Goal: Task Accomplishment & Management: Manage account settings

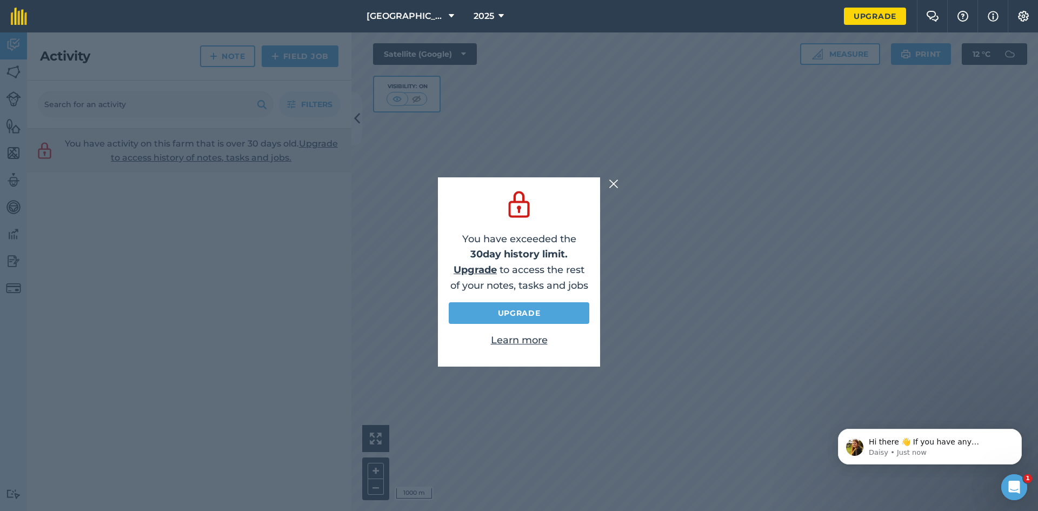
click at [606, 180] on div "You have exceeded the 30 day history limit. Upgrade to access the rest of your …" at bounding box center [519, 271] width 1038 height 478
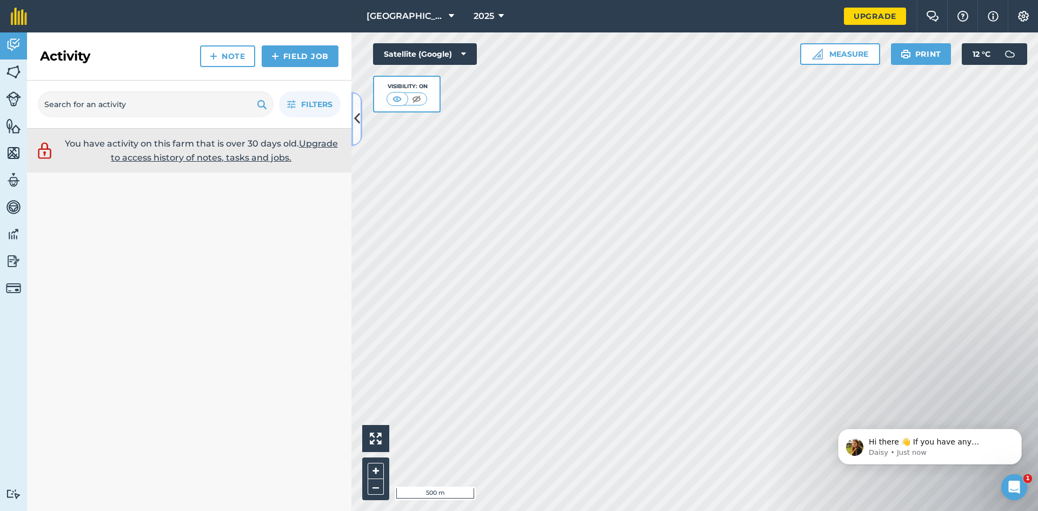
click at [358, 121] on icon at bounding box center [357, 118] width 6 height 19
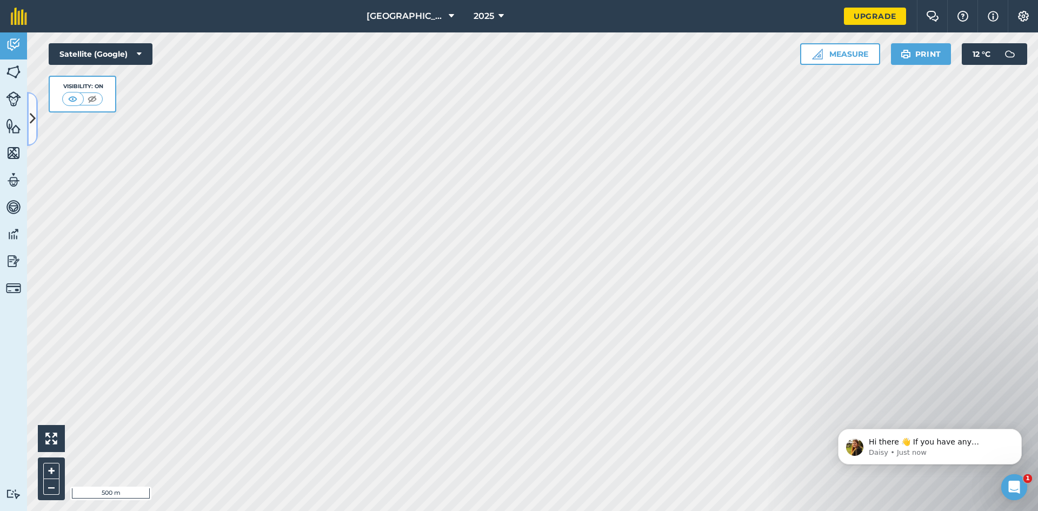
click at [32, 105] on button at bounding box center [32, 119] width 11 height 54
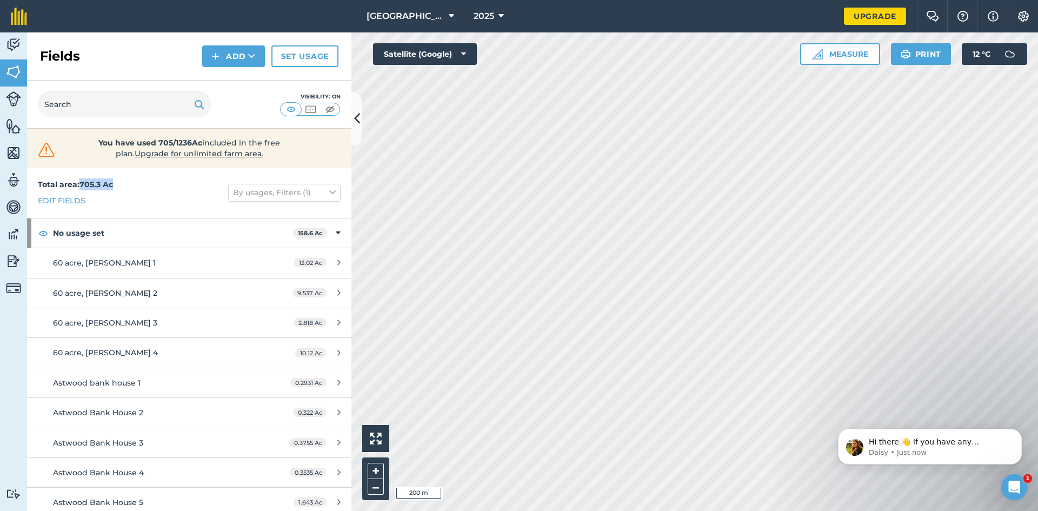
drag, startPoint x: 127, startPoint y: 185, endPoint x: 80, endPoint y: 182, distance: 46.6
click at [80, 182] on div "Total area : 705.3 Ac Edit fields By usages, Filters (1)" at bounding box center [189, 193] width 324 height 50
click at [166, 184] on div "Total area : 705.3 Ac Edit fields By usages, Filters (1)" at bounding box center [189, 193] width 324 height 50
click at [241, 49] on button "Add" at bounding box center [233, 56] width 63 height 22
click at [229, 78] on link "Draw" at bounding box center [233, 81] width 59 height 24
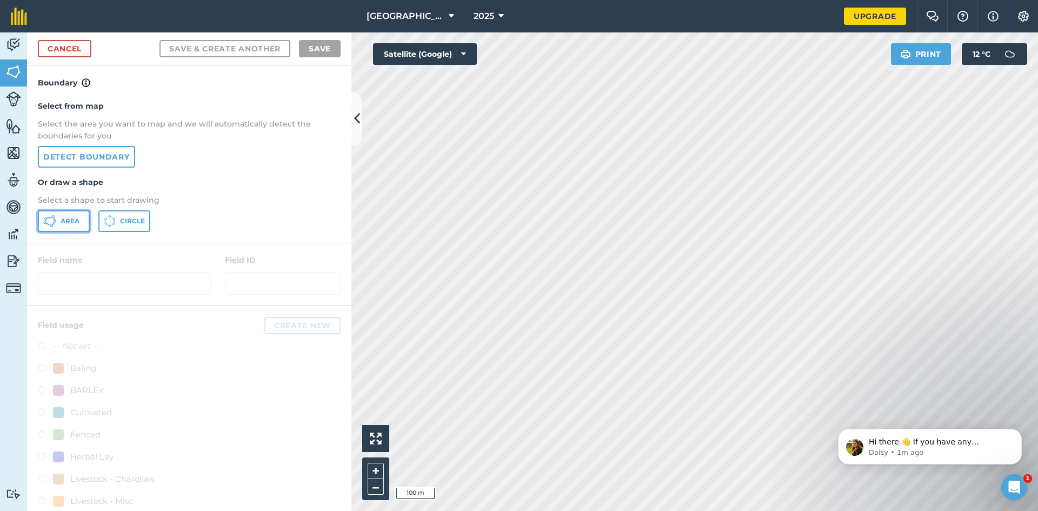
click at [76, 223] on span "Area" at bounding box center [70, 221] width 19 height 9
click at [77, 221] on span "Area" at bounding box center [70, 221] width 19 height 9
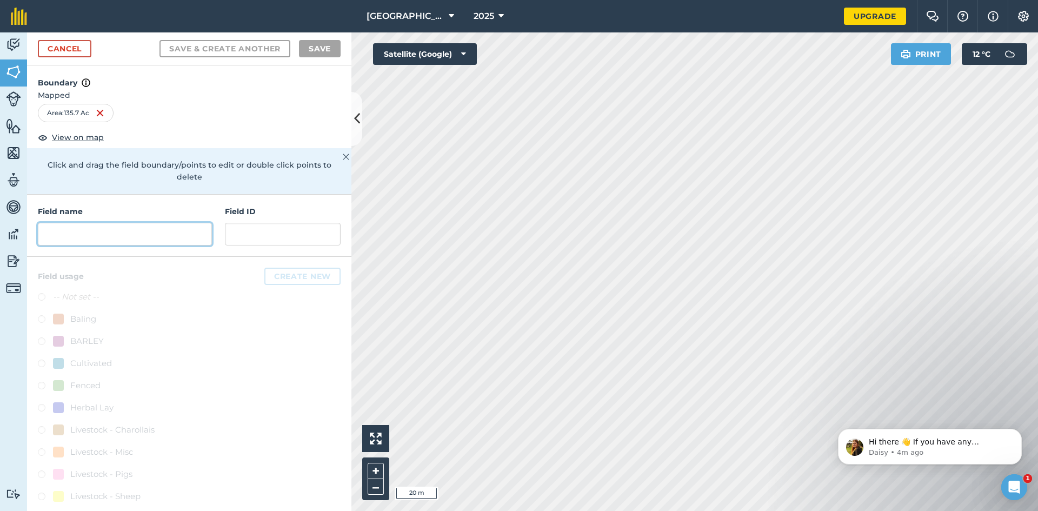
click at [105, 223] on input "text" at bounding box center [125, 234] width 174 height 23
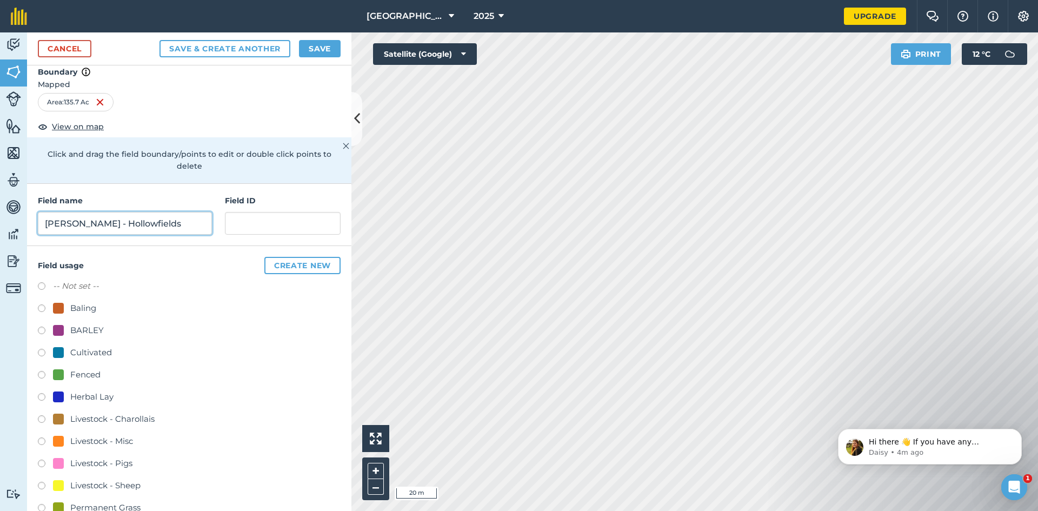
scroll to position [17, 0]
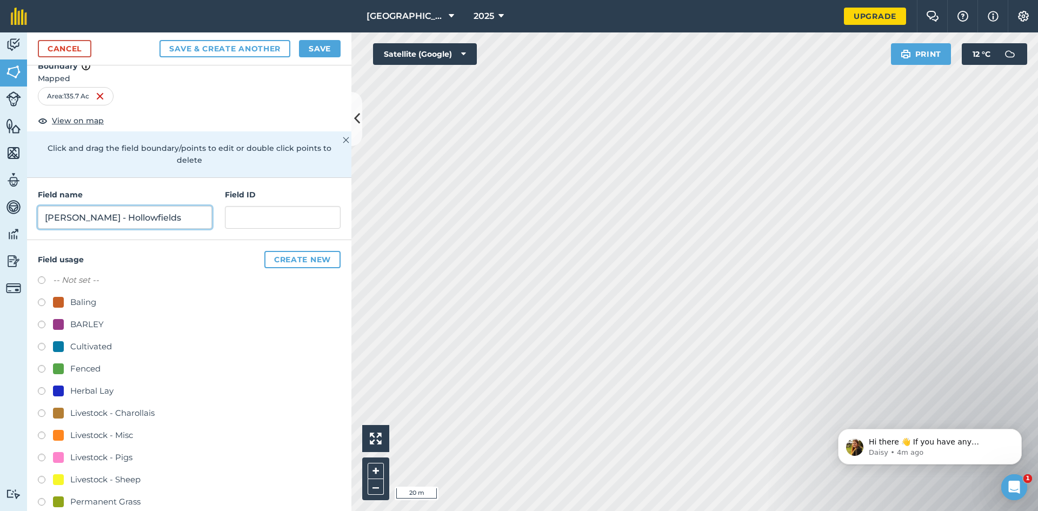
type input "[PERSON_NAME] - Hollowfields"
click at [41, 321] on label at bounding box center [45, 326] width 15 height 11
radio input "true"
click at [309, 254] on button "Create new" at bounding box center [302, 259] width 76 height 17
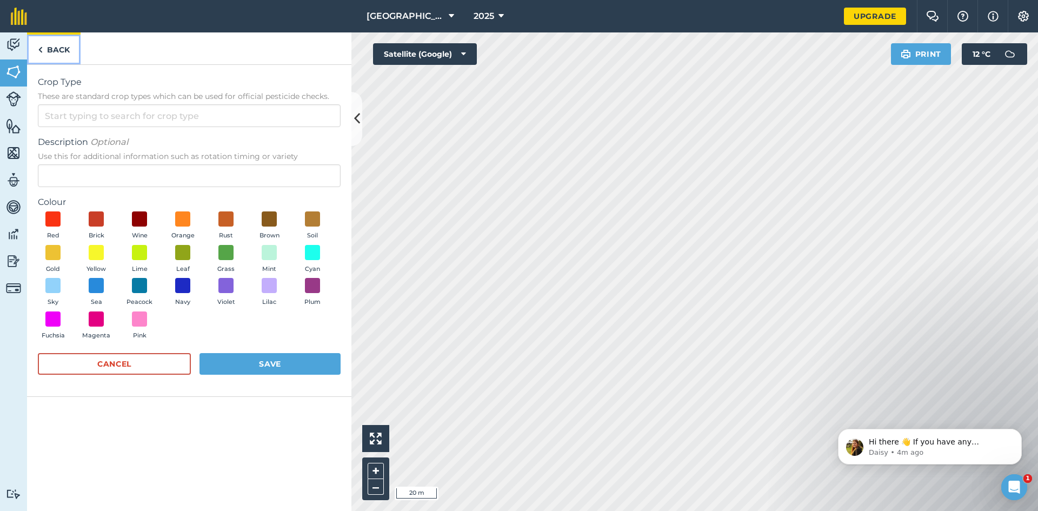
click at [43, 51] on link "Back" at bounding box center [54, 48] width 54 height 32
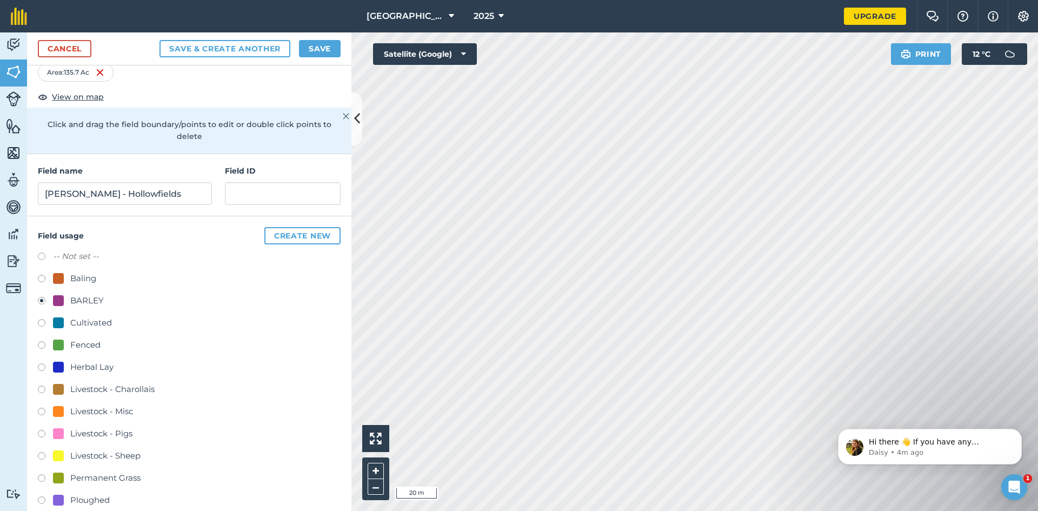
scroll to position [0, 0]
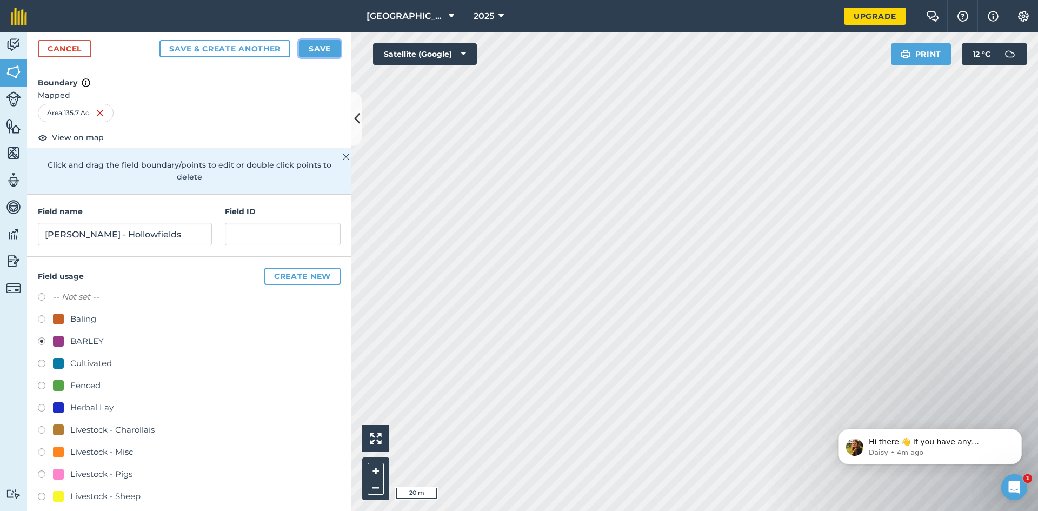
click at [308, 49] on button "Save" at bounding box center [320, 48] width 42 height 17
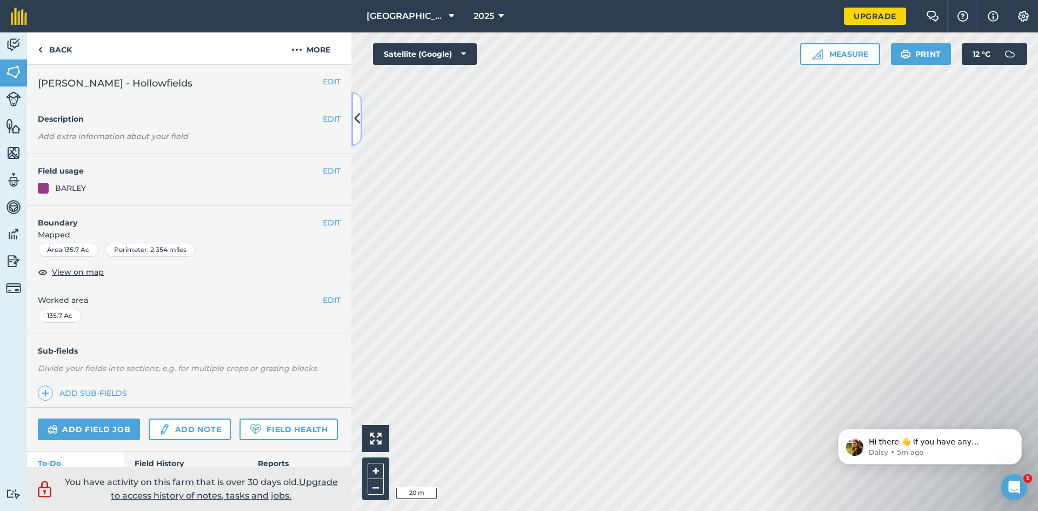
click at [361, 124] on button at bounding box center [356, 119] width 11 height 54
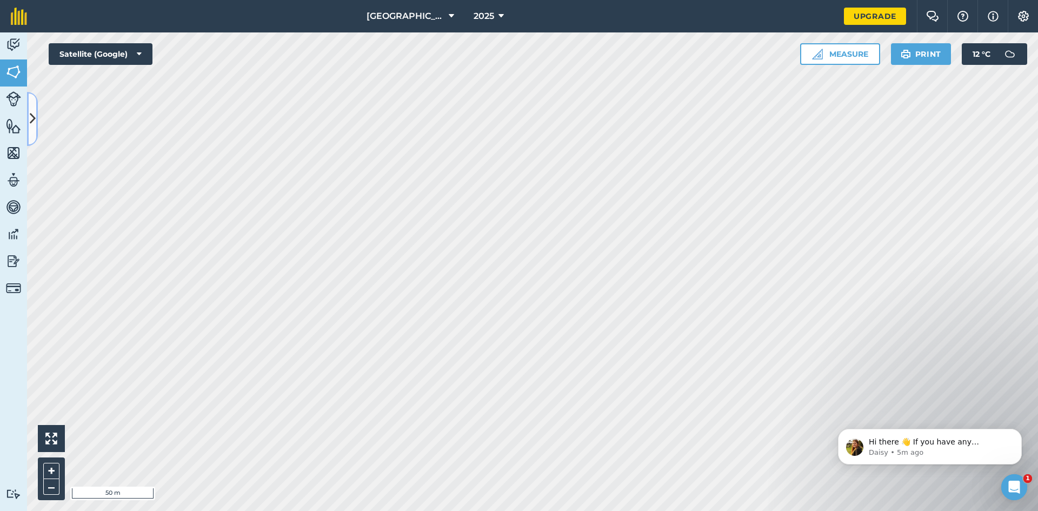
click at [30, 110] on icon at bounding box center [33, 118] width 6 height 19
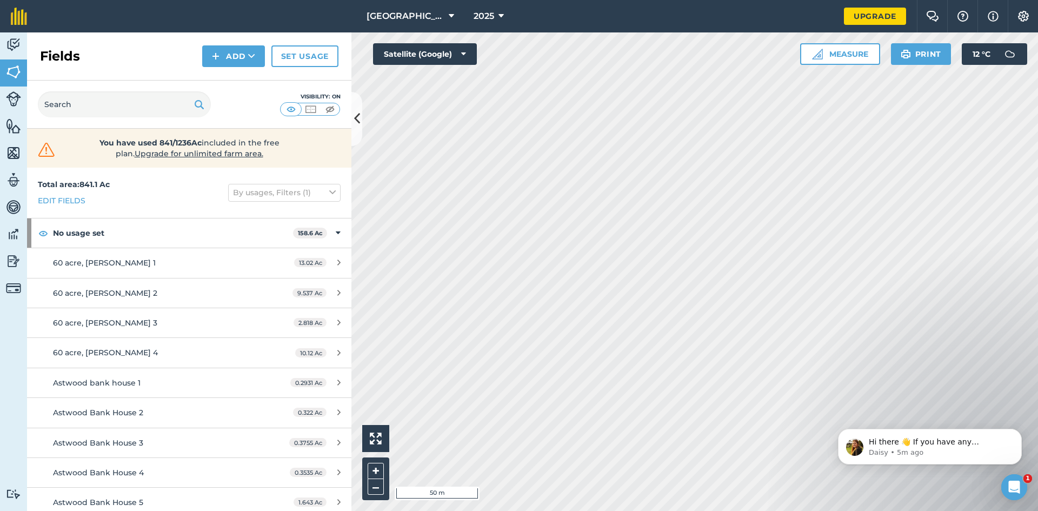
click at [311, 169] on div "Activity Fields Livestock Features Maps Team Vehicles Data Reporting Billing Tu…" at bounding box center [519, 271] width 1038 height 478
click at [240, 59] on button "Add" at bounding box center [233, 56] width 63 height 22
click at [229, 85] on link "Draw" at bounding box center [233, 81] width 59 height 24
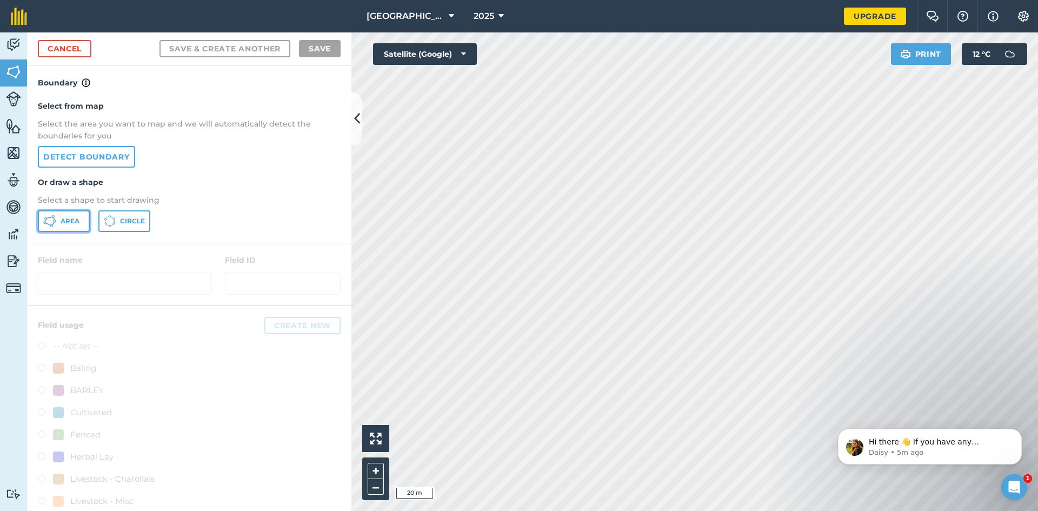
click at [73, 214] on button "Area" at bounding box center [64, 221] width 52 height 22
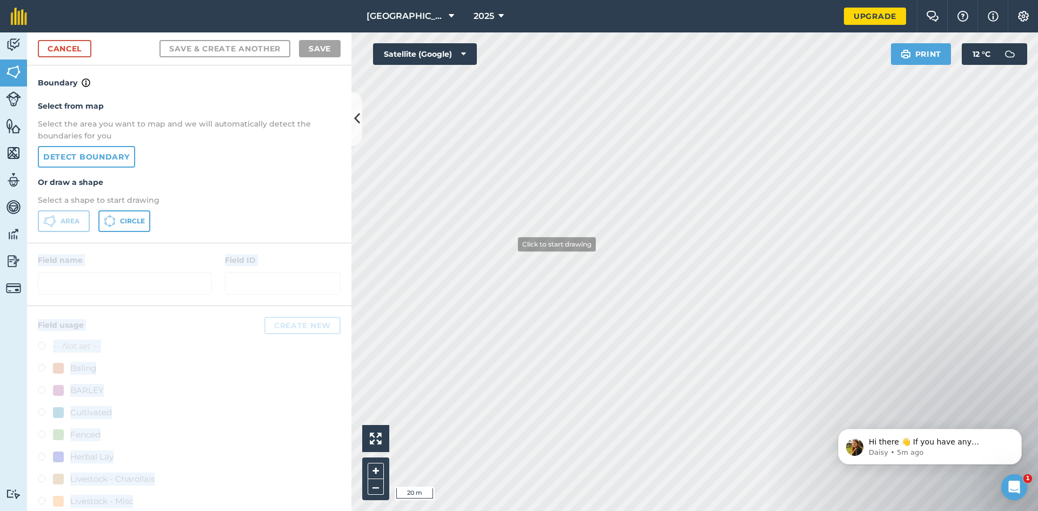
click at [500, 249] on div "Activity Fields Livestock Features Maps Team Vehicles Data Reporting Billing Tu…" at bounding box center [519, 271] width 1038 height 478
click at [270, 271] on div at bounding box center [189, 274] width 324 height 62
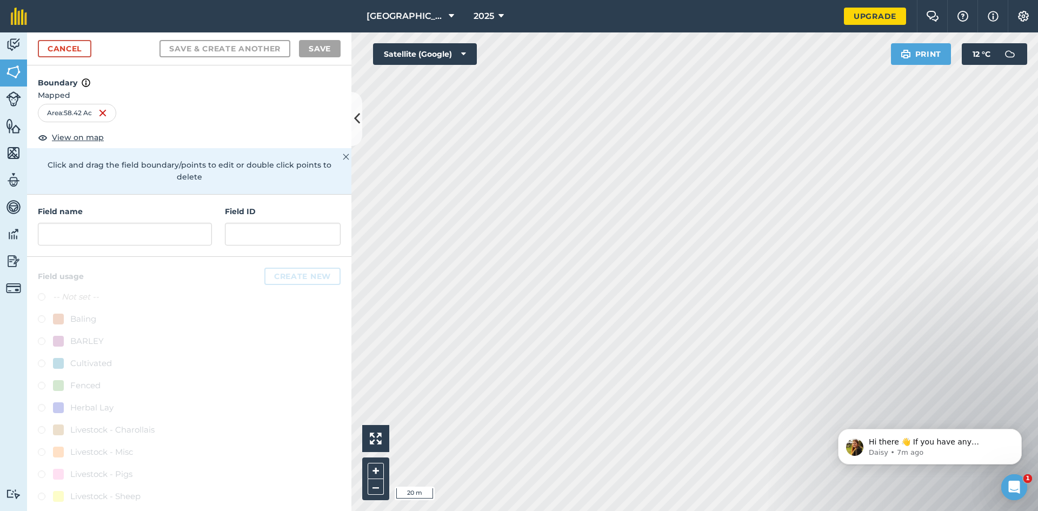
drag, startPoint x: 1753, startPoint y: 812, endPoint x: 927, endPoint y: 411, distance: 918.1
click at [927, 411] on body "Hi there 👋 If you have any questions about our pricing or which plan is right f…" at bounding box center [930, 443] width 208 height 67
drag, startPoint x: 936, startPoint y: 383, endPoint x: 894, endPoint y: 423, distance: 58.5
click at [894, 423] on div "Hi there 👋 If you have any questions about our pricing or which plan is right f…" at bounding box center [929, 396] width 199 height 135
click at [74, 224] on input "text" at bounding box center [125, 234] width 174 height 23
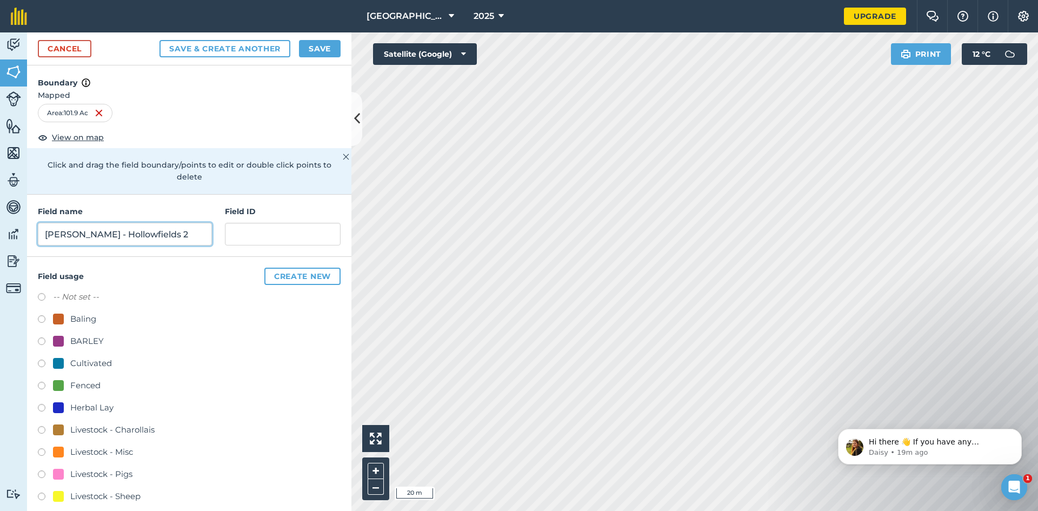
type input "[PERSON_NAME] - Hollowfields 2"
click at [42, 337] on label at bounding box center [45, 342] width 15 height 11
radio input "true"
click at [322, 54] on button "Save" at bounding box center [320, 48] width 42 height 17
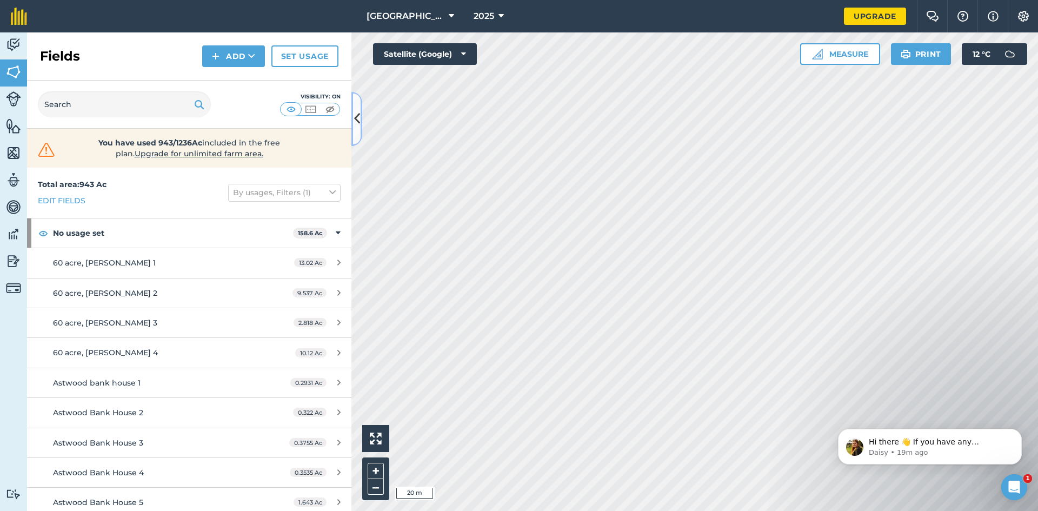
click at [358, 122] on icon at bounding box center [357, 118] width 6 height 19
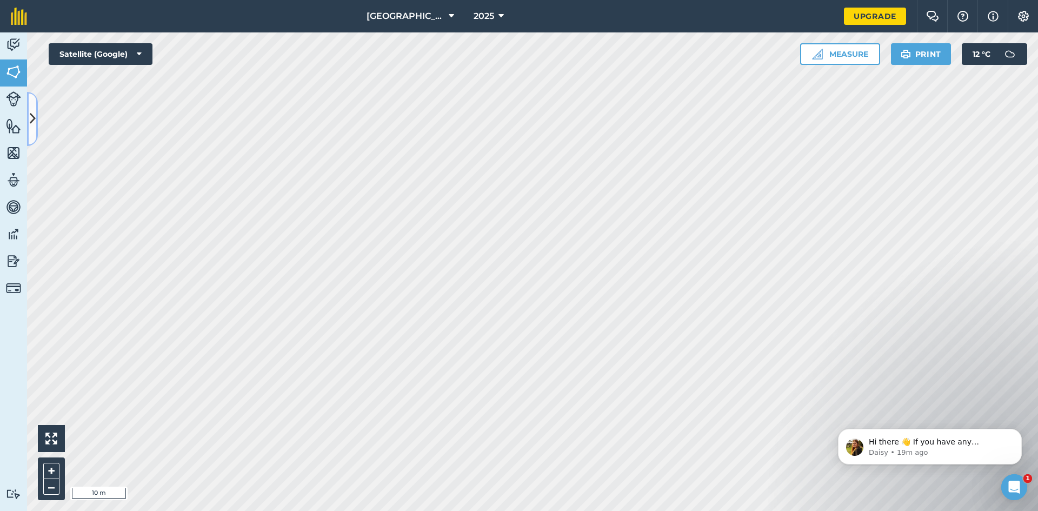
click at [37, 132] on button at bounding box center [32, 119] width 11 height 54
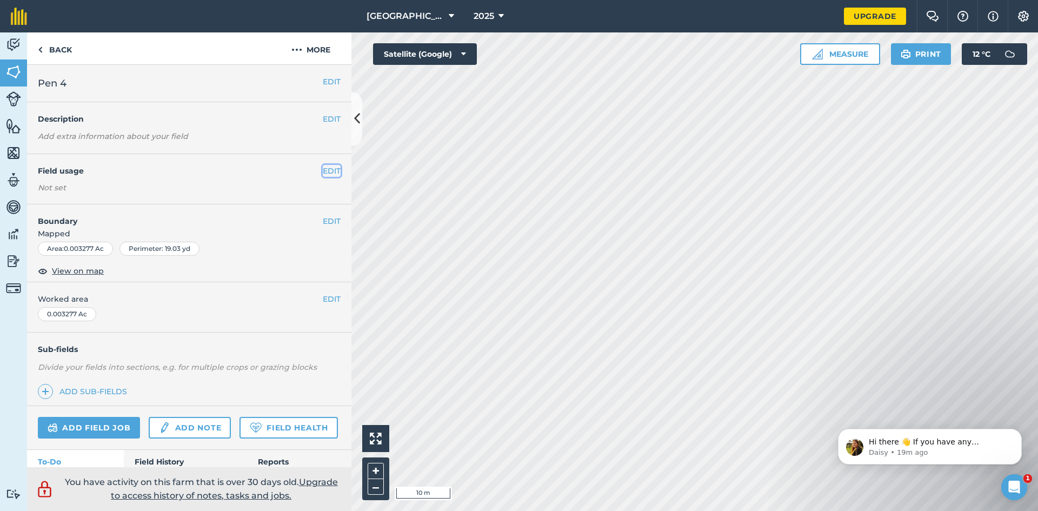
click at [323, 176] on button "EDIT" at bounding box center [332, 171] width 18 height 12
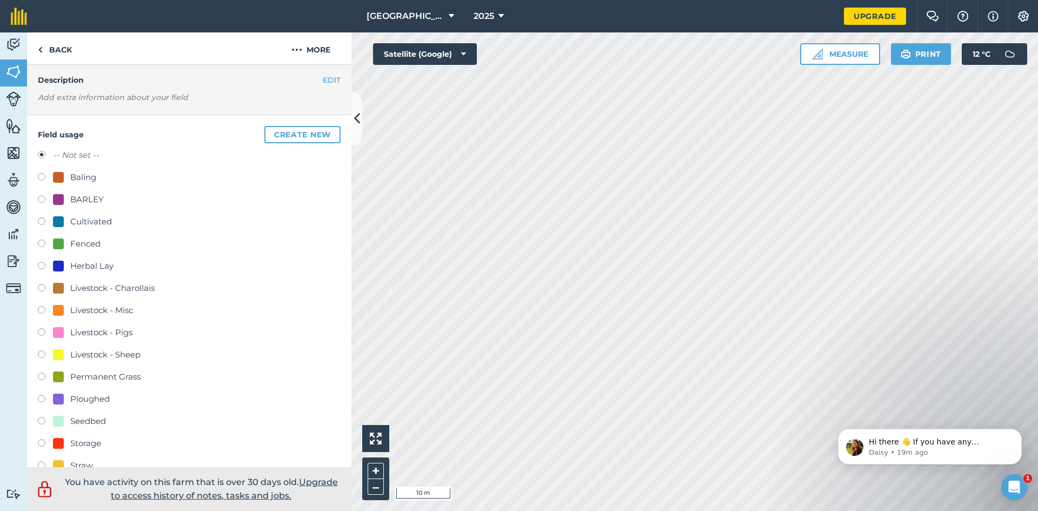
scroll to position [37, 0]
click at [279, 135] on button "Create new" at bounding box center [302, 136] width 76 height 17
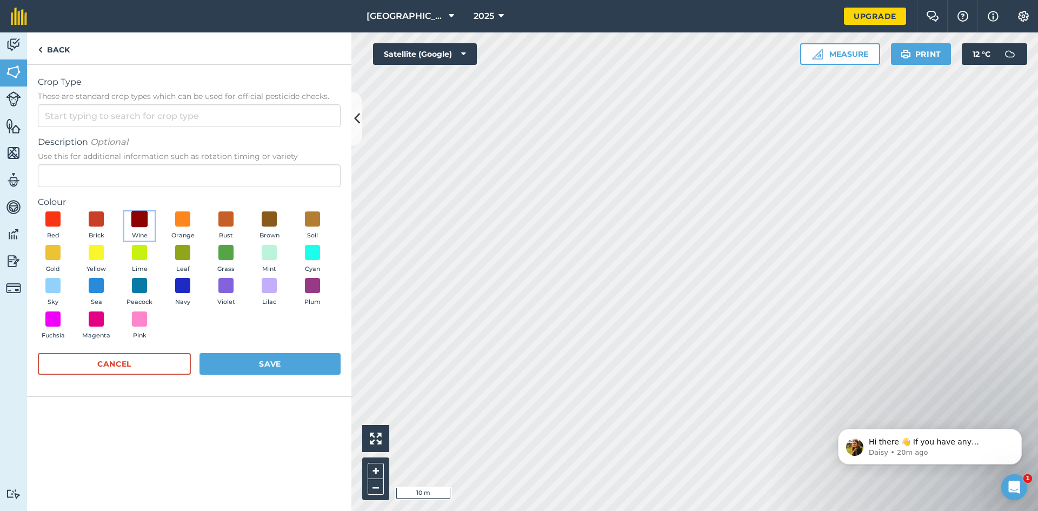
click at [142, 213] on span at bounding box center [139, 219] width 17 height 17
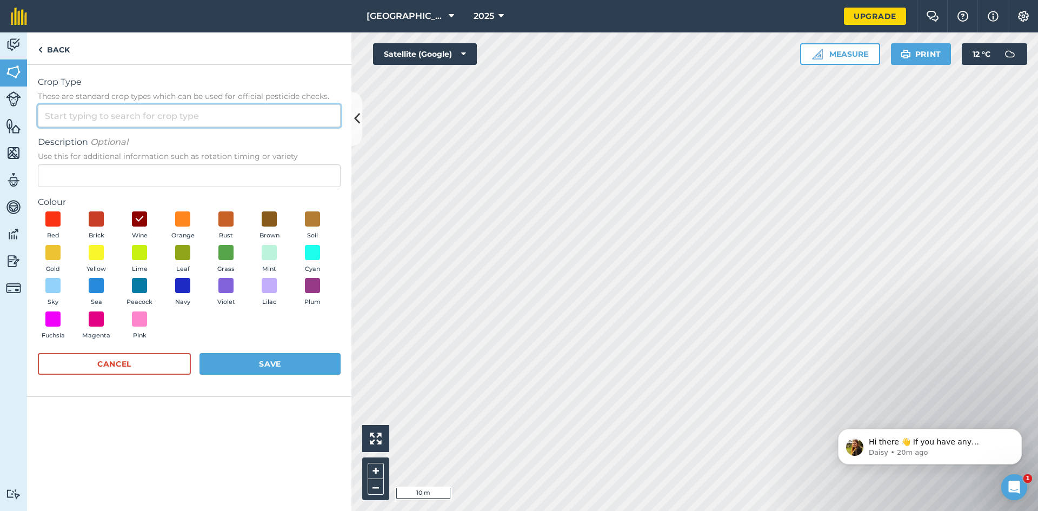
click at [90, 119] on input "Crop Type These are standard crop types which can be used for official pesticid…" at bounding box center [189, 115] width 303 height 23
type input "T"
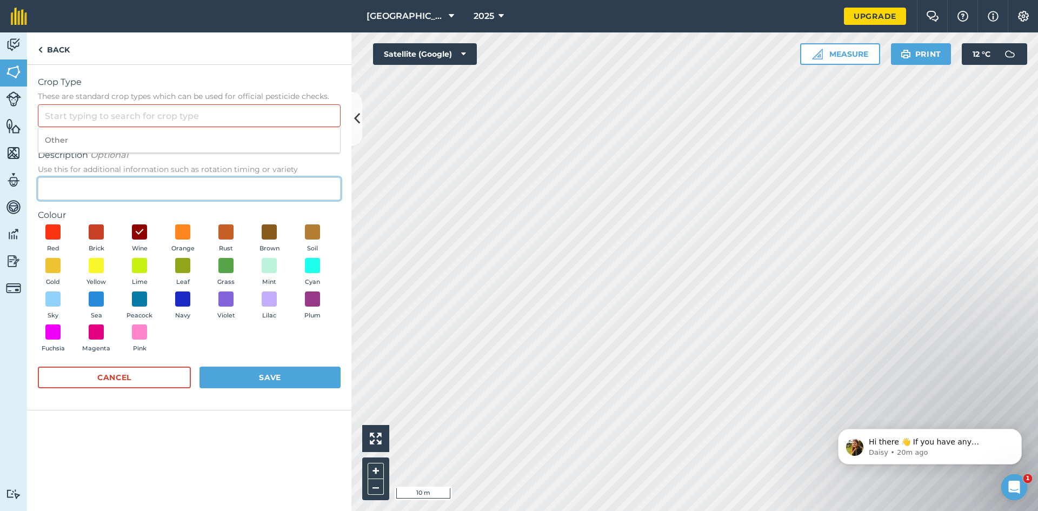
click at [58, 189] on input "Description Optional Use this for additional information such as rotation timin…" at bounding box center [189, 188] width 303 height 23
type input "Turkeys"
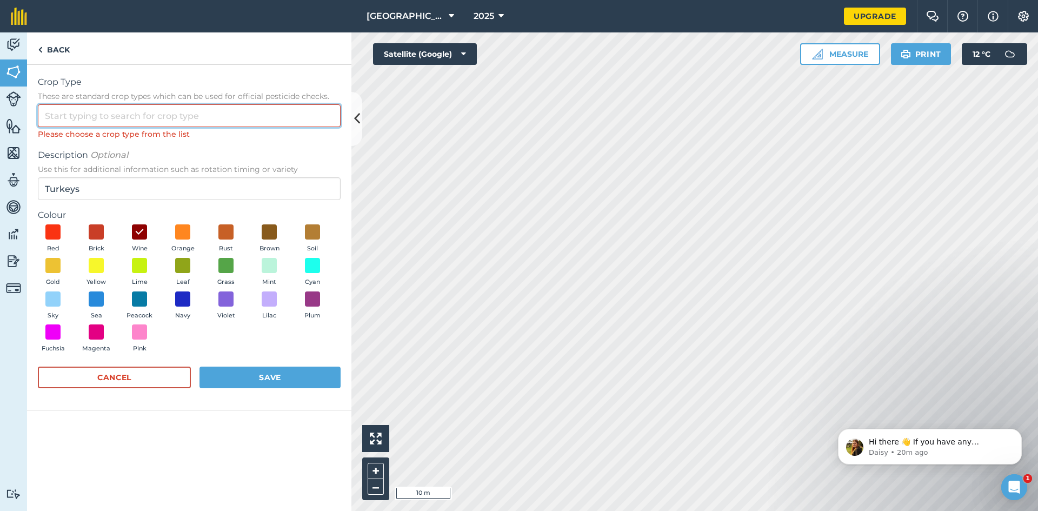
click at [55, 110] on input "Crop Type These are standard crop types which can be used for official pesticid…" at bounding box center [189, 115] width 303 height 23
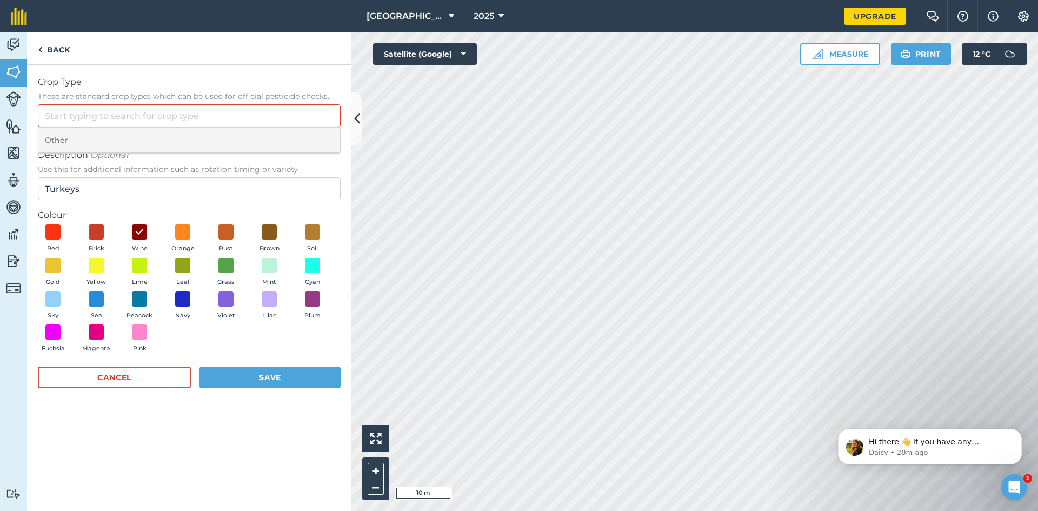
click at [75, 137] on li "Other" at bounding box center [189, 140] width 302 height 25
type input "Other"
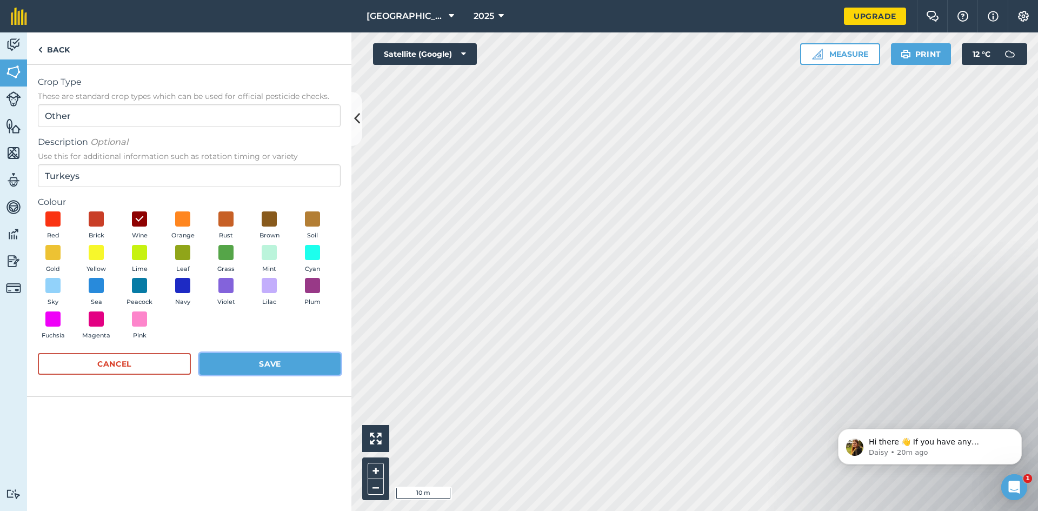
click at [235, 368] on button "Save" at bounding box center [269, 364] width 141 height 22
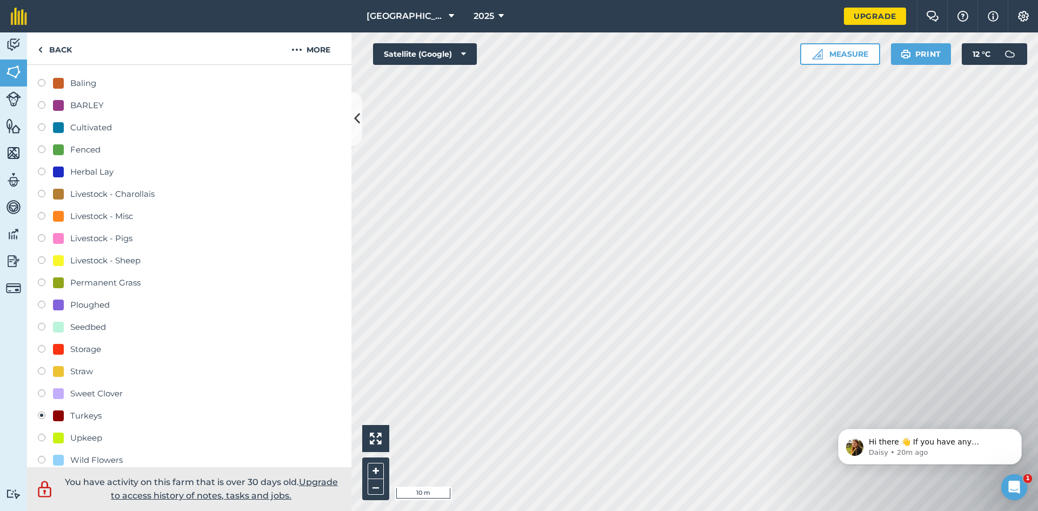
scroll to position [135, 0]
click at [38, 413] on label at bounding box center [45, 414] width 15 height 11
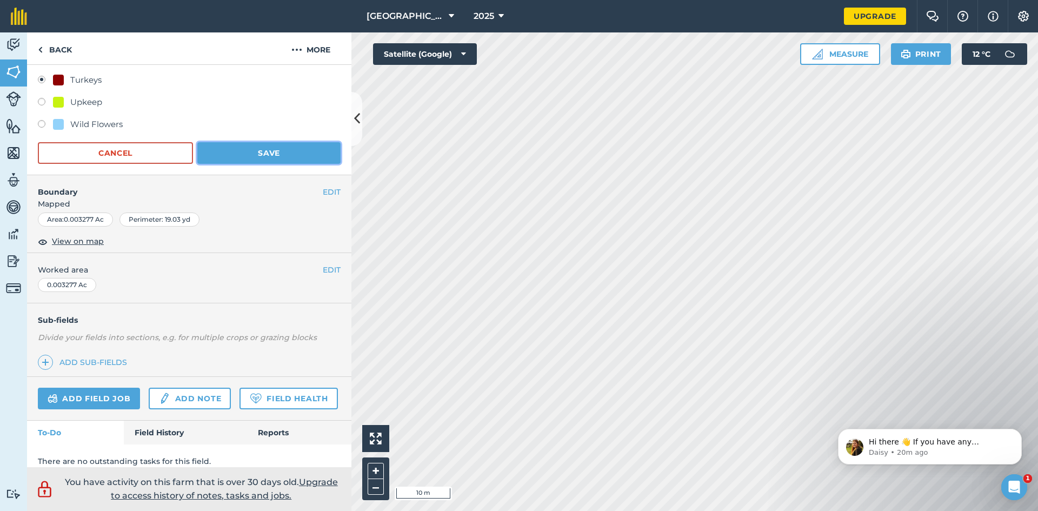
click at [262, 149] on button "Save" at bounding box center [268, 153] width 143 height 22
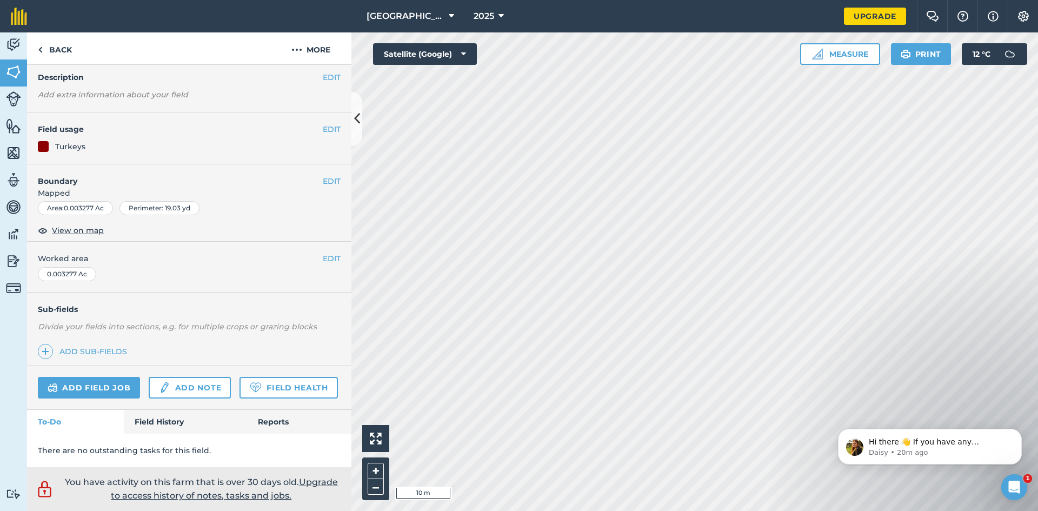
scroll to position [42, 0]
click at [124, 147] on div "Turkeys" at bounding box center [189, 147] width 303 height 12
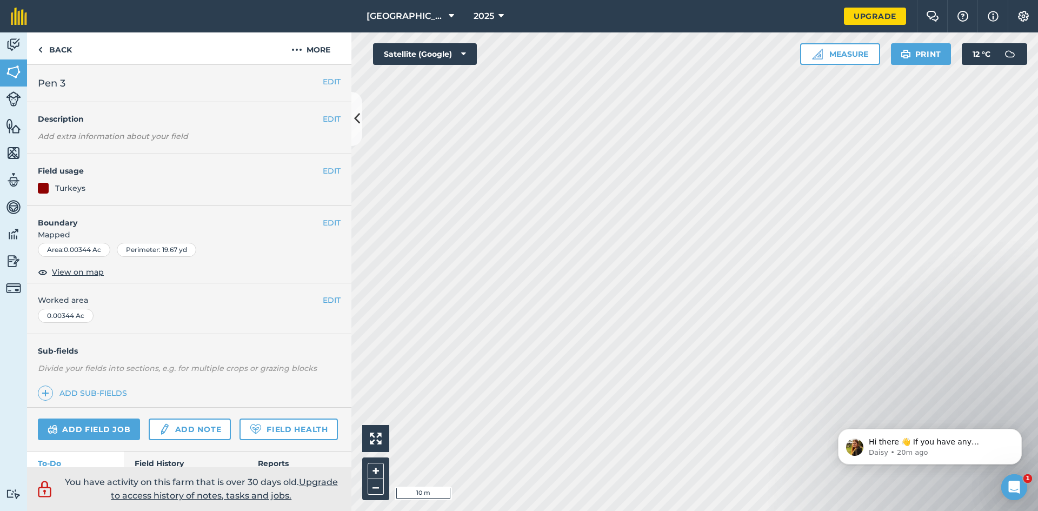
click at [63, 177] on div "EDIT Field usage Turkeys" at bounding box center [189, 180] width 324 height 52
click at [61, 189] on div "Turkeys" at bounding box center [70, 188] width 30 height 12
click at [331, 174] on button "EDIT" at bounding box center [332, 171] width 18 height 12
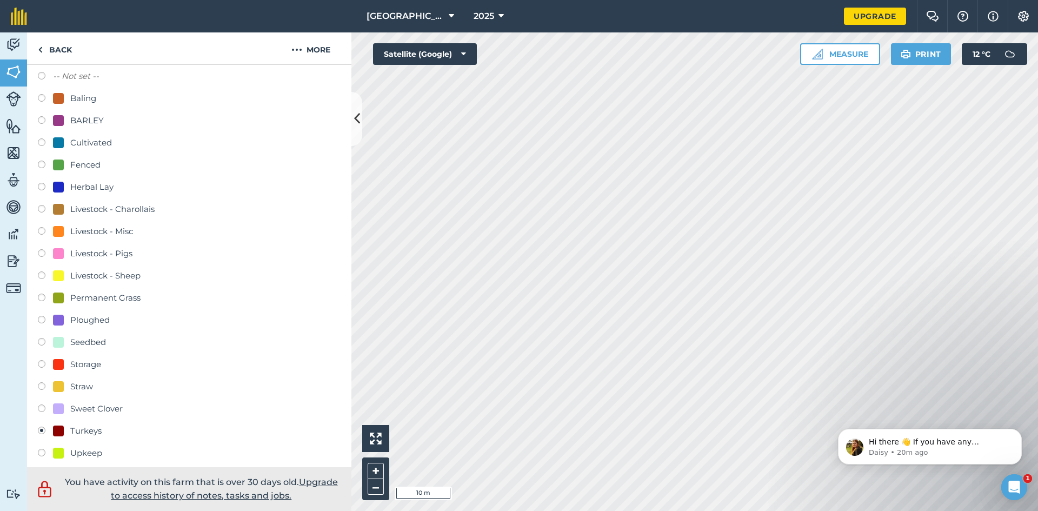
scroll to position [241, 0]
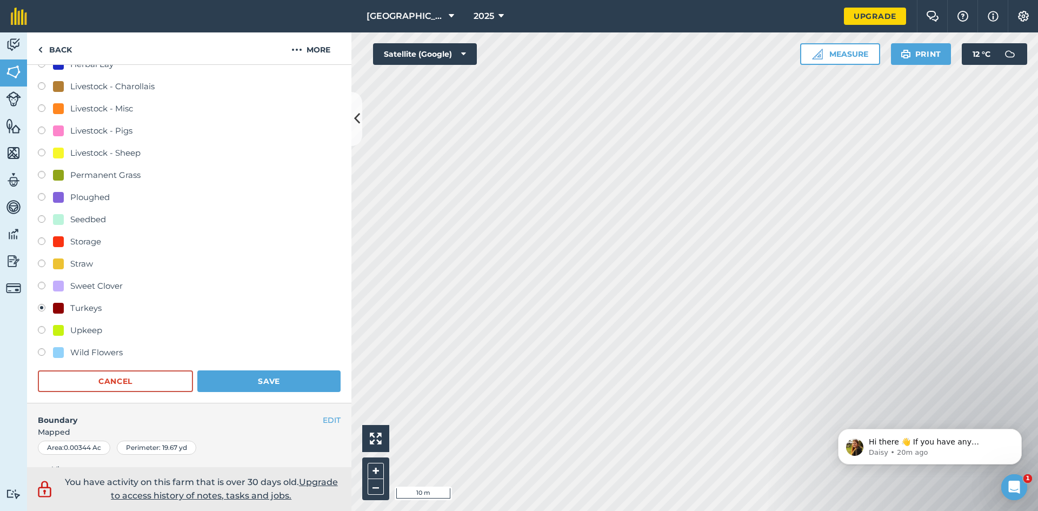
click at [48, 311] on label at bounding box center [45, 309] width 15 height 11
click at [232, 383] on button "Save" at bounding box center [268, 381] width 143 height 22
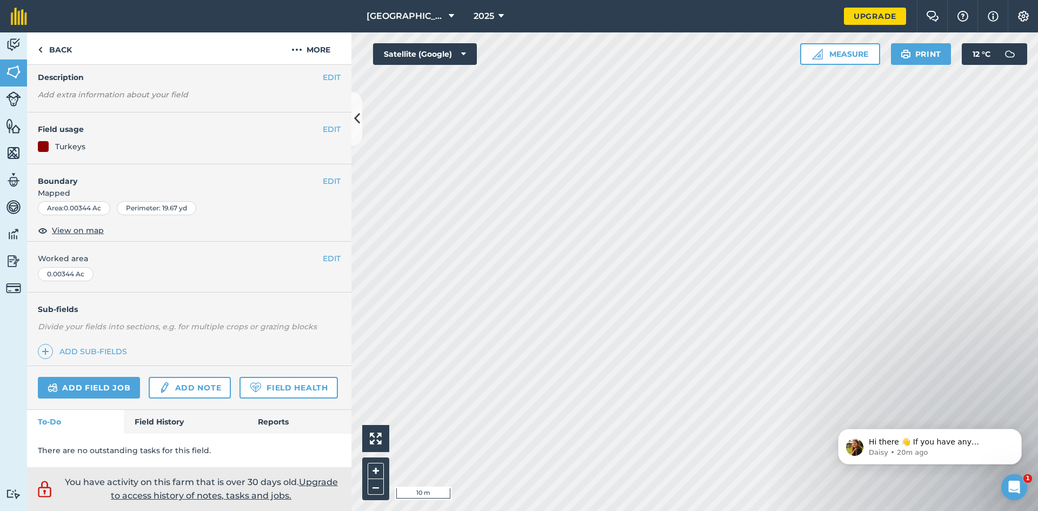
scroll to position [42, 0]
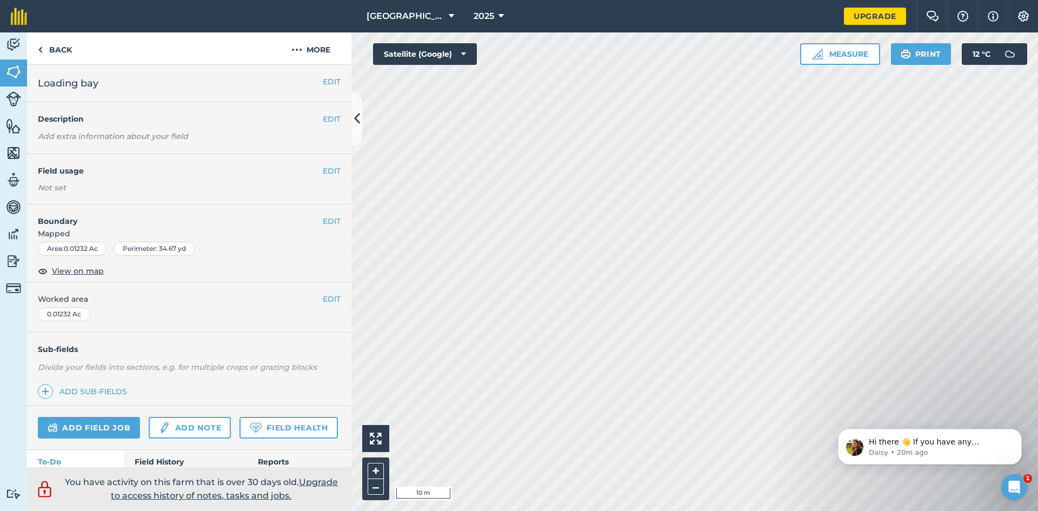
click at [344, 168] on div "EDIT Field usage Not set" at bounding box center [189, 179] width 324 height 50
click at [335, 165] on button "EDIT" at bounding box center [332, 171] width 18 height 12
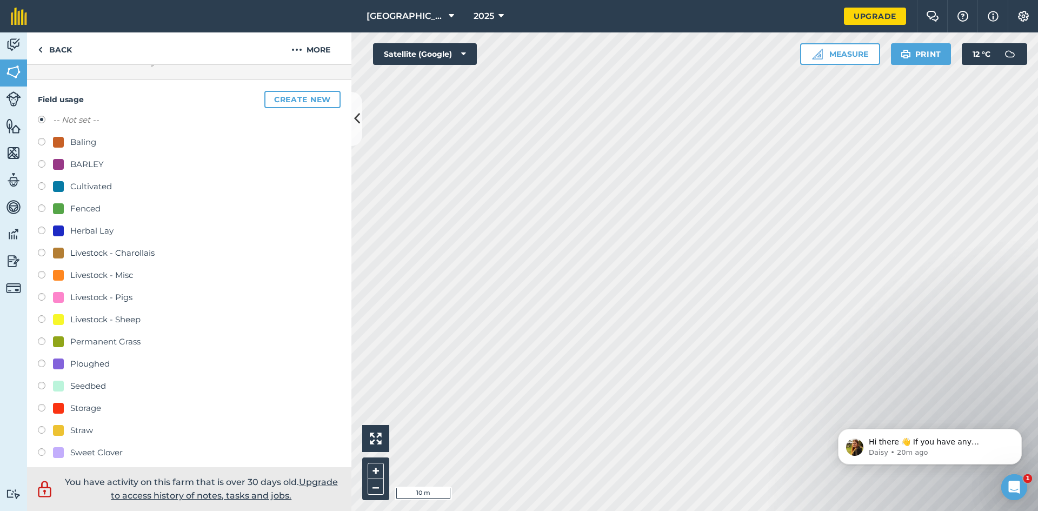
scroll to position [255, 0]
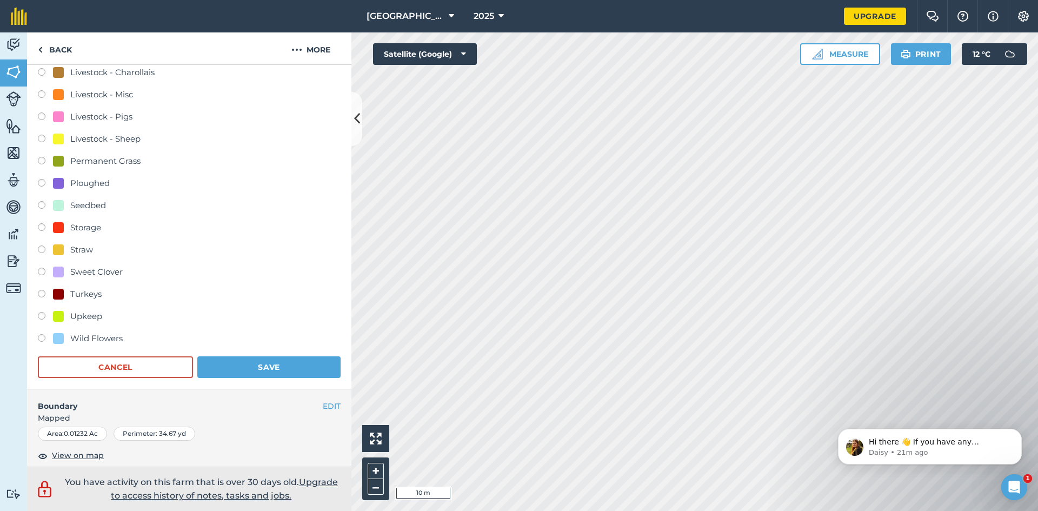
click at [48, 222] on div "Storage" at bounding box center [189, 229] width 303 height 16
click at [40, 224] on label at bounding box center [45, 228] width 15 height 11
radio input "true"
radio input "false"
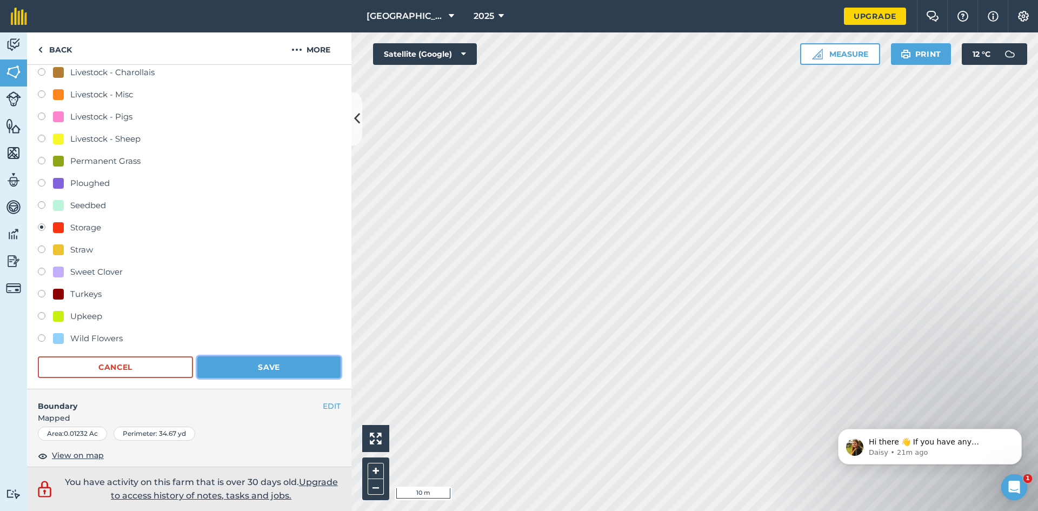
click at [248, 361] on button "Save" at bounding box center [268, 367] width 143 height 22
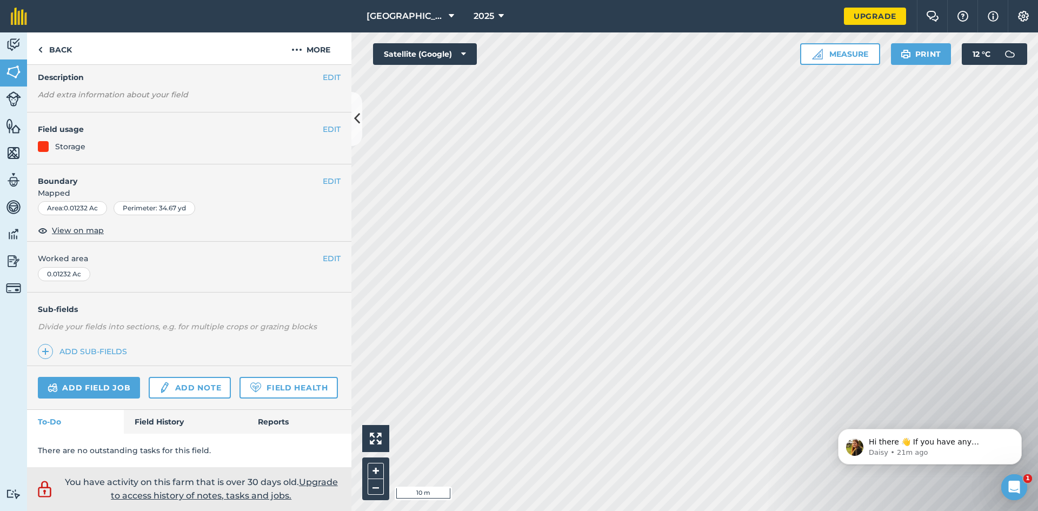
scroll to position [42, 0]
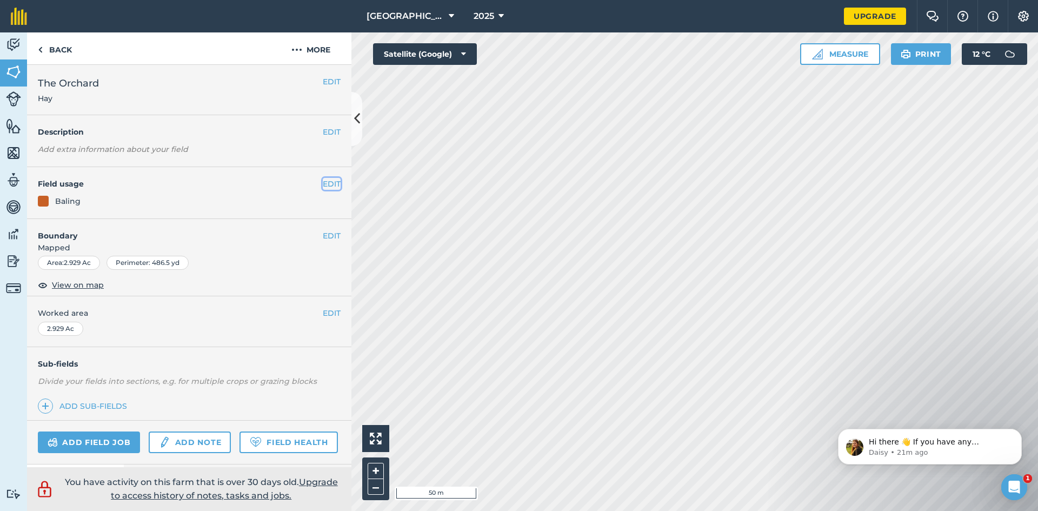
click at [332, 184] on button "EDIT" at bounding box center [332, 184] width 18 height 12
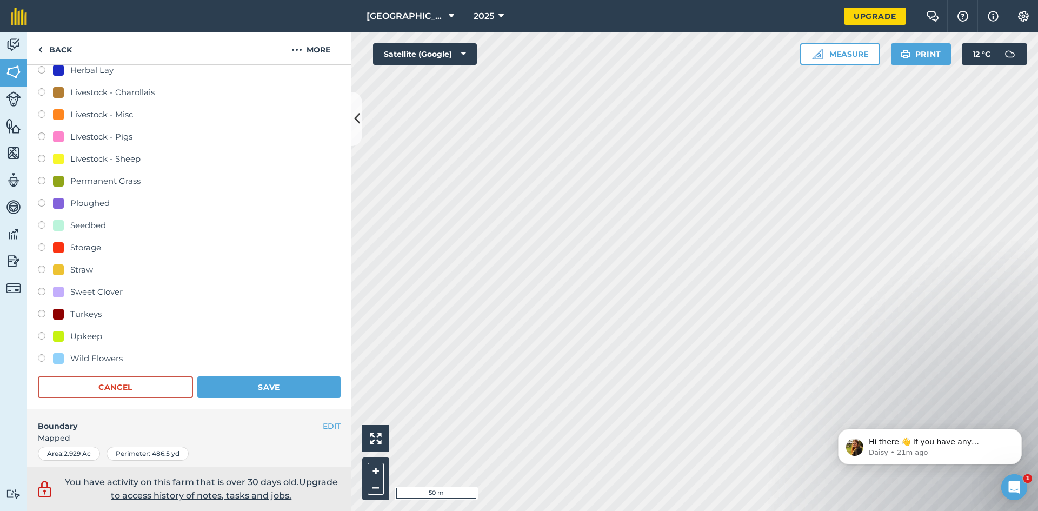
scroll to position [223, 0]
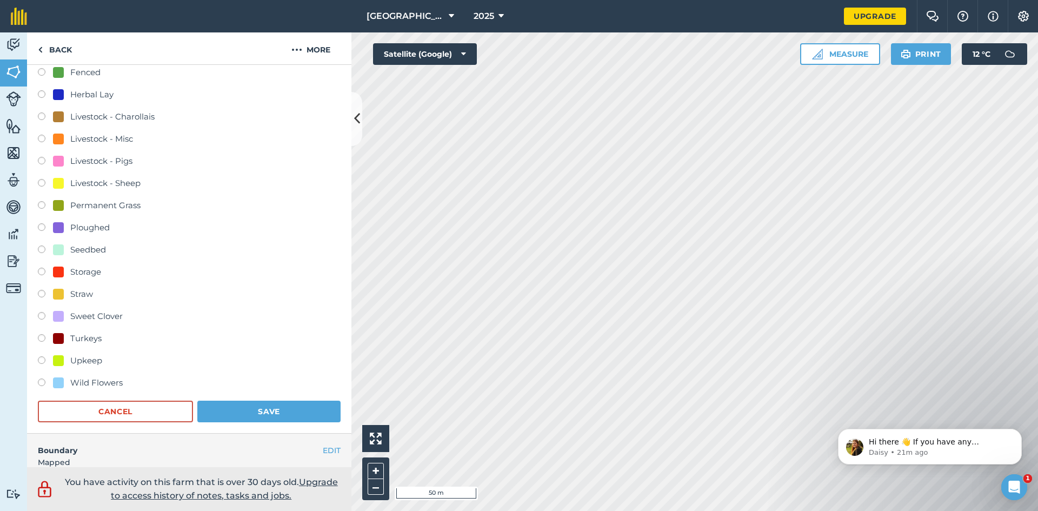
click at [37, 202] on div "Field usage Create new -- Not set -- Baling BARLEY Cultivated Fenced Herbal Lay…" at bounding box center [189, 189] width 324 height 490
click at [41, 206] on label at bounding box center [45, 206] width 15 height 11
radio input "true"
radio input "false"
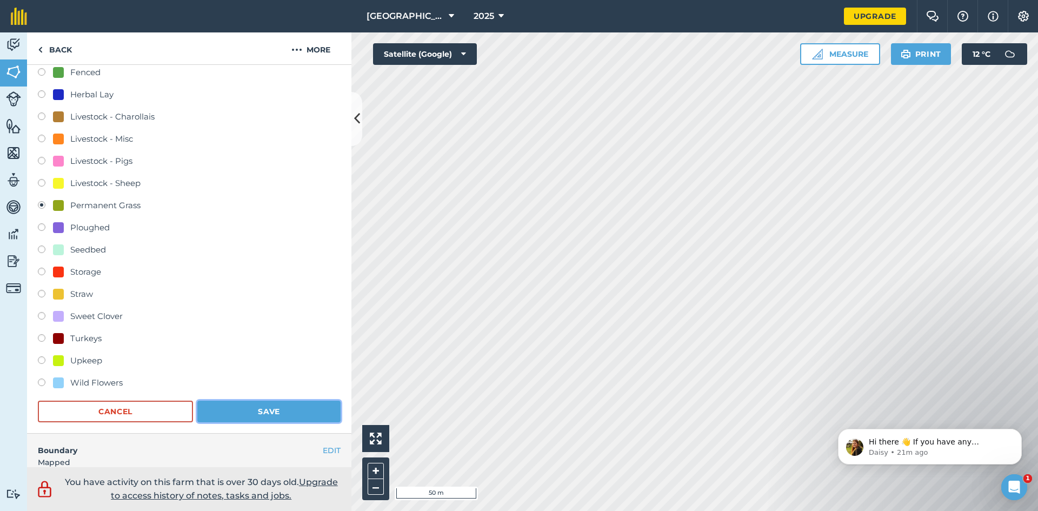
click at [255, 409] on button "Save" at bounding box center [268, 412] width 143 height 22
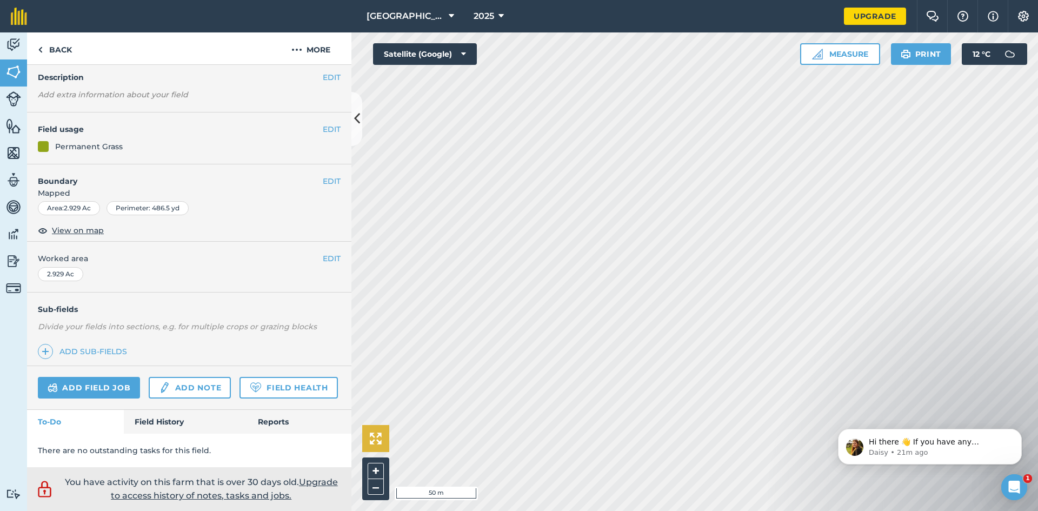
scroll to position [55, 0]
click at [323, 129] on button "EDIT" at bounding box center [332, 129] width 18 height 12
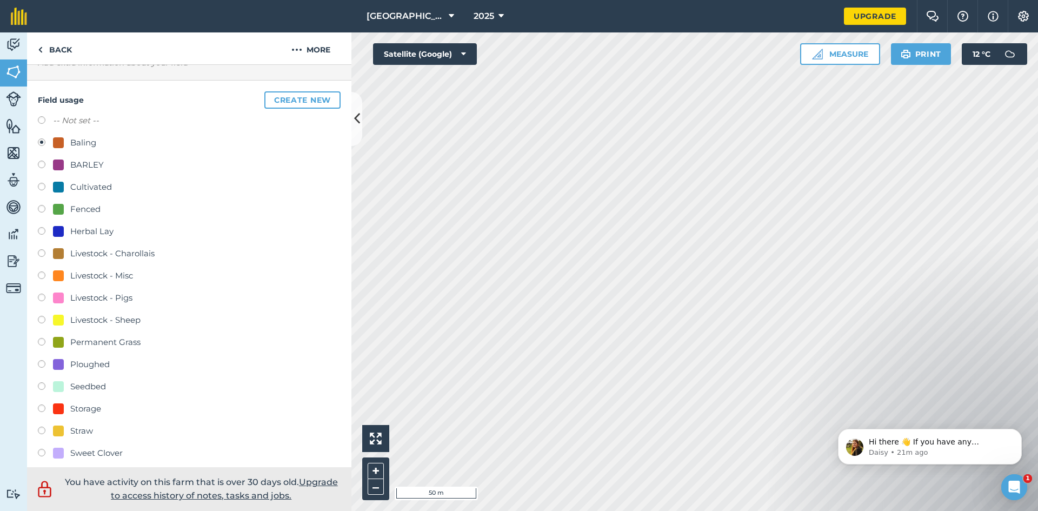
scroll to position [91, 0]
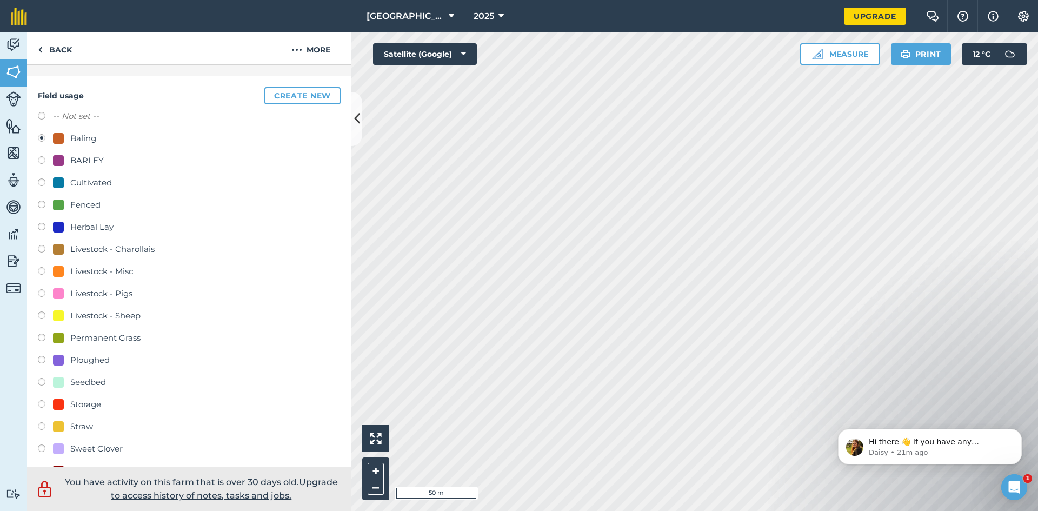
click at [43, 337] on label at bounding box center [45, 339] width 15 height 11
radio input "true"
radio input "false"
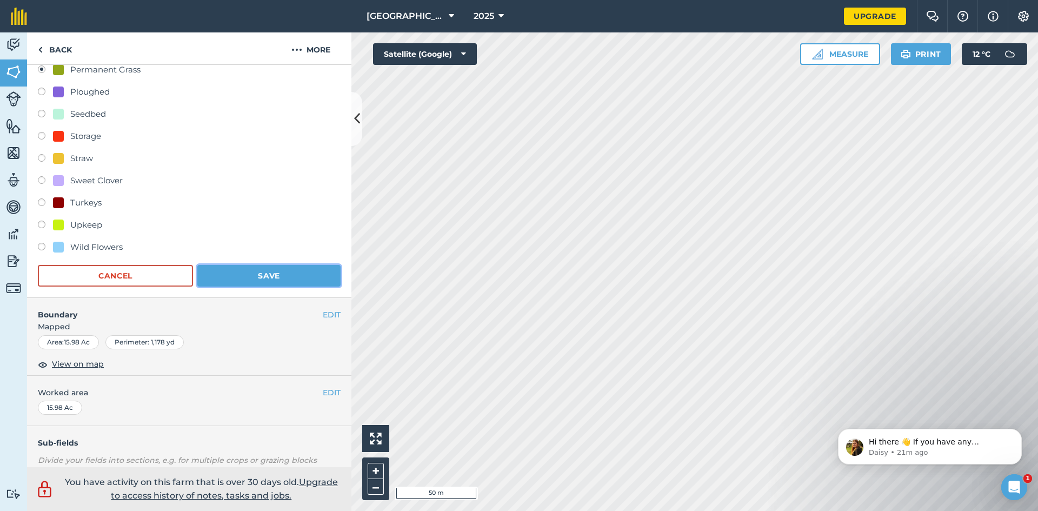
click at [304, 277] on button "Save" at bounding box center [268, 276] width 143 height 22
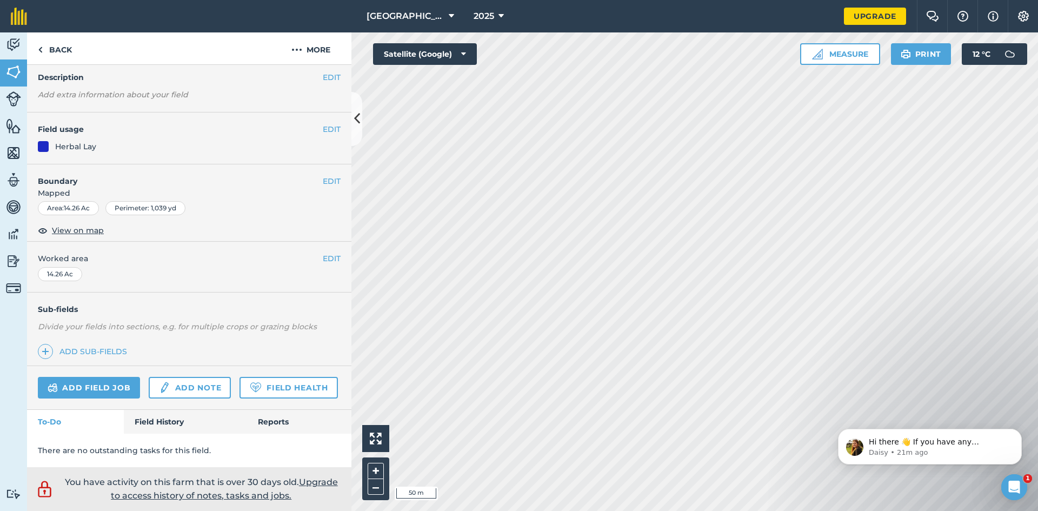
scroll to position [42, 0]
click at [332, 133] on button "EDIT" at bounding box center [332, 129] width 18 height 12
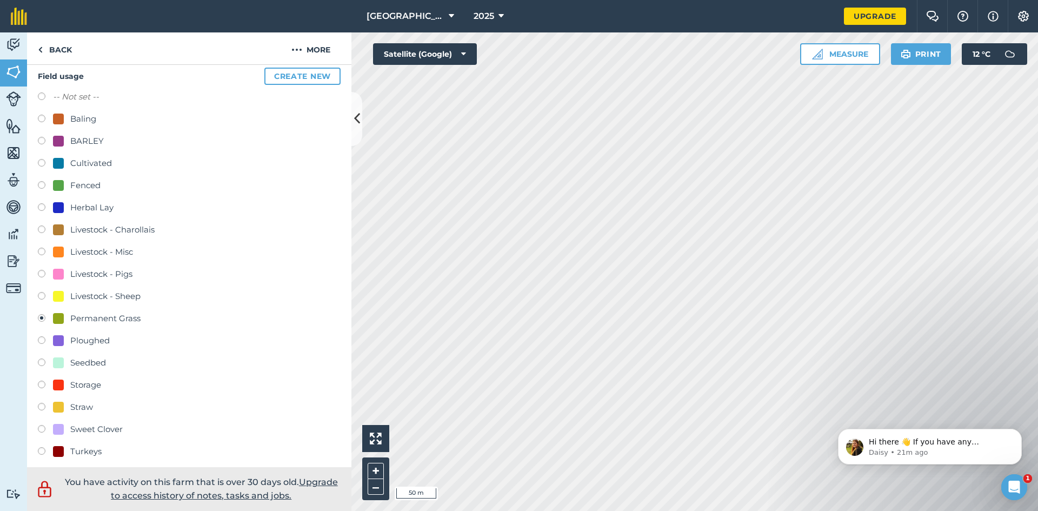
scroll to position [100, 0]
click at [43, 204] on label at bounding box center [45, 206] width 15 height 11
radio input "true"
radio input "false"
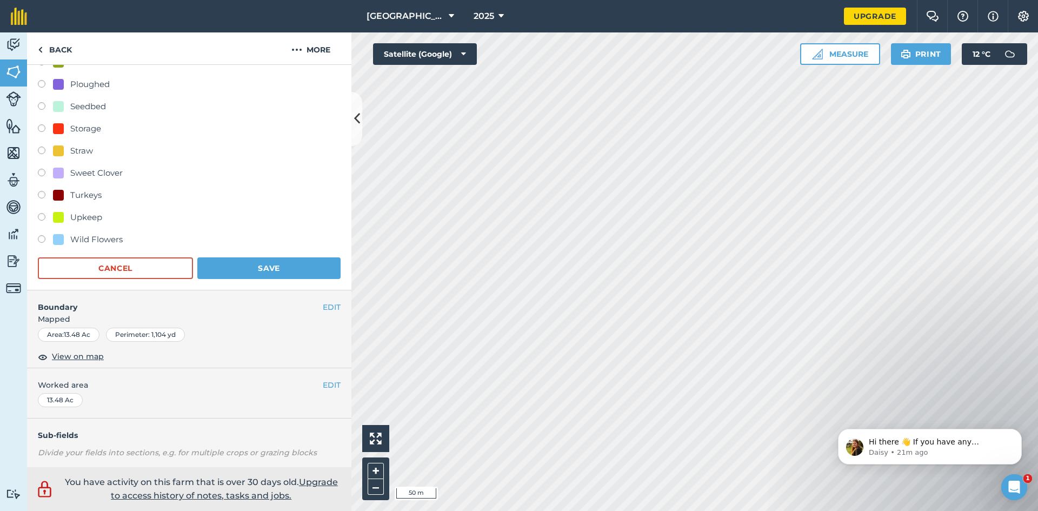
scroll to position [480, 0]
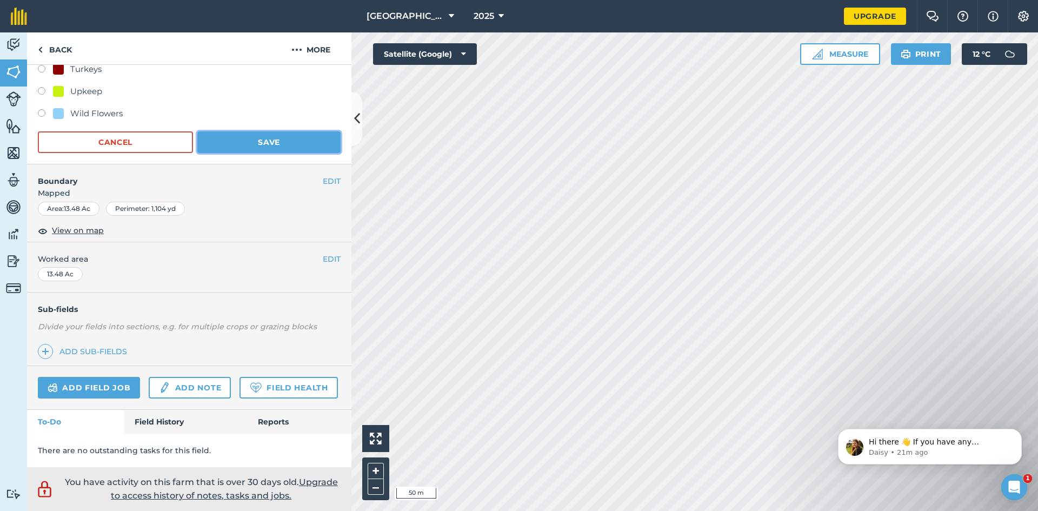
click at [250, 142] on button "Save" at bounding box center [268, 142] width 143 height 22
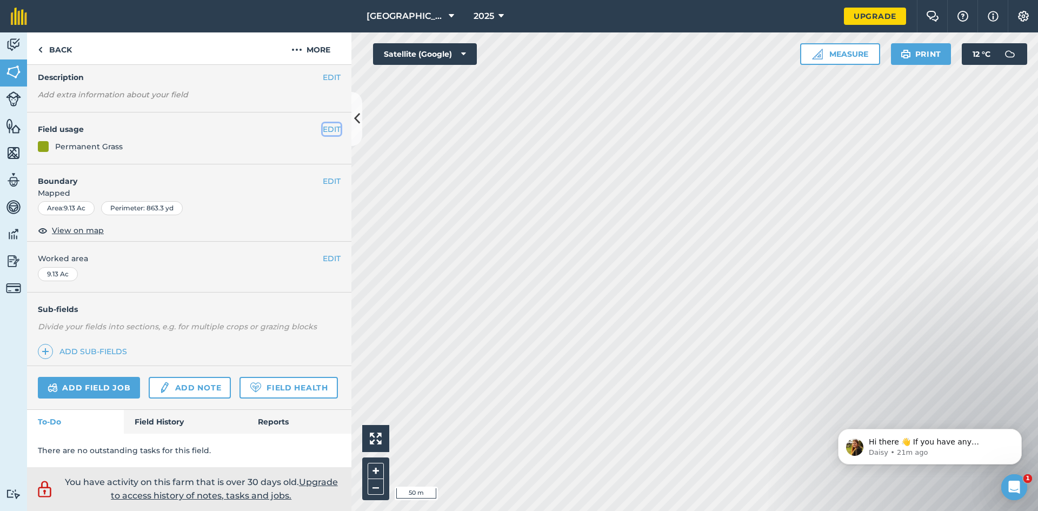
click at [326, 133] on button "EDIT" at bounding box center [332, 129] width 18 height 12
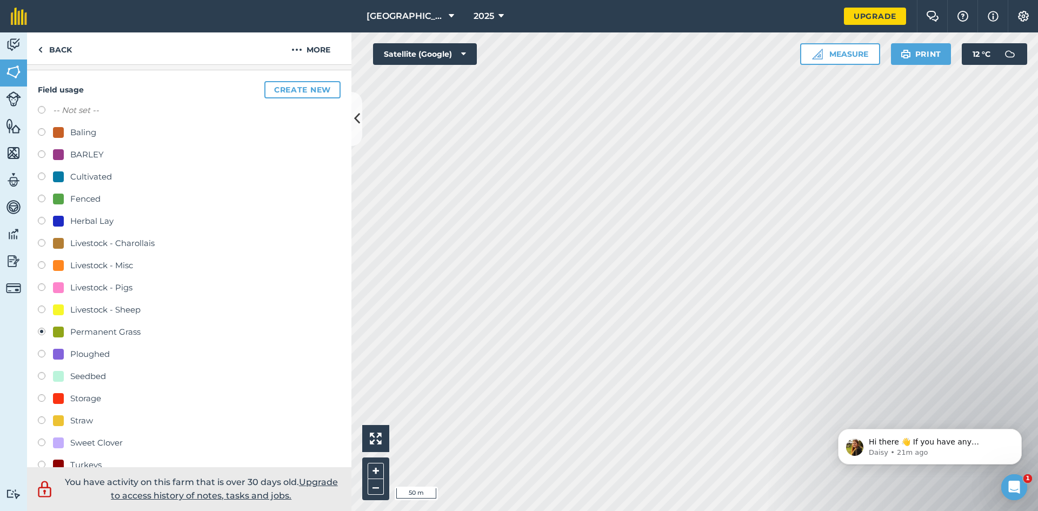
scroll to position [89, 0]
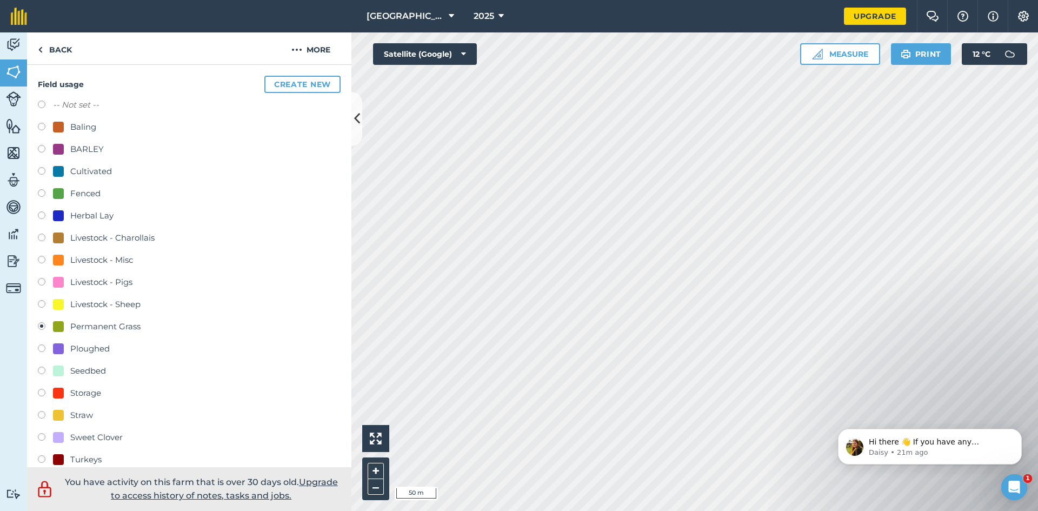
click at [48, 215] on label at bounding box center [45, 216] width 15 height 11
radio input "true"
radio input "false"
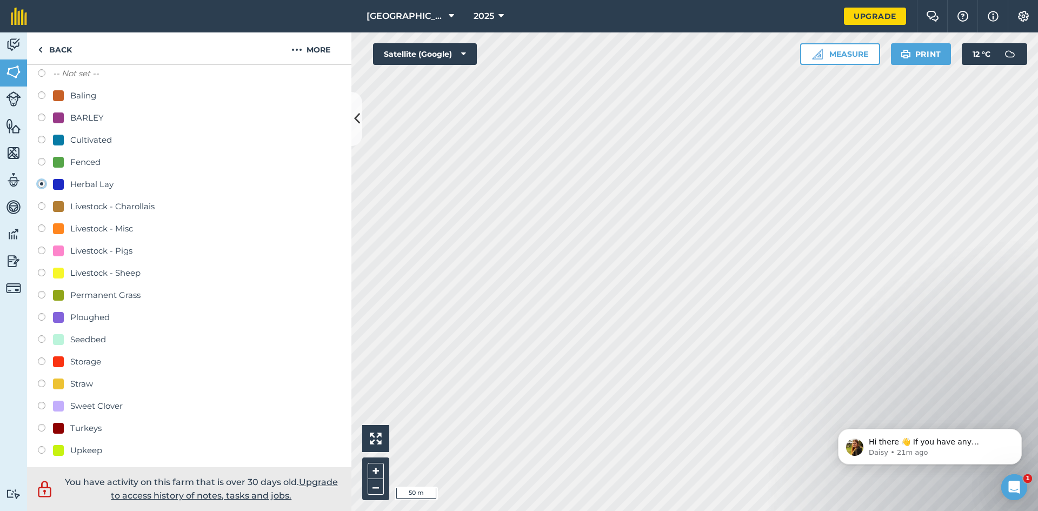
scroll to position [184, 0]
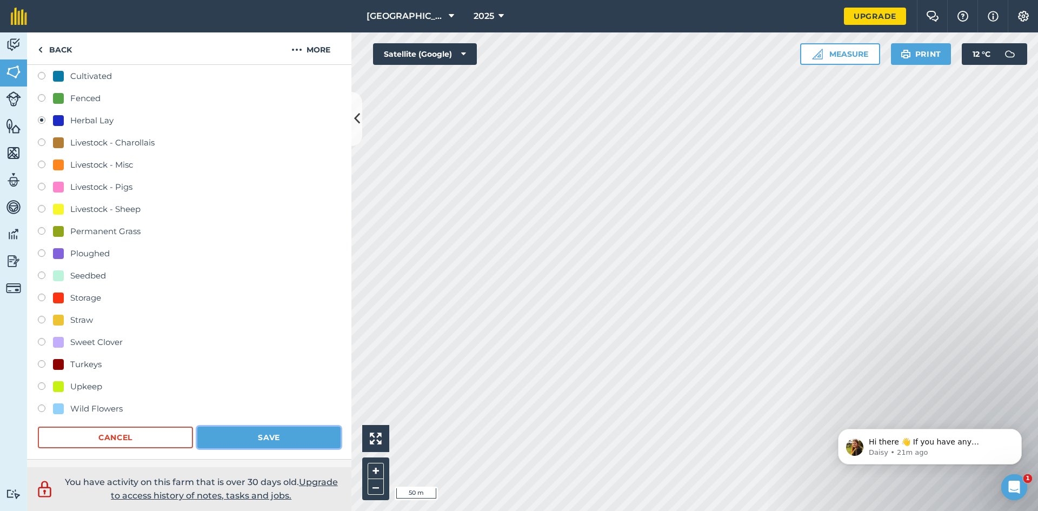
click at [253, 433] on button "Save" at bounding box center [268, 438] width 143 height 22
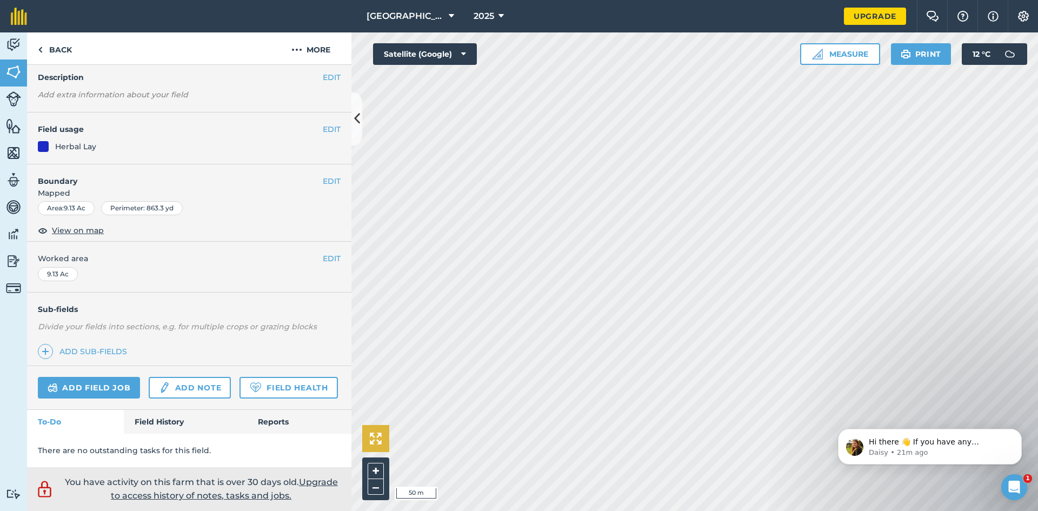
scroll to position [42, 0]
click at [327, 124] on button "EDIT" at bounding box center [332, 129] width 18 height 12
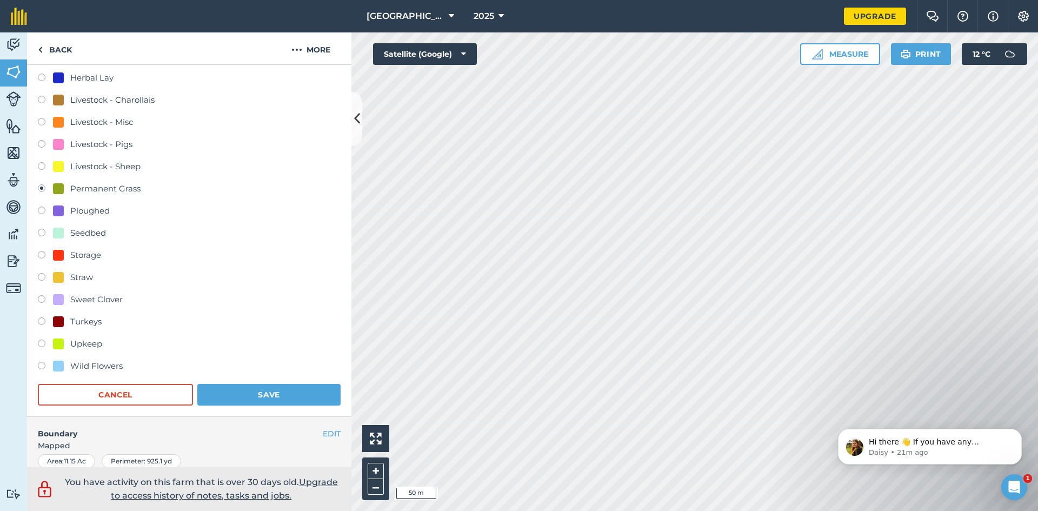
scroll to position [225, 0]
click at [35, 78] on div "Field usage Create new -- Not set -- Baling BARLEY Cultivated Fenced Herbal Lay…" at bounding box center [189, 174] width 324 height 490
click at [48, 80] on label at bounding box center [45, 80] width 15 height 11
radio input "true"
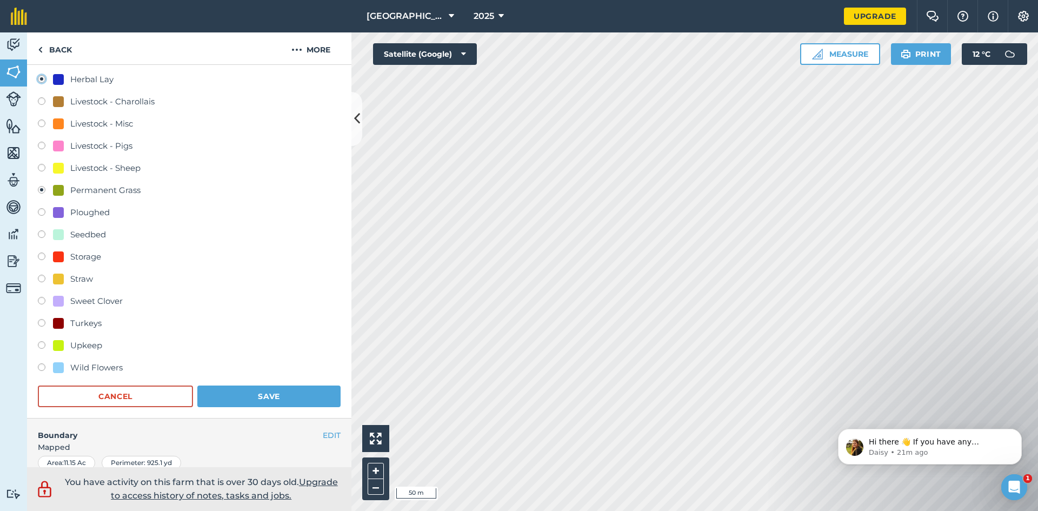
radio input "false"
click at [244, 403] on button "Save" at bounding box center [268, 396] width 143 height 22
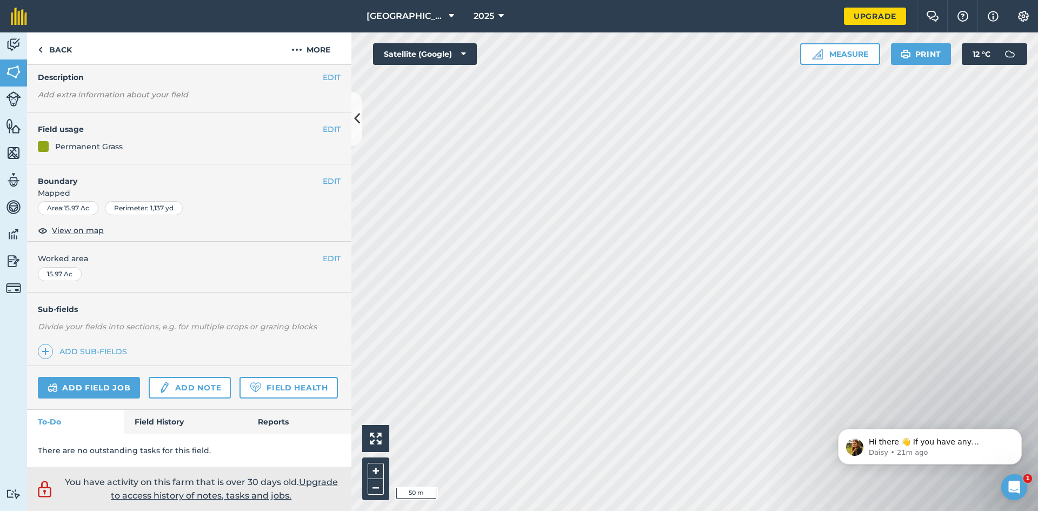
click at [100, 154] on div "EDIT Field usage Permanent Grass" at bounding box center [189, 138] width 324 height 52
click at [102, 148] on div "Permanent Grass" at bounding box center [89, 147] width 68 height 12
click at [316, 133] on h4 "Field usage" at bounding box center [180, 129] width 285 height 12
click at [343, 124] on div "EDIT Field usage Permanent Grass" at bounding box center [189, 138] width 324 height 52
click at [329, 127] on button "EDIT" at bounding box center [332, 129] width 18 height 12
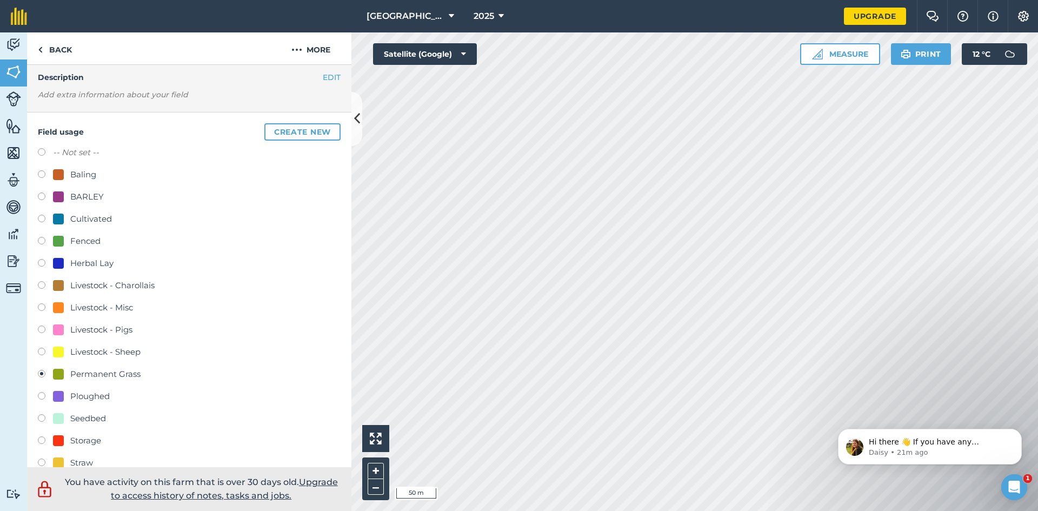
click at [45, 262] on label at bounding box center [45, 264] width 15 height 11
radio input "true"
radio input "false"
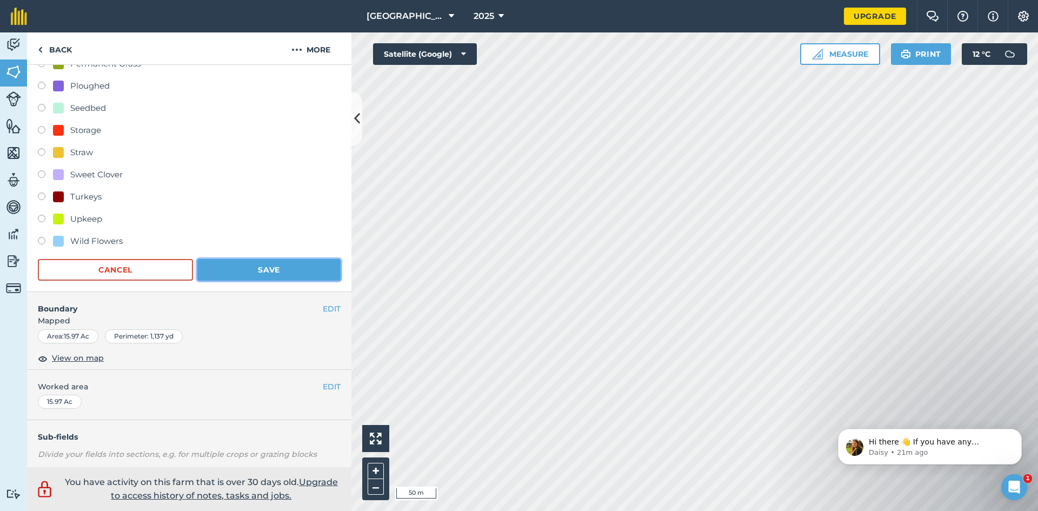
click at [245, 277] on button "Save" at bounding box center [268, 270] width 143 height 22
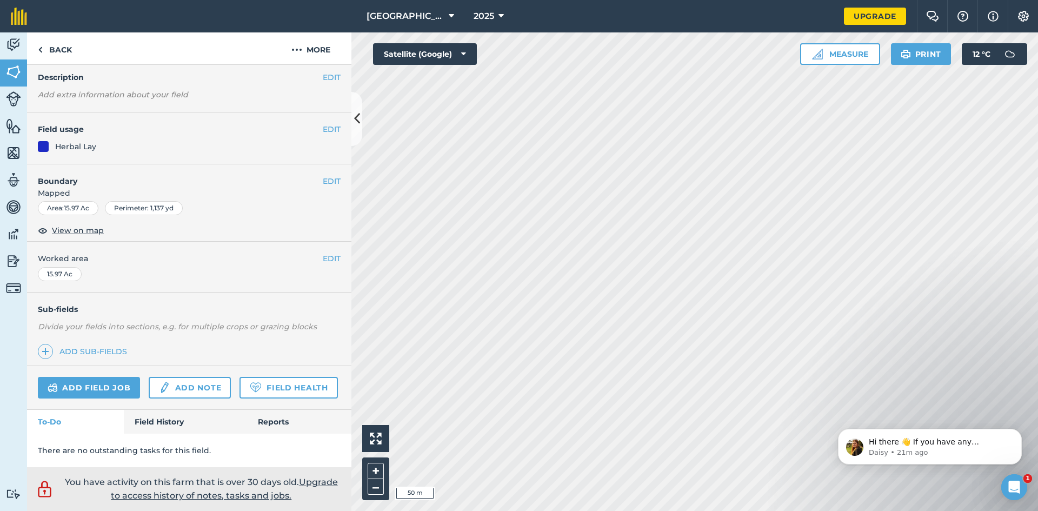
scroll to position [55, 0]
click at [328, 127] on button "EDIT" at bounding box center [332, 129] width 18 height 12
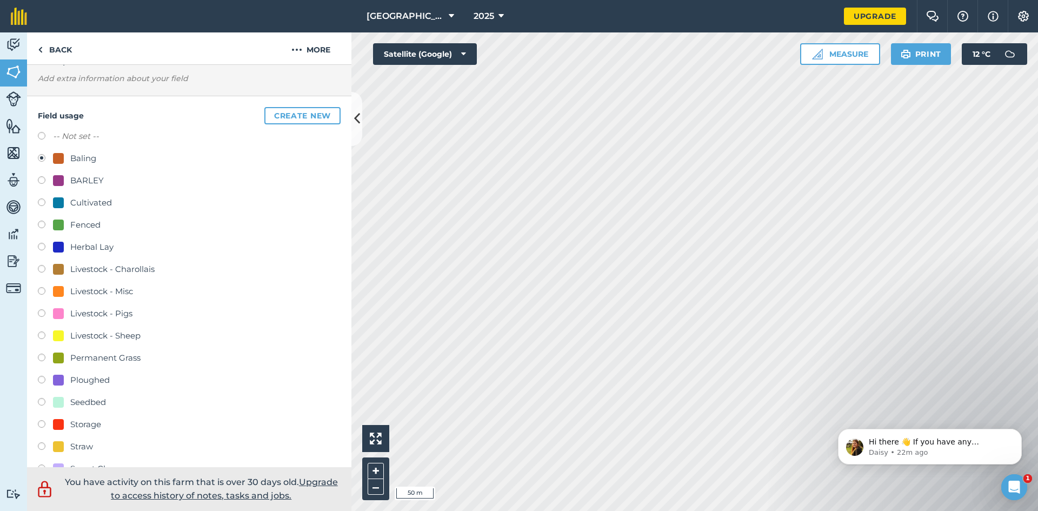
scroll to position [71, 0]
click at [44, 361] on label at bounding box center [45, 358] width 15 height 11
radio input "true"
radio input "false"
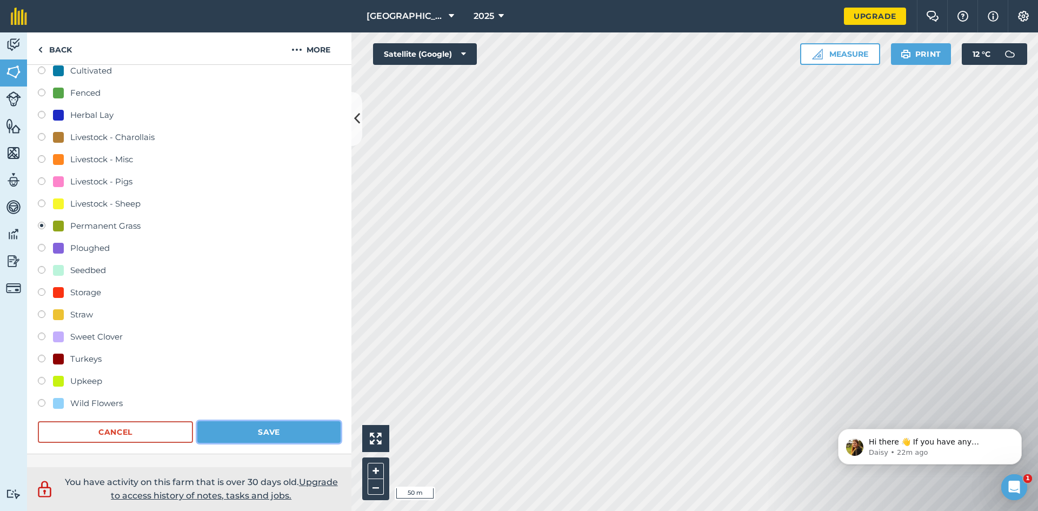
click at [230, 432] on button "Save" at bounding box center [268, 432] width 143 height 22
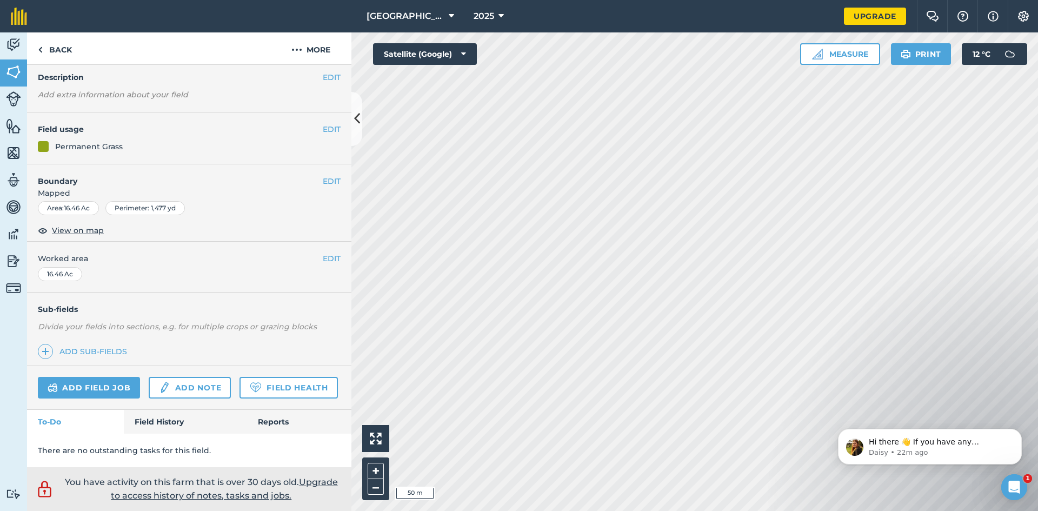
scroll to position [55, 0]
click at [324, 129] on button "EDIT" at bounding box center [332, 129] width 18 height 12
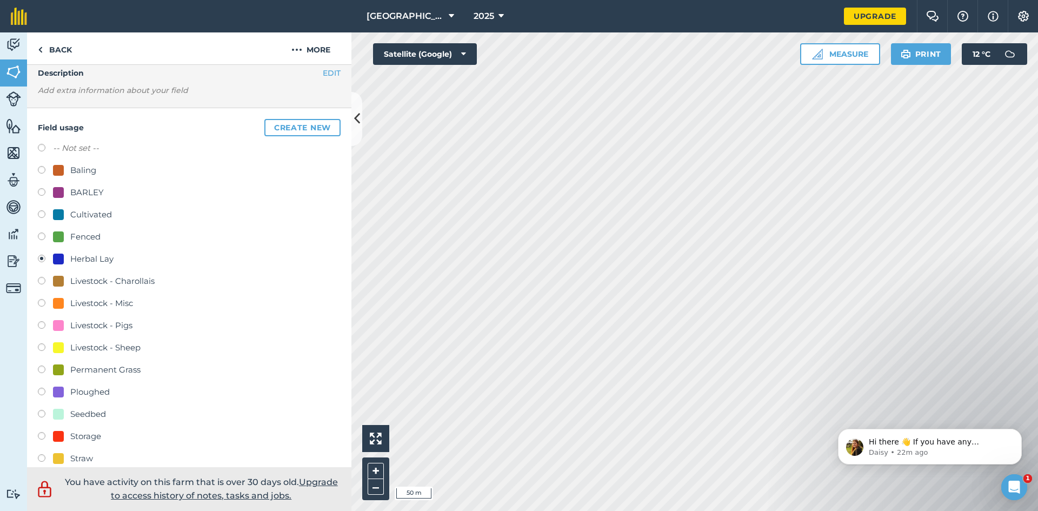
scroll to position [47, 0]
click at [45, 351] on label at bounding box center [45, 347] width 15 height 11
radio input "true"
radio input "false"
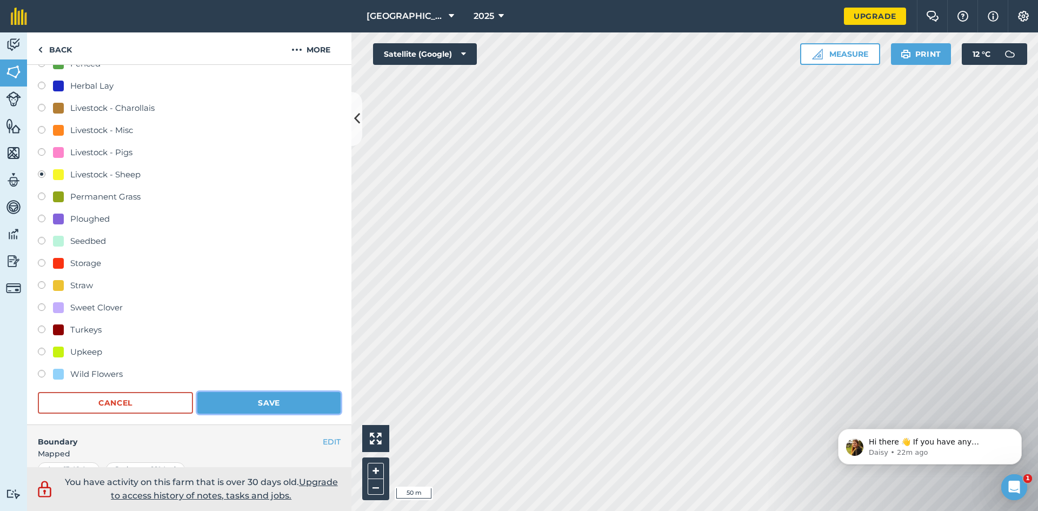
click at [313, 408] on button "Save" at bounding box center [268, 403] width 143 height 22
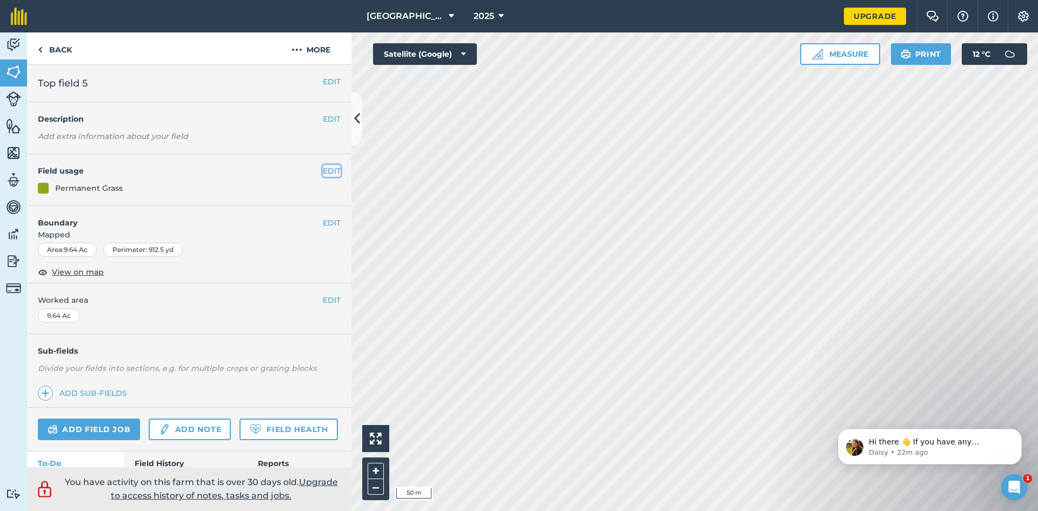
click at [324, 172] on button "EDIT" at bounding box center [332, 171] width 18 height 12
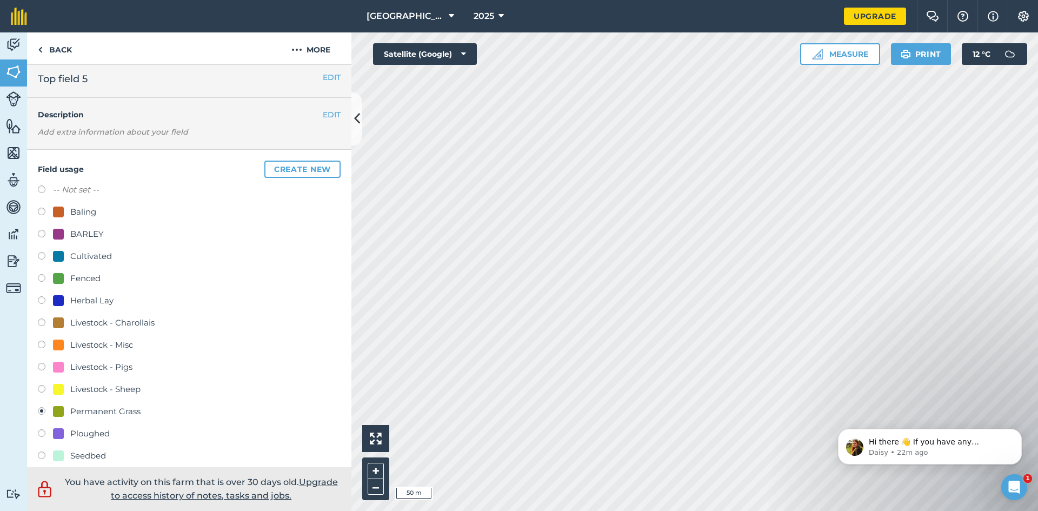
scroll to position [5, 0]
click at [44, 323] on label at bounding box center [45, 322] width 15 height 11
radio input "true"
radio input "false"
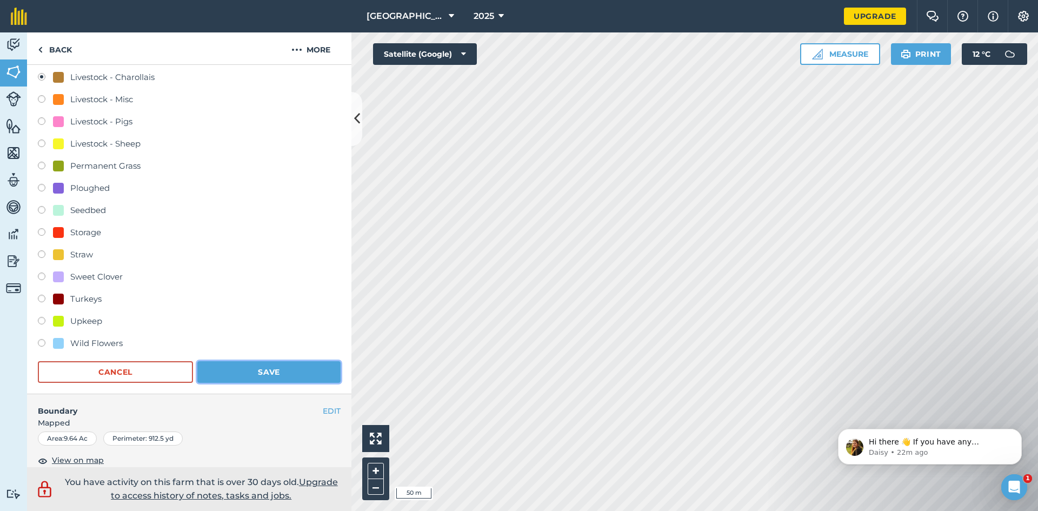
click at [215, 374] on button "Save" at bounding box center [268, 372] width 143 height 22
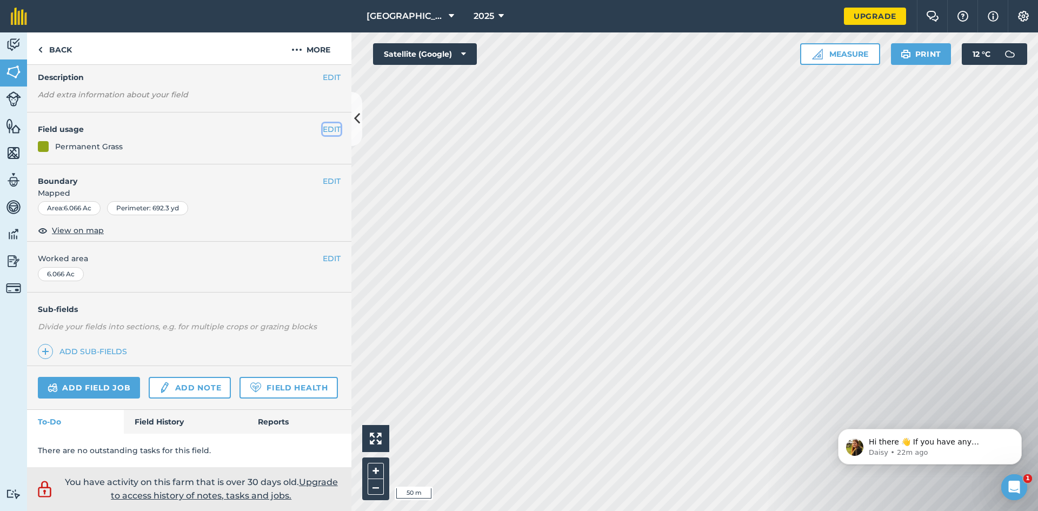
click at [337, 130] on button "EDIT" at bounding box center [332, 129] width 18 height 12
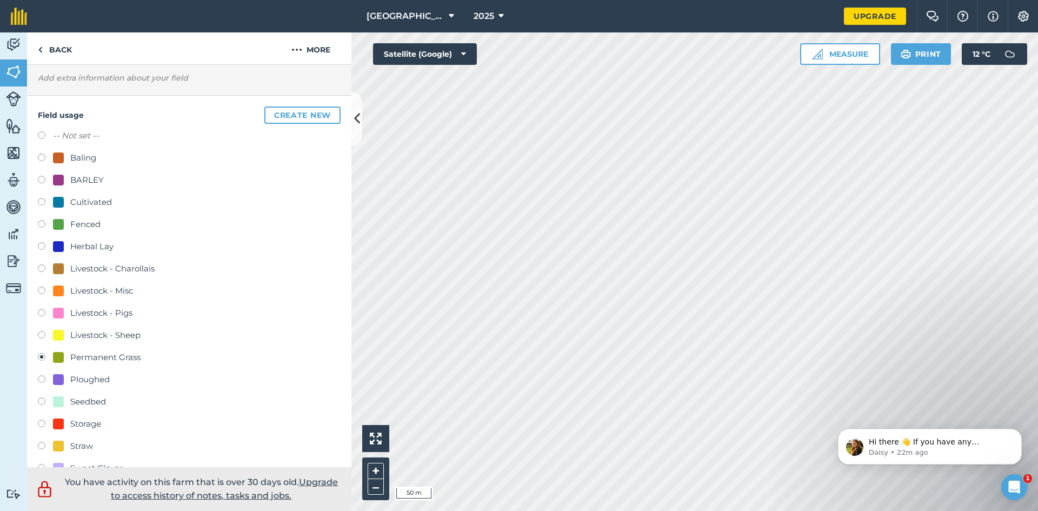
scroll to position [154, 0]
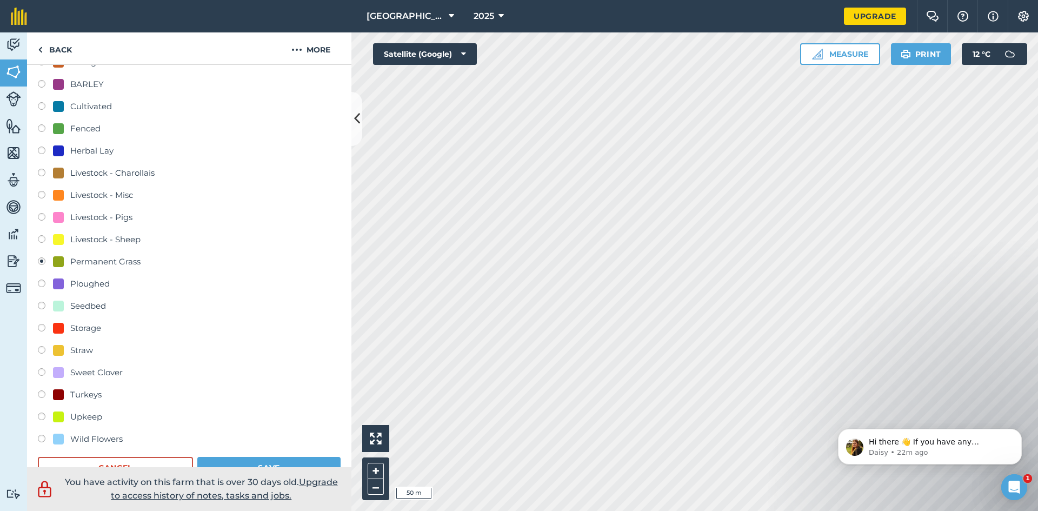
click at [39, 195] on label at bounding box center [45, 196] width 15 height 11
radio input "true"
radio input "false"
click at [42, 174] on label at bounding box center [45, 174] width 15 height 11
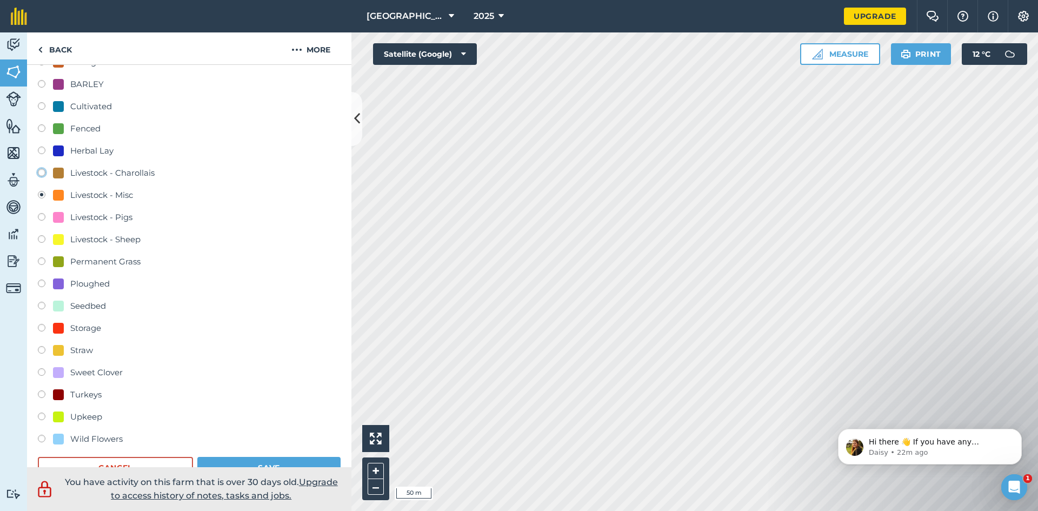
radio input "true"
radio input "false"
click at [270, 464] on button "Save" at bounding box center [268, 468] width 143 height 22
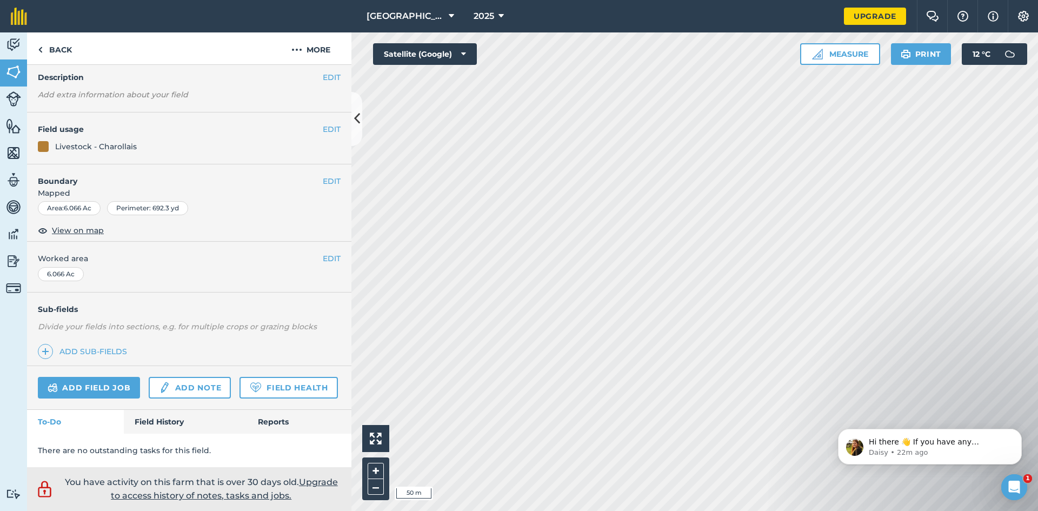
scroll to position [42, 0]
click at [339, 131] on button "EDIT" at bounding box center [332, 129] width 18 height 12
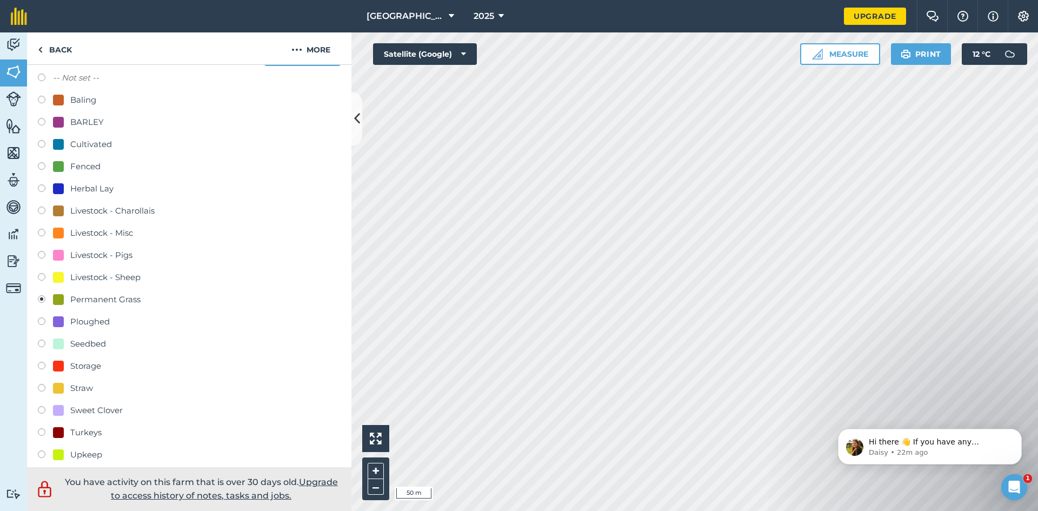
scroll to position [134, 0]
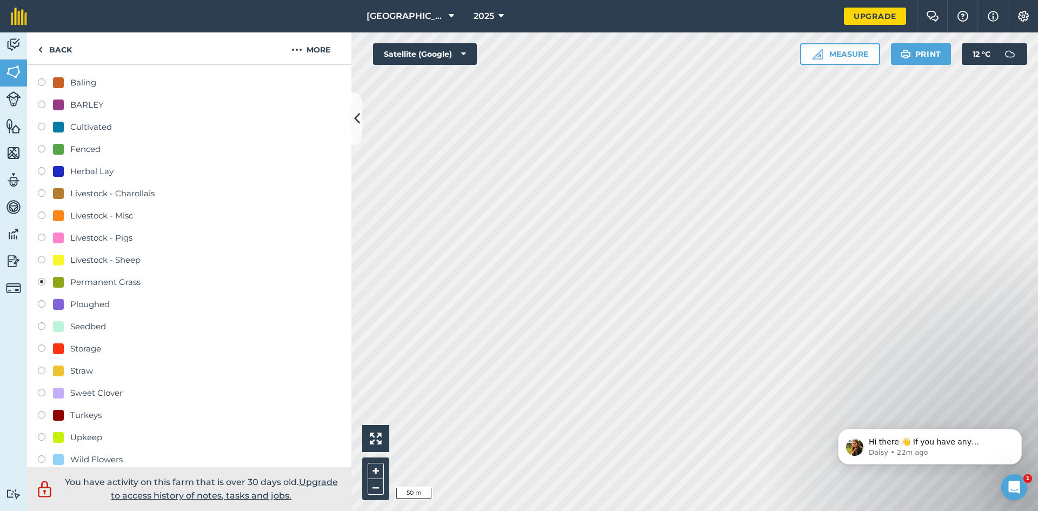
click at [45, 191] on label at bounding box center [45, 194] width 15 height 11
radio input "true"
radio input "false"
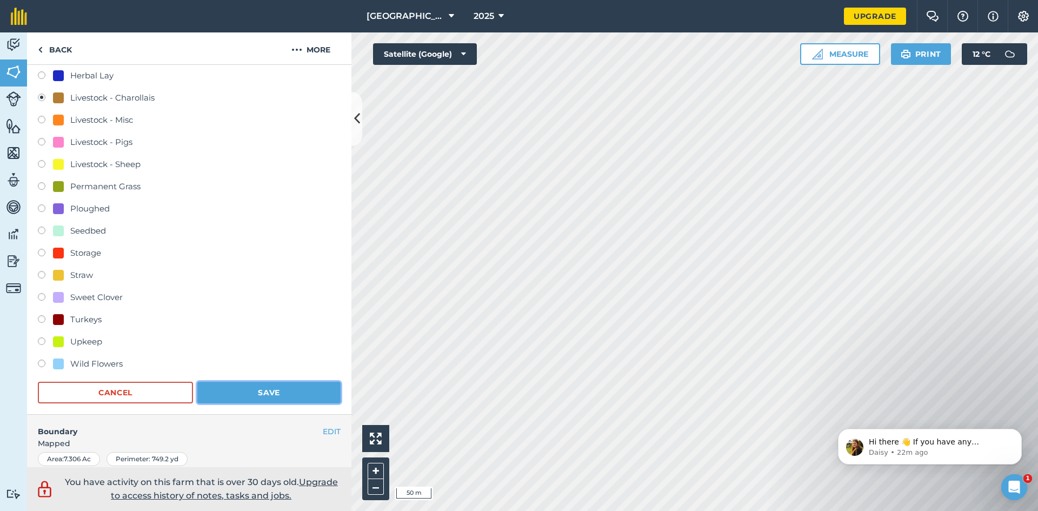
click at [242, 385] on button "Save" at bounding box center [268, 393] width 143 height 22
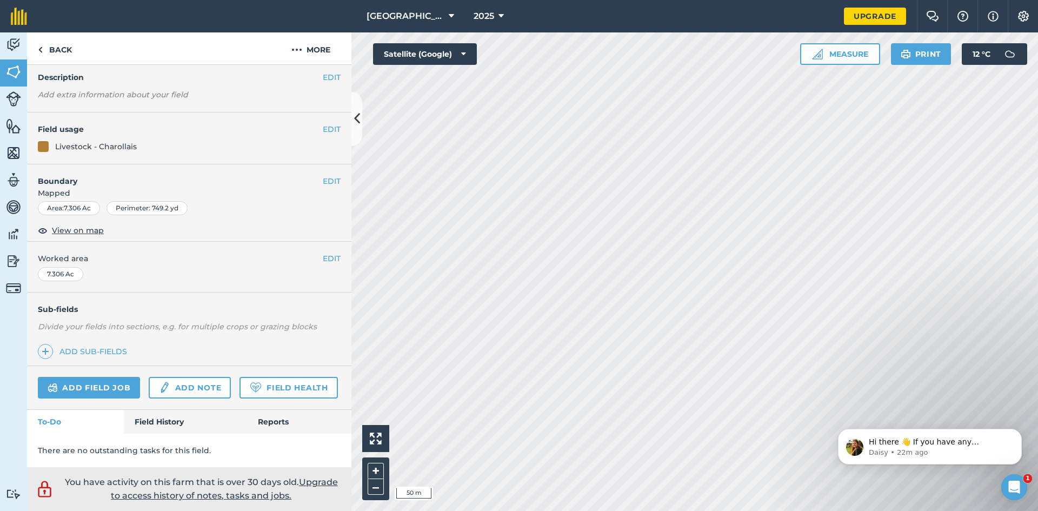
scroll to position [42, 0]
click at [331, 127] on button "EDIT" at bounding box center [332, 129] width 18 height 12
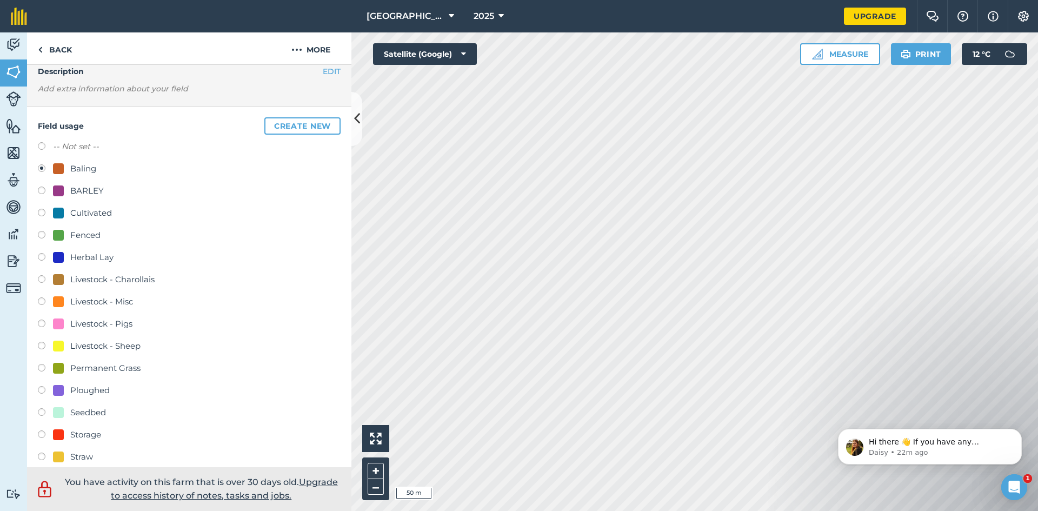
scroll to position [59, 0]
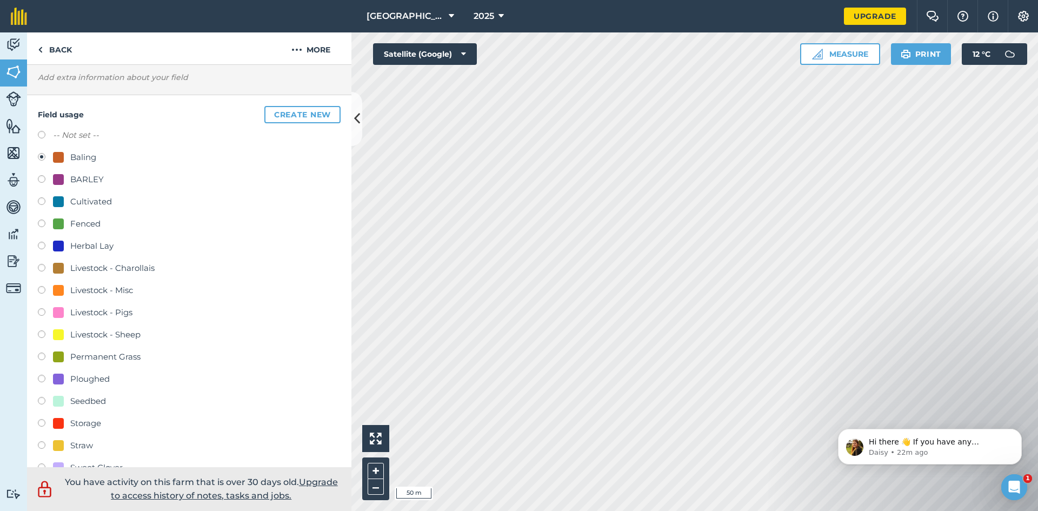
click at [43, 362] on label at bounding box center [45, 357] width 15 height 11
radio input "true"
radio input "false"
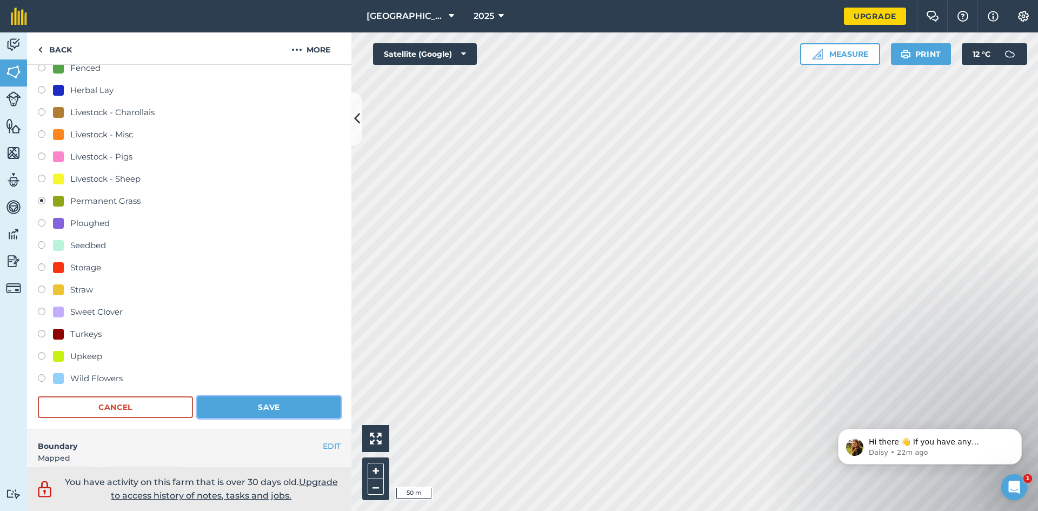
click at [282, 401] on button "Save" at bounding box center [268, 407] width 143 height 22
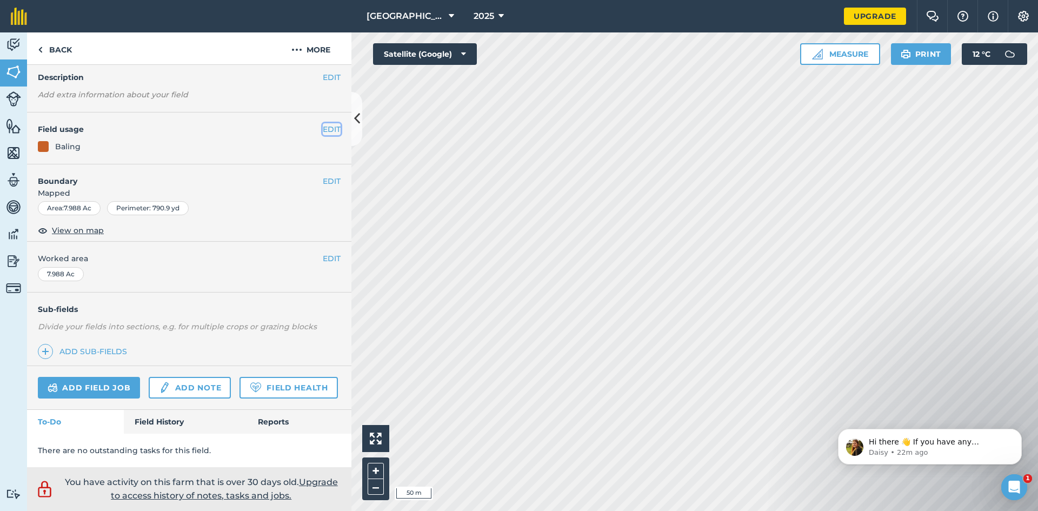
click at [324, 127] on button "EDIT" at bounding box center [332, 129] width 18 height 12
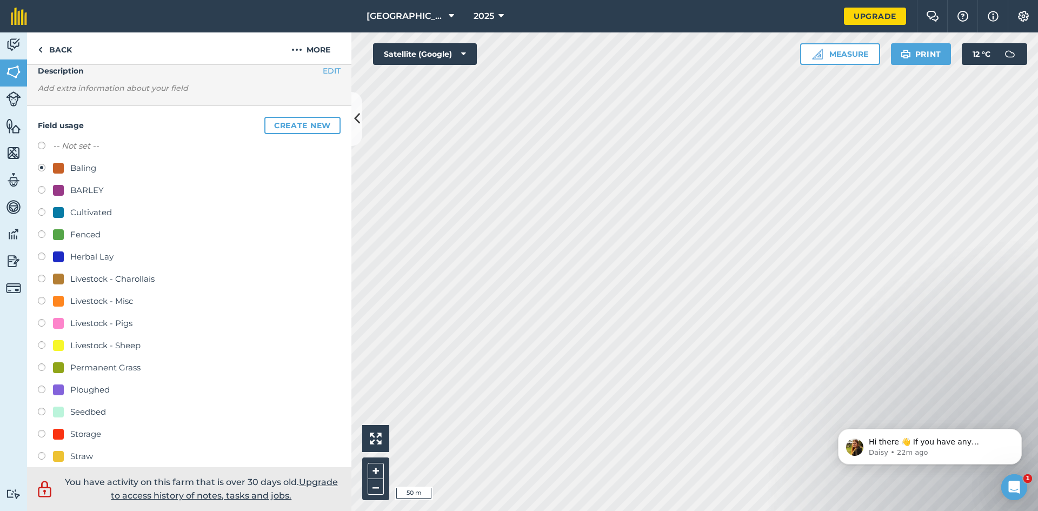
scroll to position [59, 0]
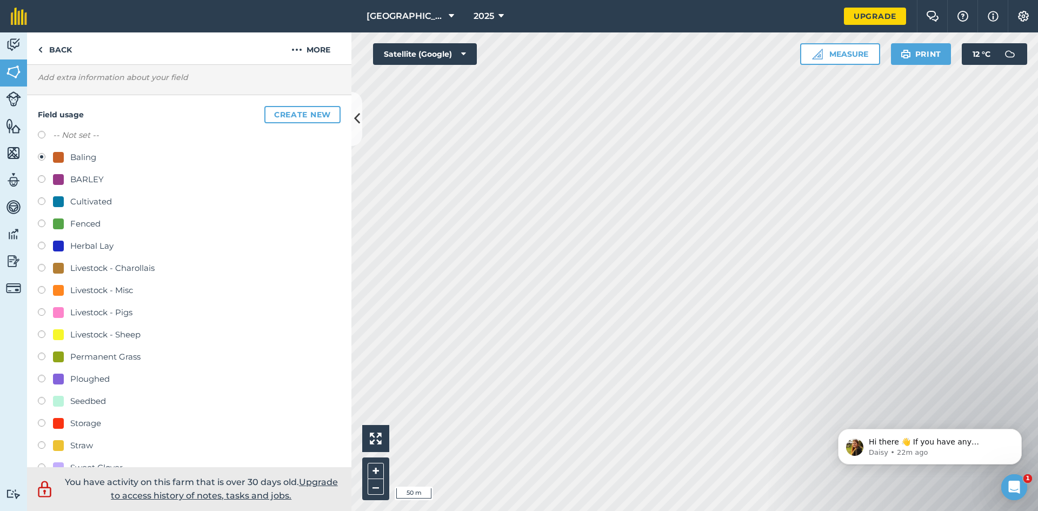
click at [45, 355] on label at bounding box center [45, 357] width 15 height 11
radio input "true"
radio input "false"
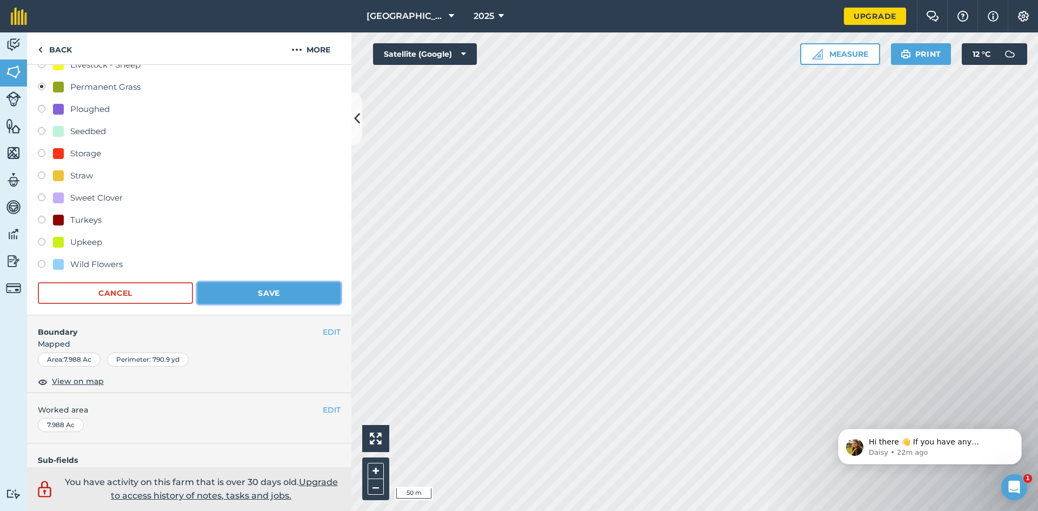
click at [240, 294] on button "Save" at bounding box center [268, 293] width 143 height 22
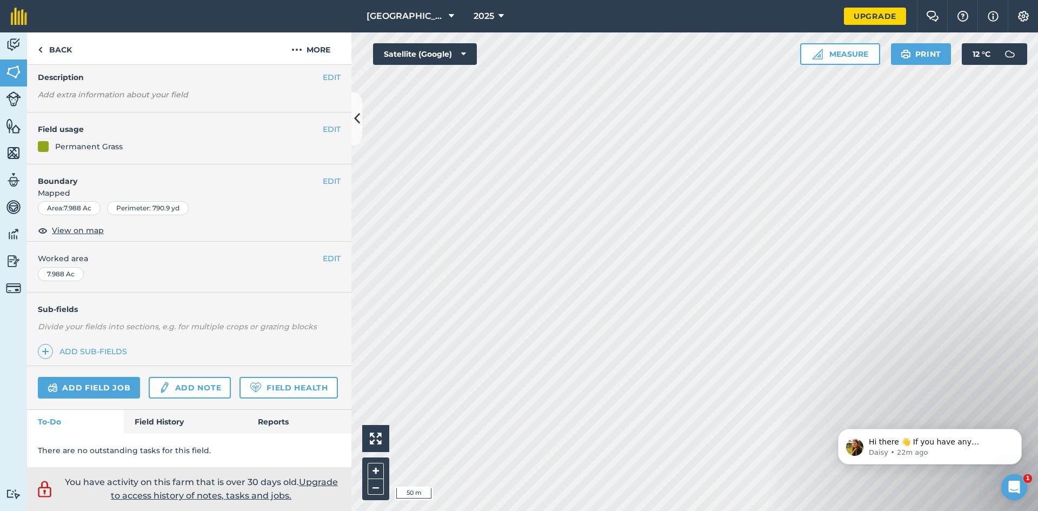
scroll to position [42, 0]
click at [320, 130] on h4 "Field usage" at bounding box center [180, 129] width 285 height 12
click at [332, 127] on button "EDIT" at bounding box center [332, 129] width 18 height 12
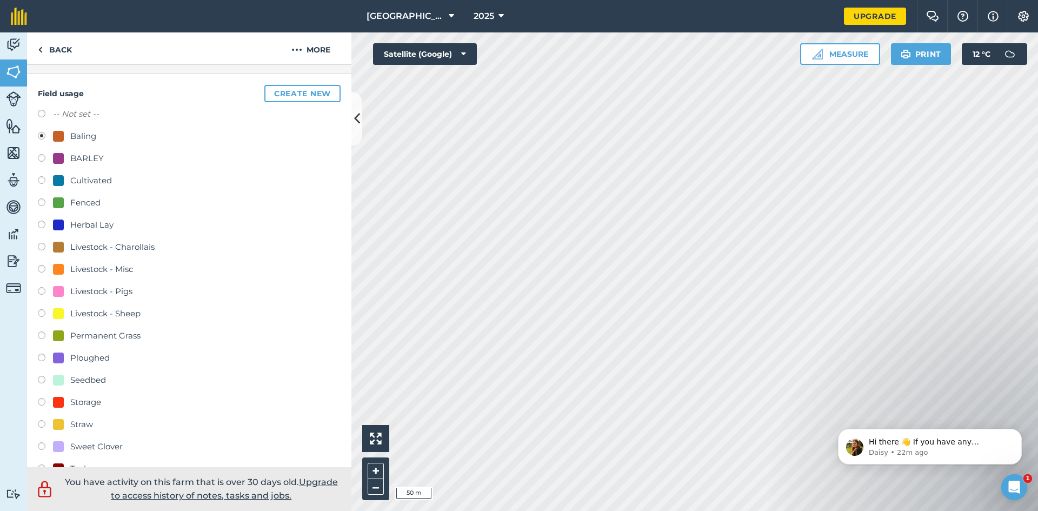
scroll to position [163, 0]
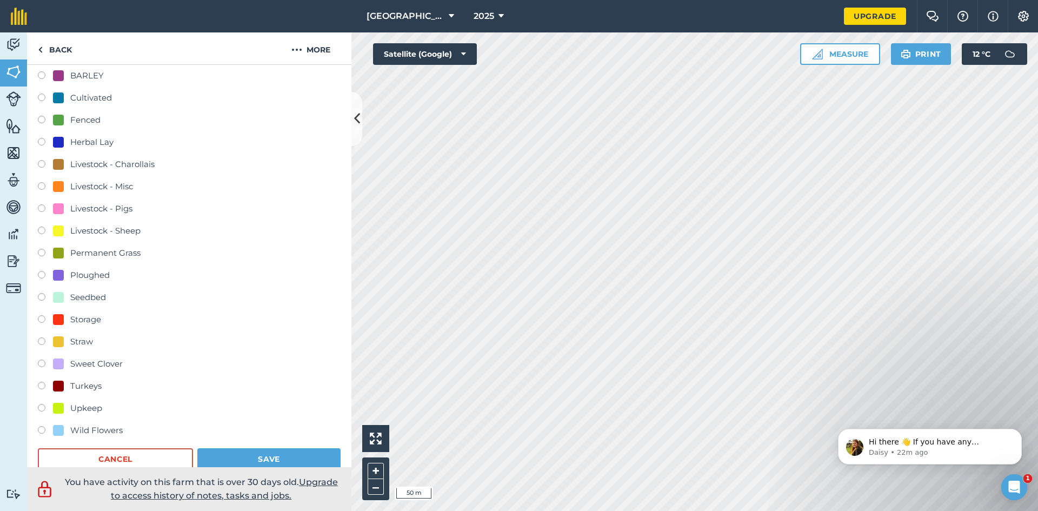
click at [41, 248] on div "Permanent Grass" at bounding box center [189, 255] width 303 height 16
click at [39, 252] on label at bounding box center [45, 254] width 15 height 11
radio input "true"
radio input "false"
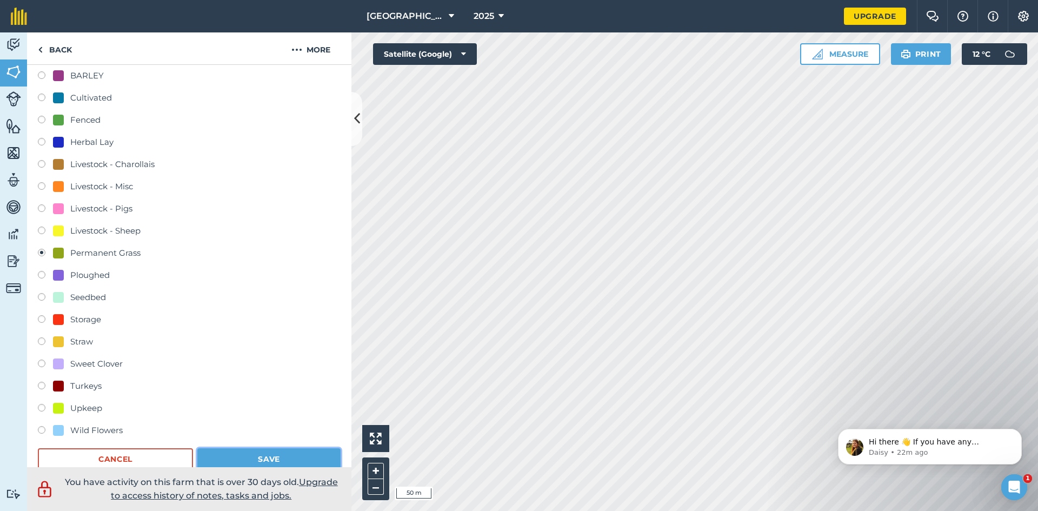
click at [230, 456] on button "Save" at bounding box center [268, 459] width 143 height 22
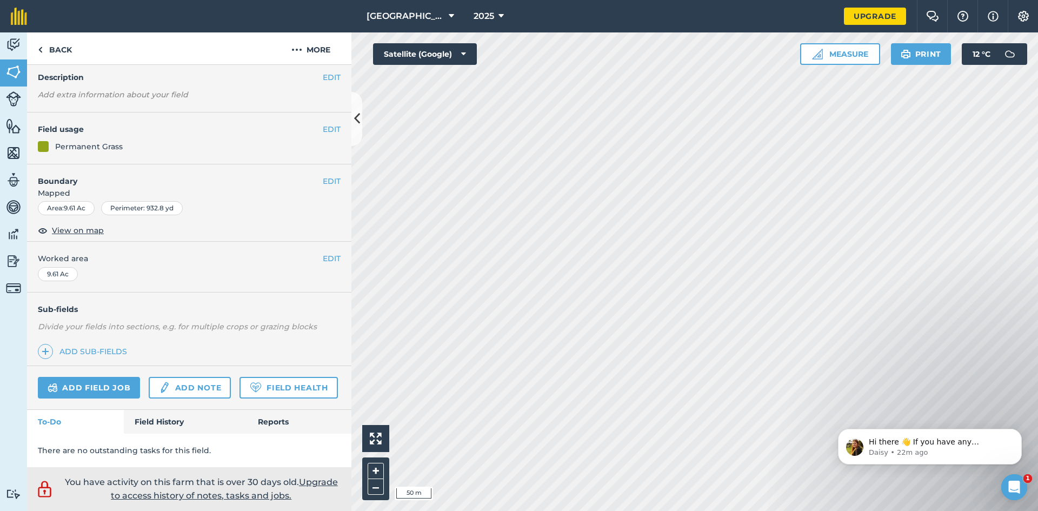
scroll to position [42, 0]
click at [327, 125] on button "EDIT" at bounding box center [332, 129] width 18 height 12
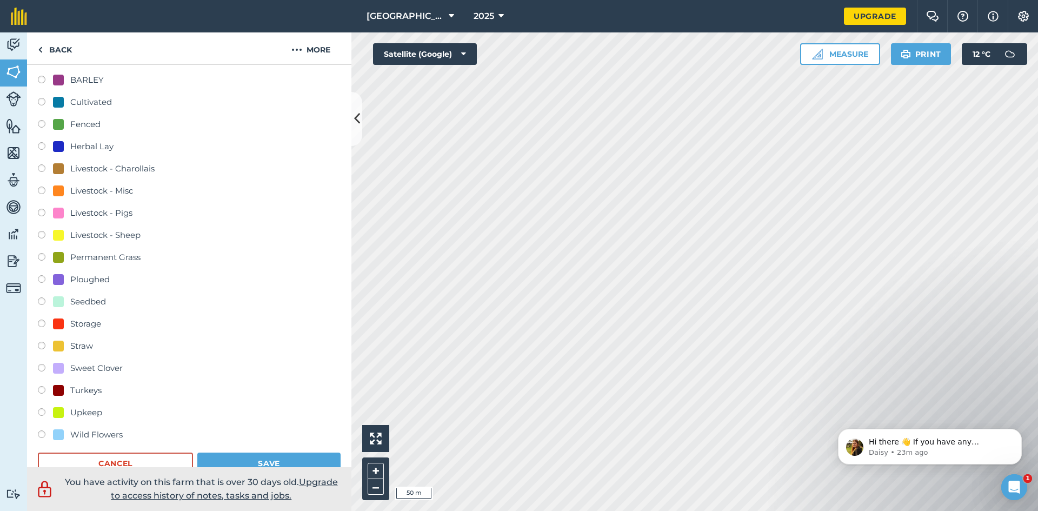
scroll to position [175, 0]
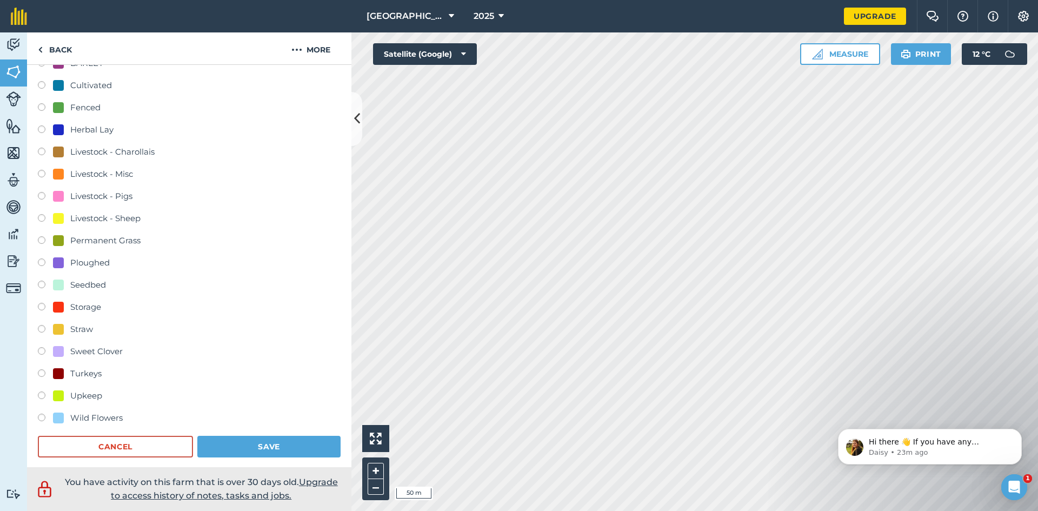
click at [43, 151] on label at bounding box center [45, 153] width 15 height 11
radio input "true"
radio input "false"
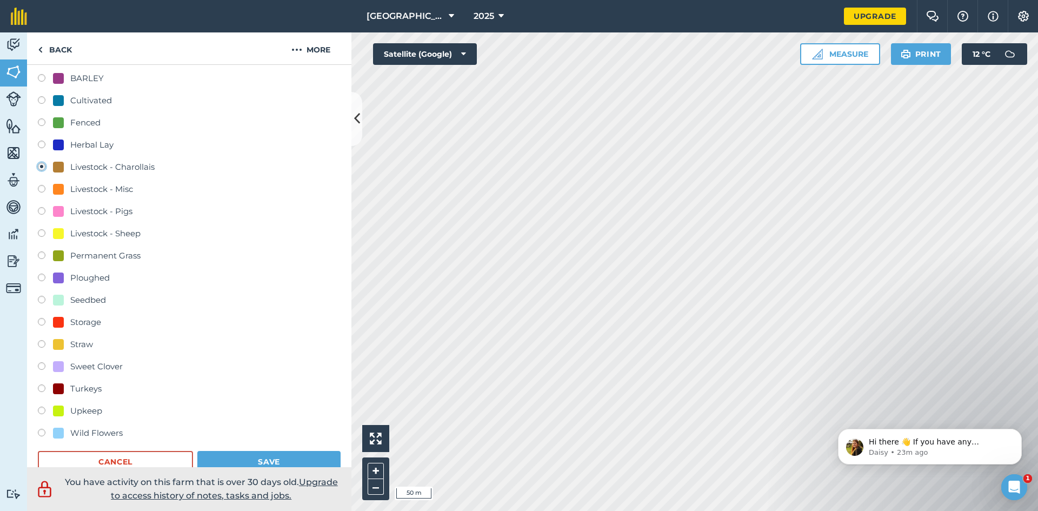
scroll to position [159, 0]
click at [41, 255] on label at bounding box center [45, 257] width 15 height 11
radio input "true"
radio input "false"
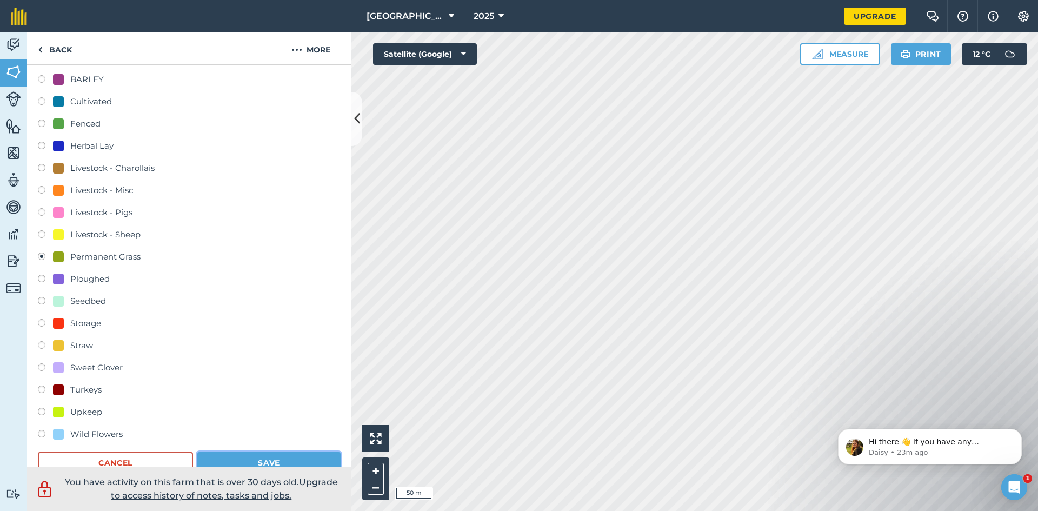
click at [229, 465] on button "Save" at bounding box center [268, 463] width 143 height 22
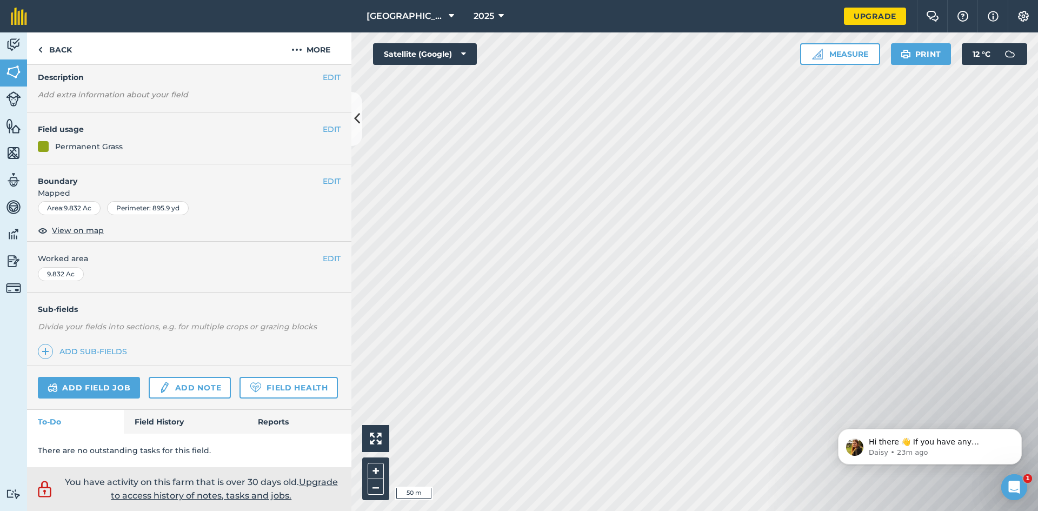
scroll to position [42, 0]
click at [335, 128] on button "EDIT" at bounding box center [332, 129] width 18 height 12
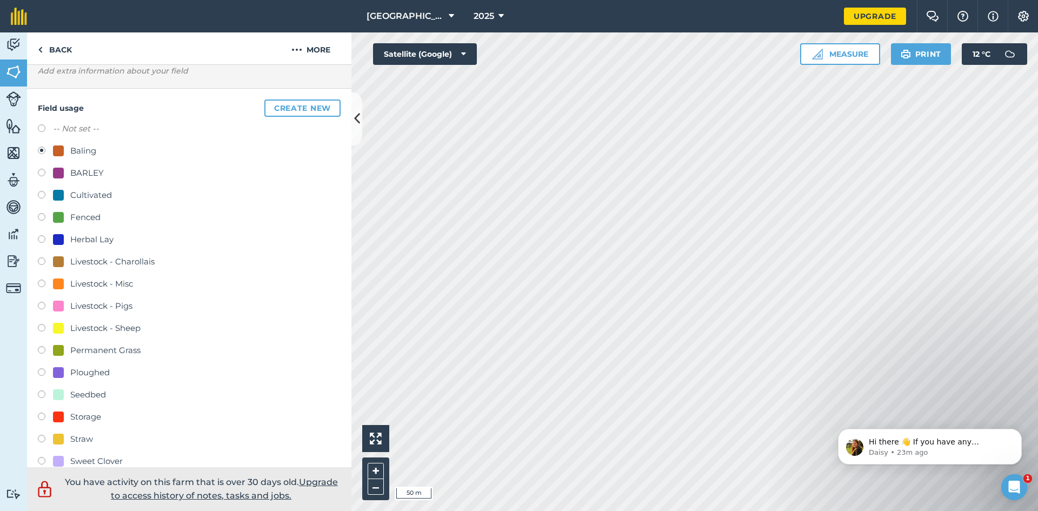
scroll to position [72, 0]
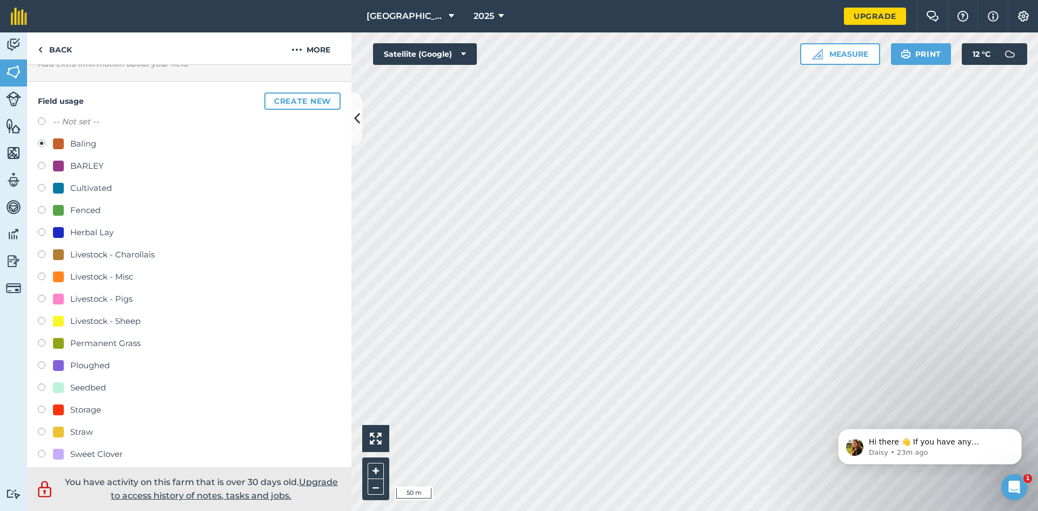
click at [46, 345] on label at bounding box center [45, 344] width 15 height 11
radio input "true"
radio input "false"
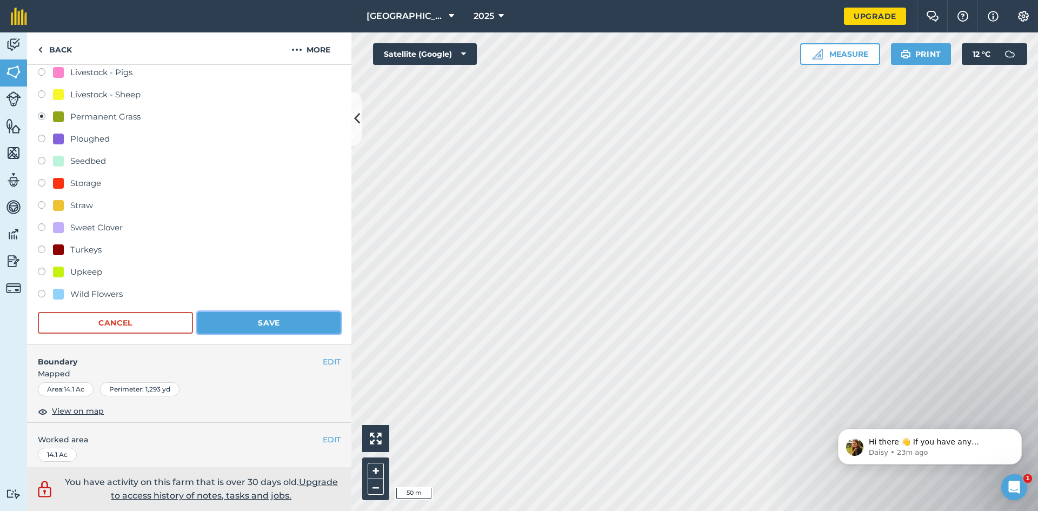
click at [258, 318] on button "Save" at bounding box center [268, 323] width 143 height 22
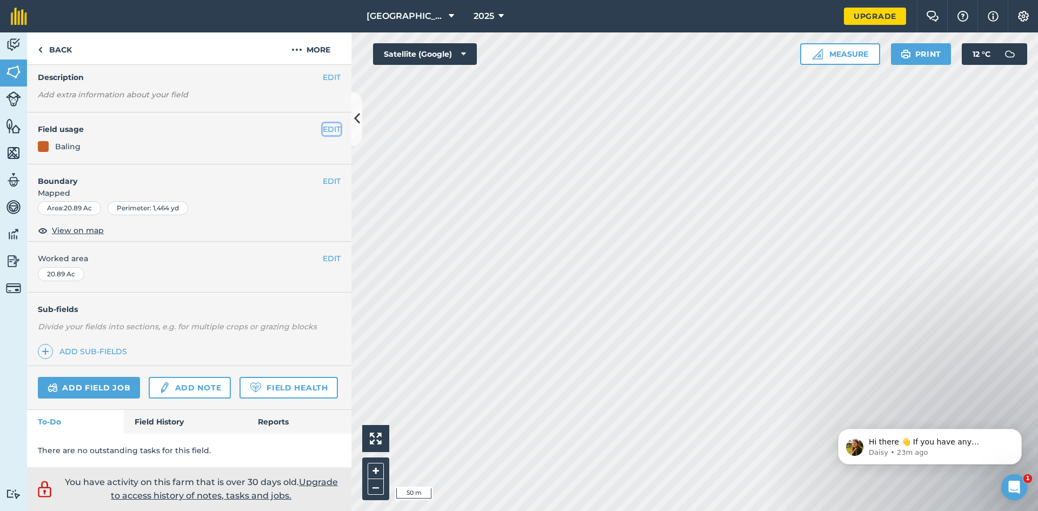
click at [328, 131] on button "EDIT" at bounding box center [332, 129] width 18 height 12
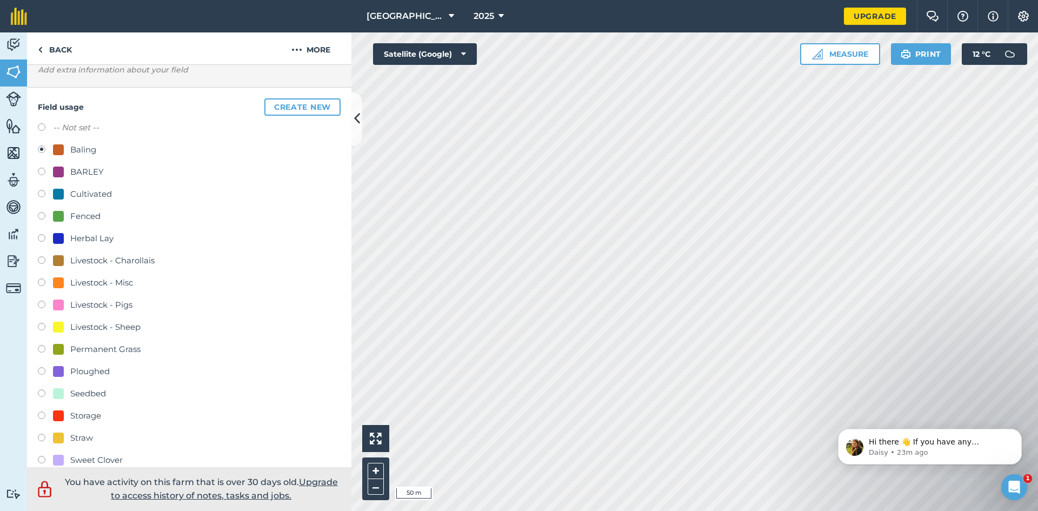
scroll to position [73, 0]
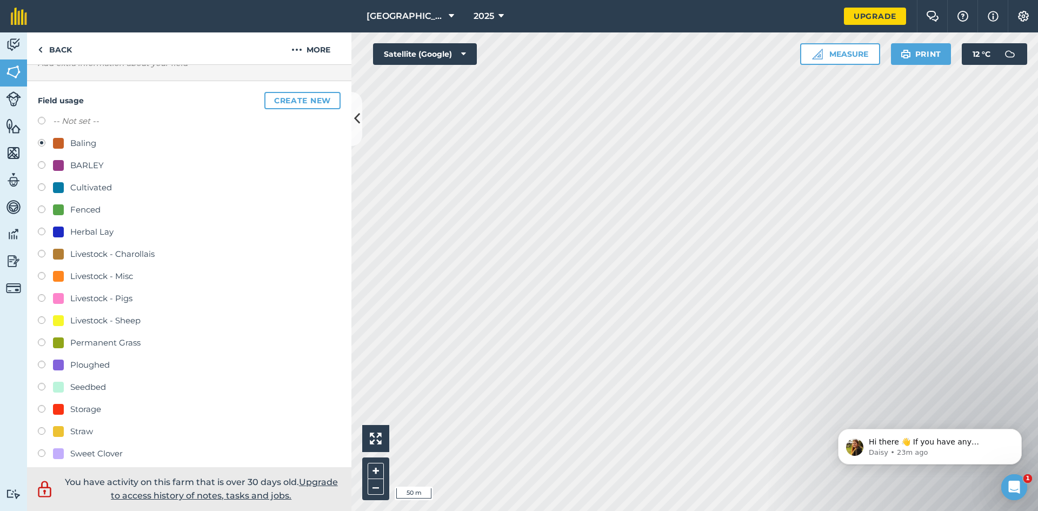
click at [38, 347] on label at bounding box center [45, 343] width 15 height 11
radio input "true"
radio input "false"
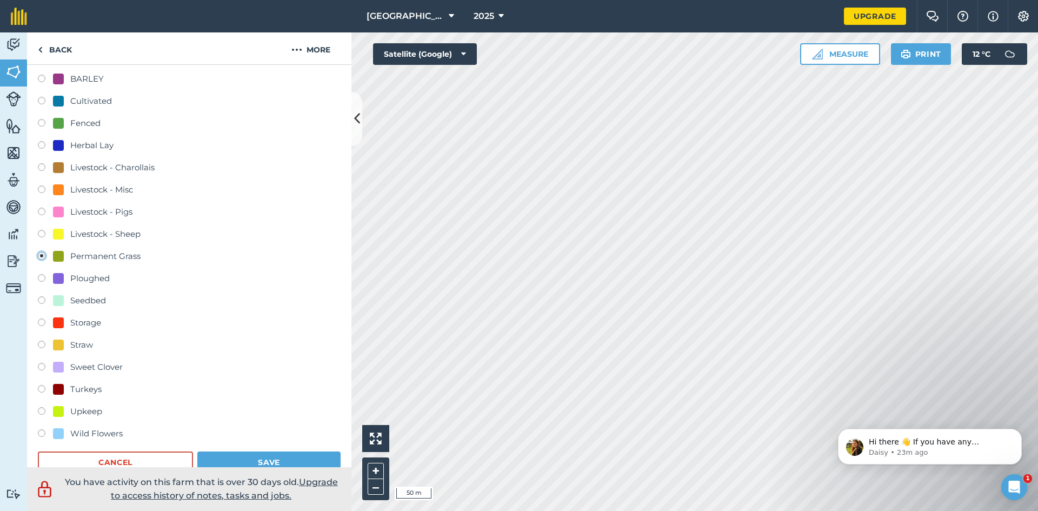
scroll to position [168, 0]
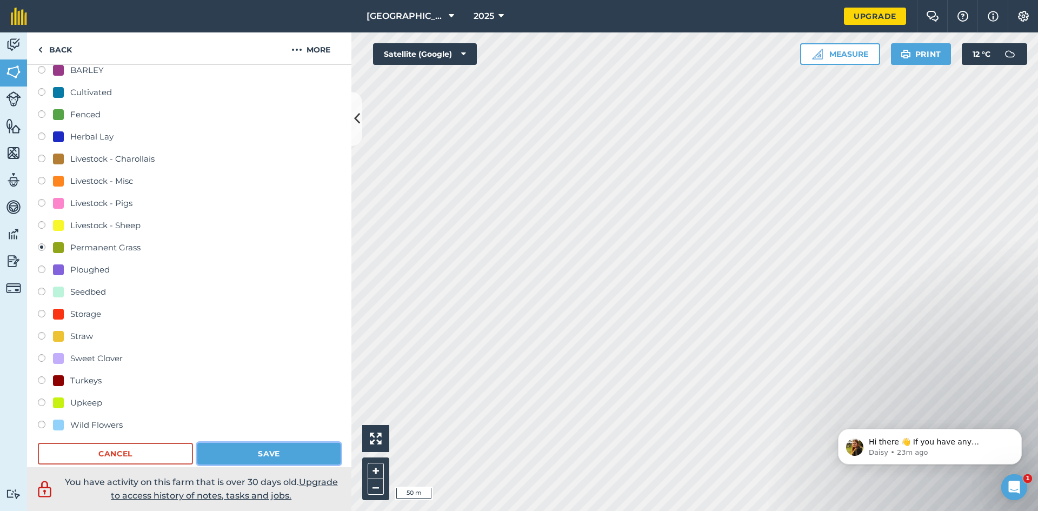
click at [271, 456] on button "Save" at bounding box center [268, 454] width 143 height 22
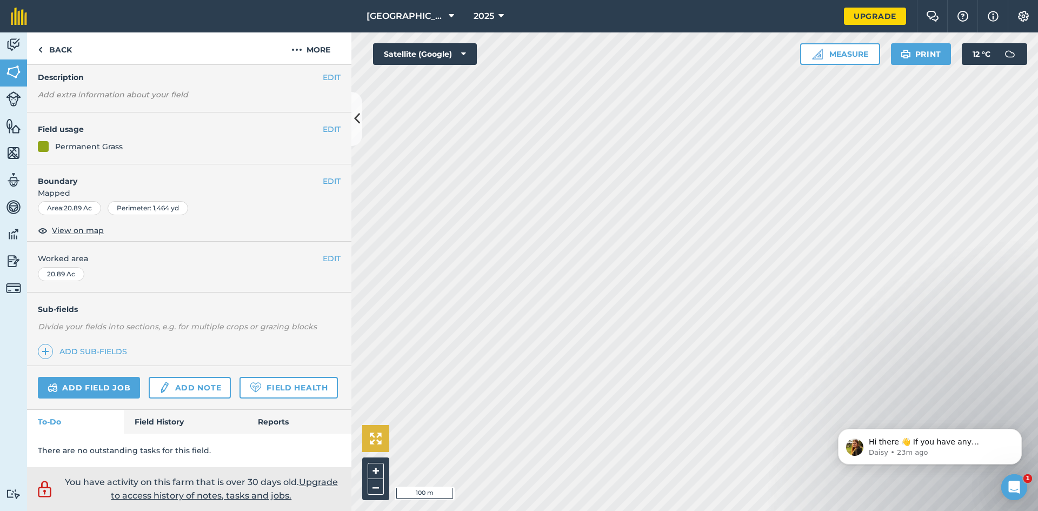
scroll to position [42, 0]
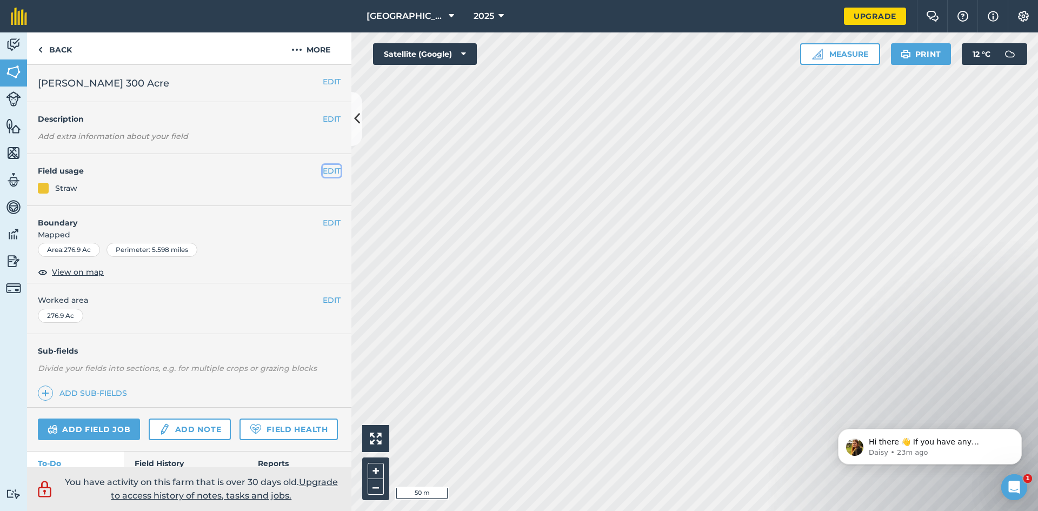
click at [336, 174] on button "EDIT" at bounding box center [332, 171] width 18 height 12
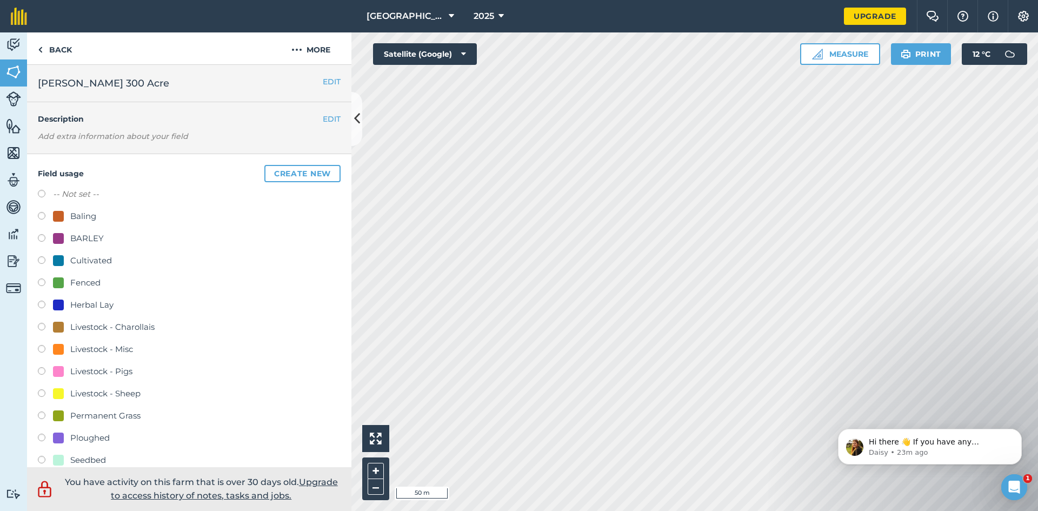
click at [296, 184] on div "Field usage Create new -- Not set -- Baling BARLEY Cultivated Fenced Herbal Lay…" at bounding box center [189, 399] width 324 height 490
click at [298, 170] on button "Create new" at bounding box center [302, 173] width 76 height 17
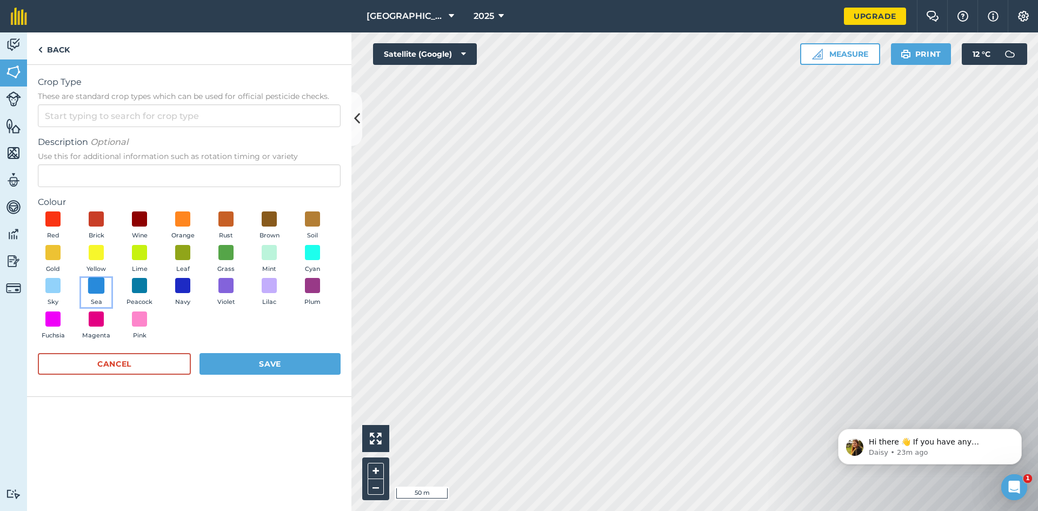
click at [96, 292] on span at bounding box center [96, 285] width 17 height 17
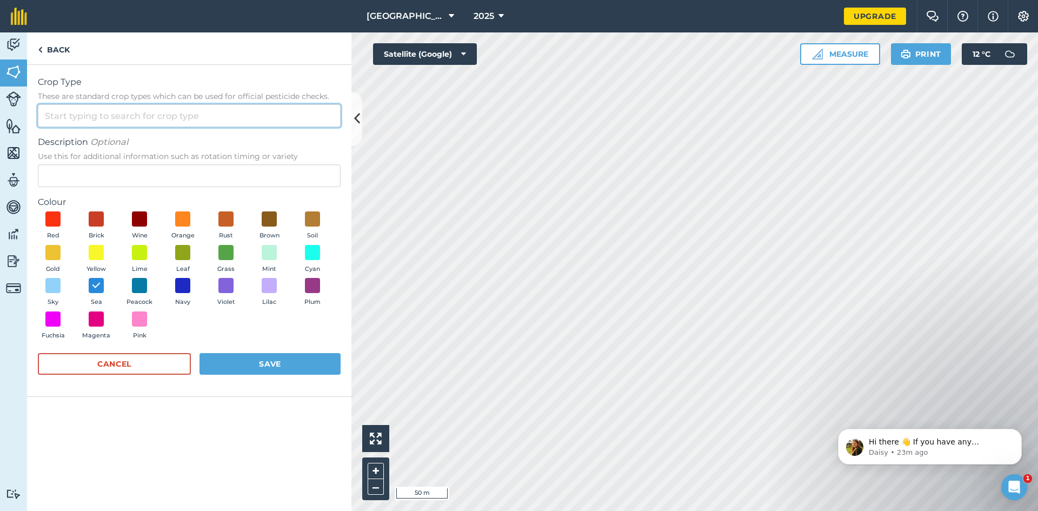
click at [114, 121] on input "Crop Type These are standard crop types which can be used for official pesticid…" at bounding box center [189, 115] width 303 height 23
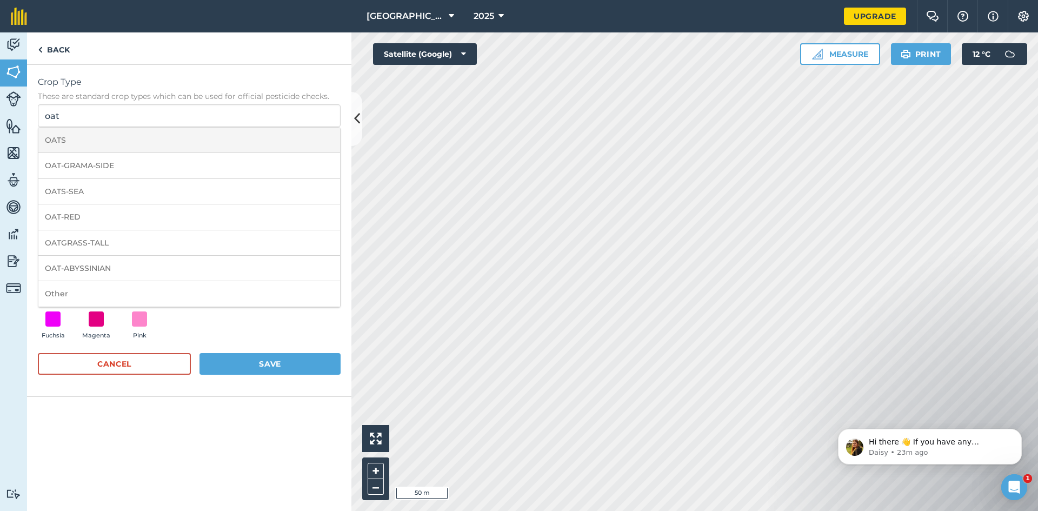
click at [65, 143] on li "OATS" at bounding box center [189, 140] width 302 height 25
type input "OATS"
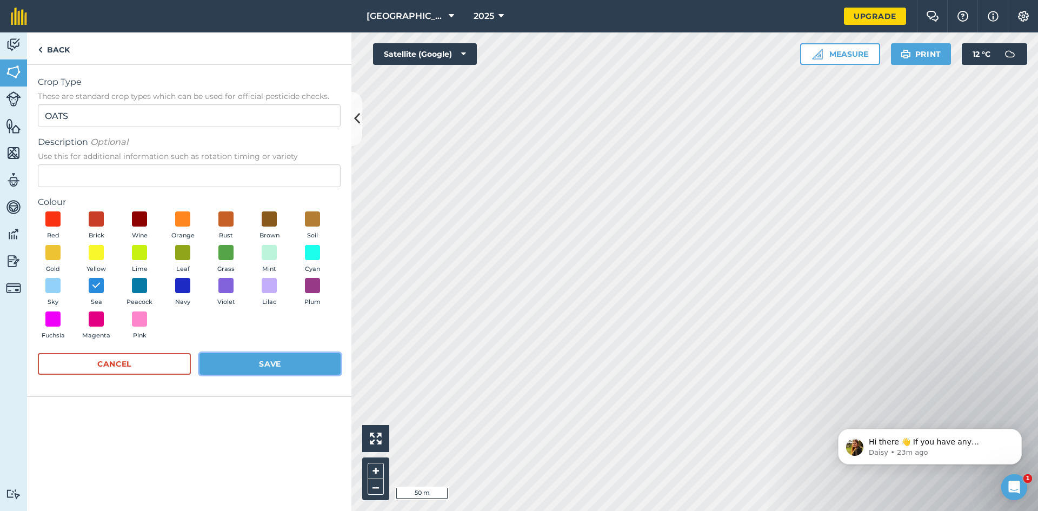
click at [229, 363] on button "Save" at bounding box center [269, 364] width 141 height 22
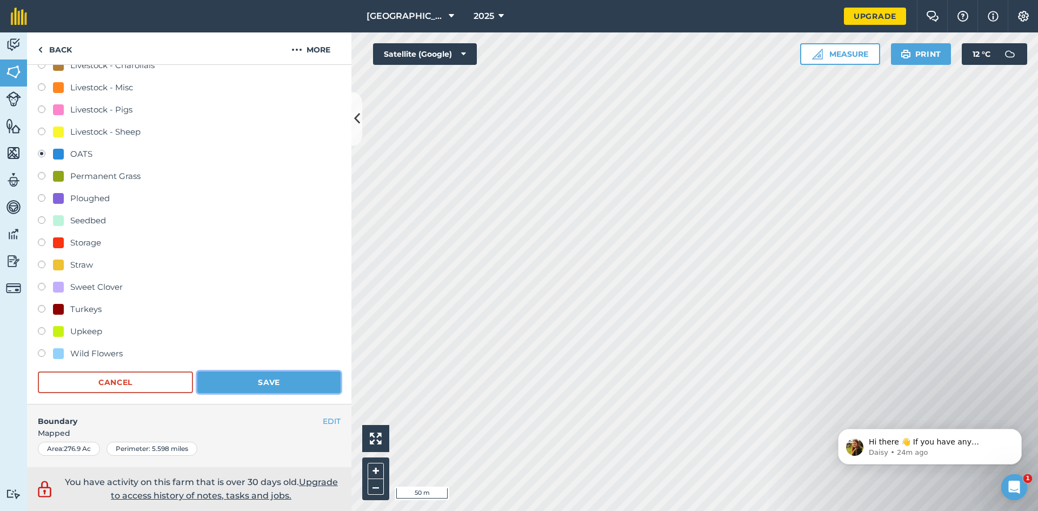
click at [270, 378] on button "Save" at bounding box center [268, 382] width 143 height 22
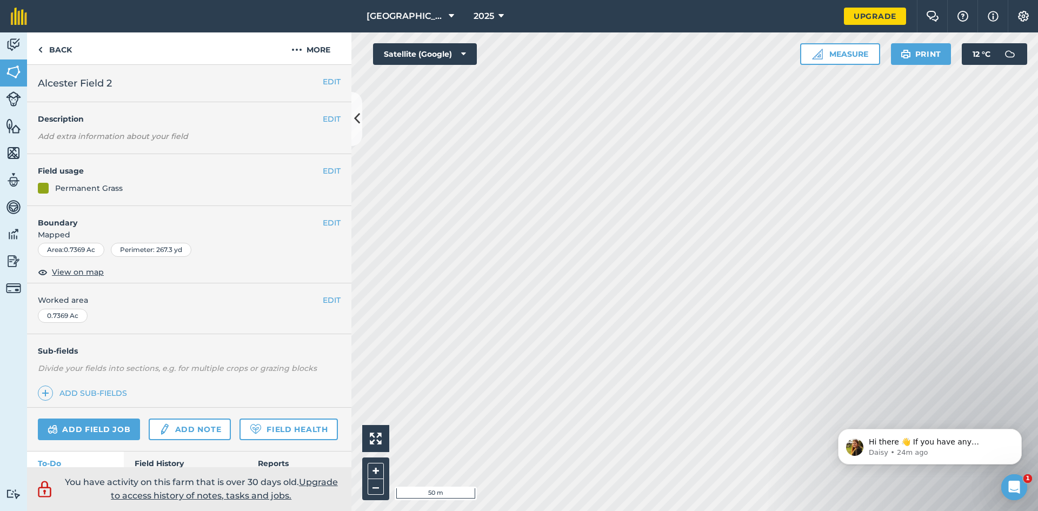
click at [96, 179] on div "EDIT Field usage Permanent Grass" at bounding box center [189, 180] width 324 height 52
click at [99, 191] on div "Permanent Grass" at bounding box center [89, 188] width 68 height 12
click at [323, 165] on button "EDIT" at bounding box center [332, 171] width 18 height 12
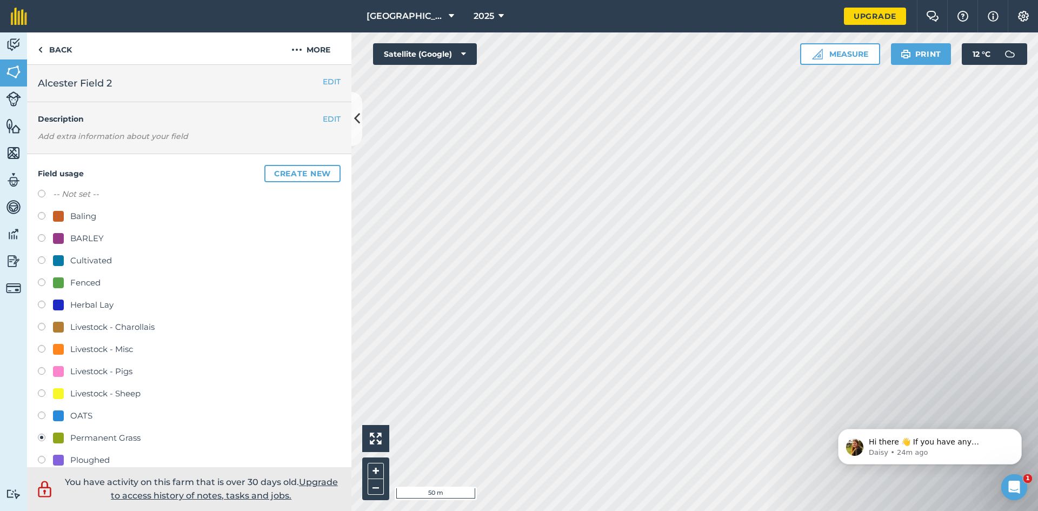
click at [45, 190] on label at bounding box center [45, 195] width 15 height 11
radio input "true"
radio input "false"
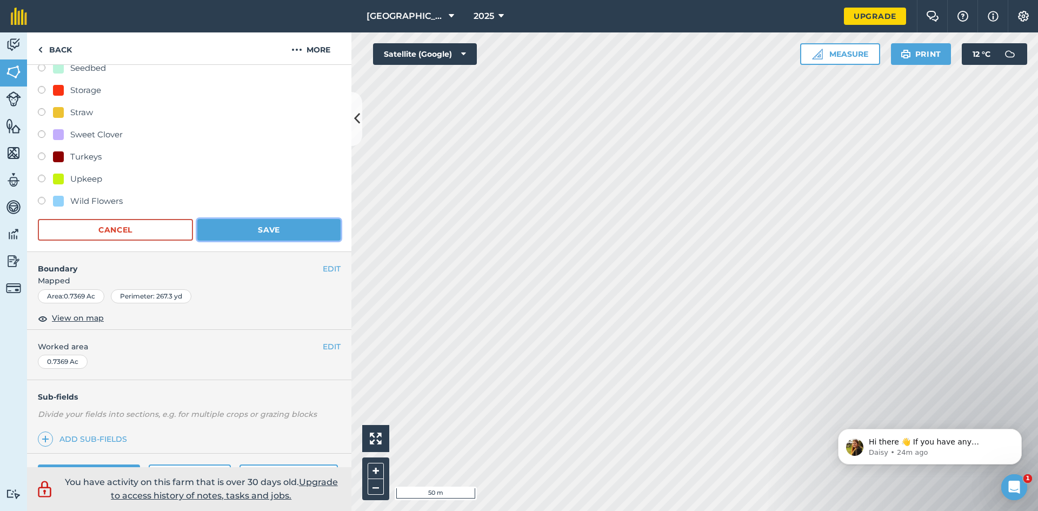
click at [287, 234] on button "Save" at bounding box center [268, 230] width 143 height 22
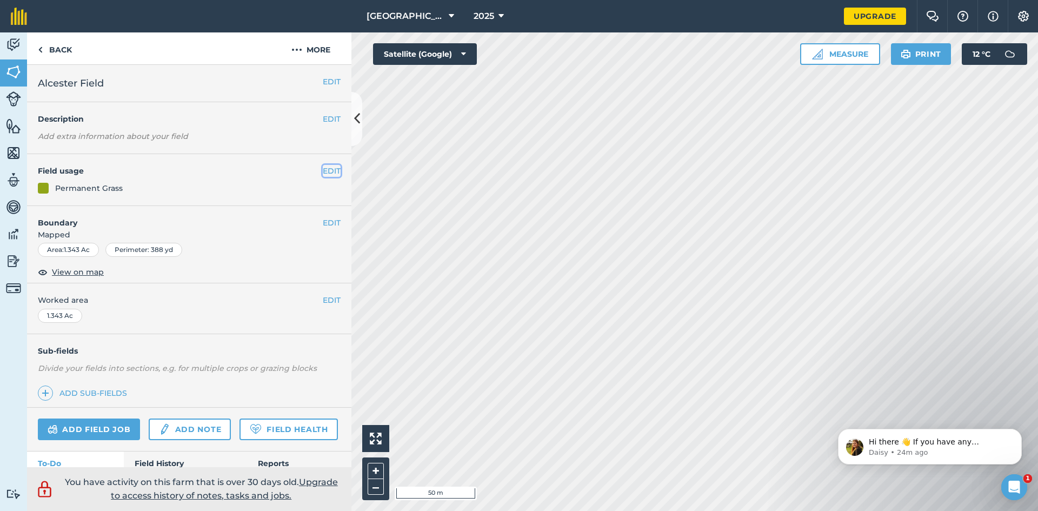
click at [323, 166] on button "EDIT" at bounding box center [332, 171] width 18 height 12
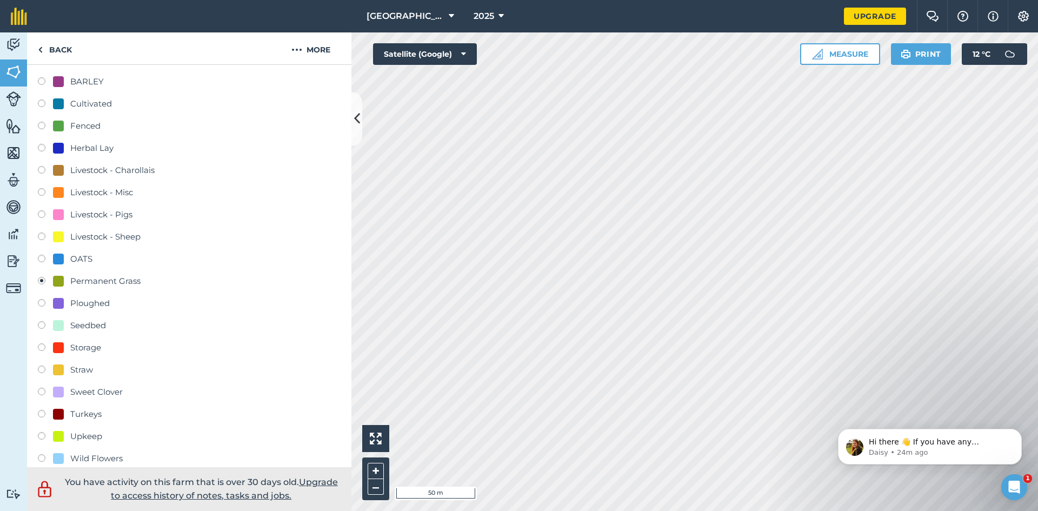
scroll to position [87, 0]
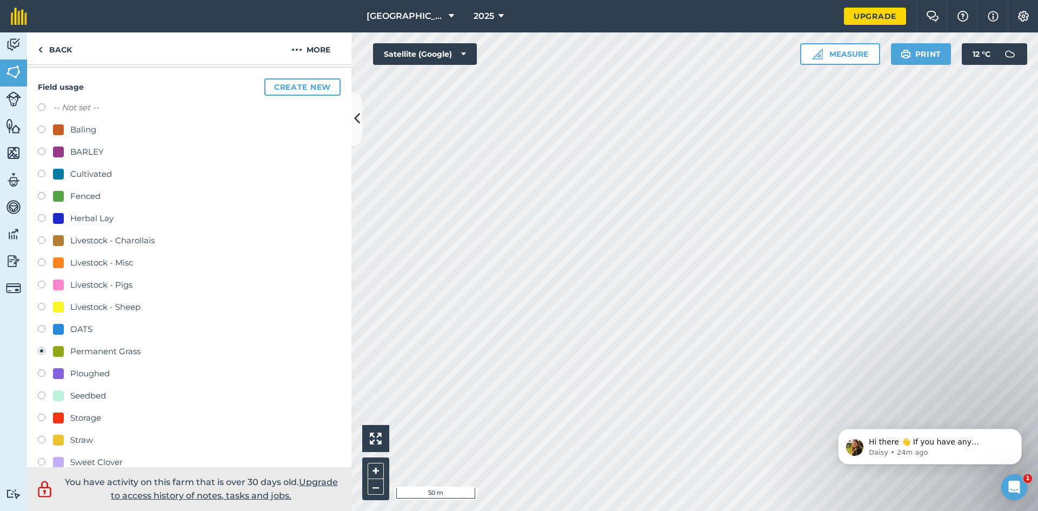
click at [36, 107] on div "Field usage Create new -- Not set -- Baling BARLEY Cultivated Fenced Herbal Lay…" at bounding box center [189, 324] width 324 height 512
click at [43, 111] on label at bounding box center [45, 108] width 15 height 11
radio input "true"
radio input "false"
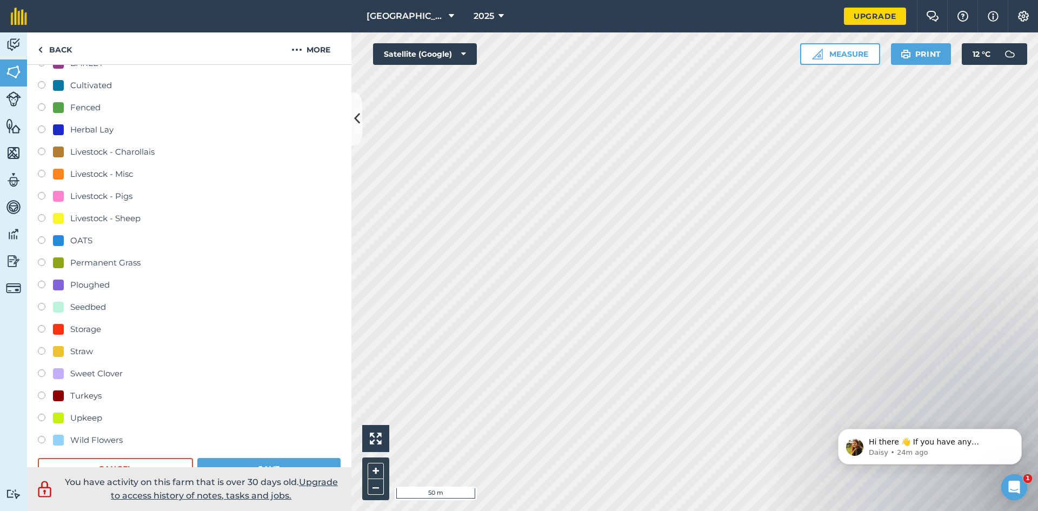
scroll to position [310, 0]
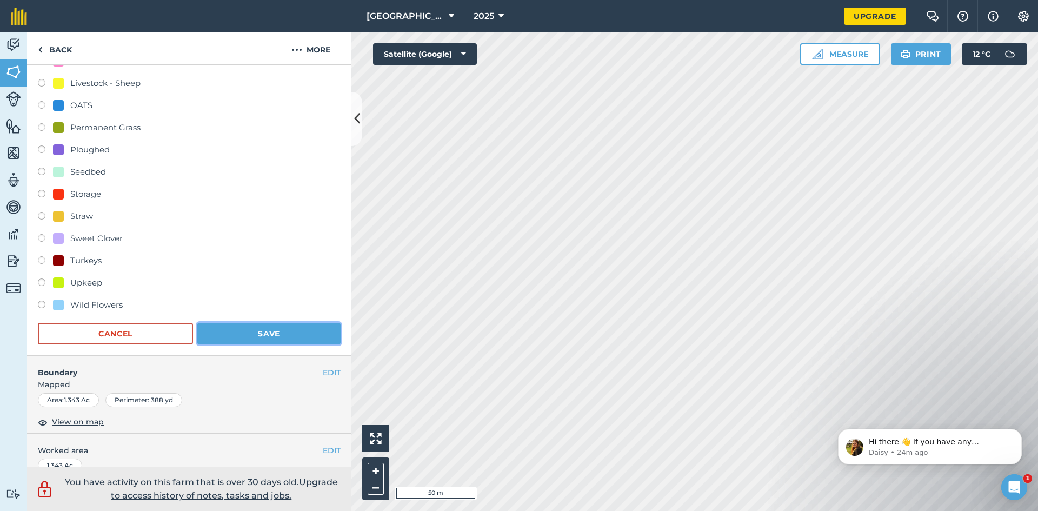
click at [264, 325] on button "Save" at bounding box center [268, 334] width 143 height 22
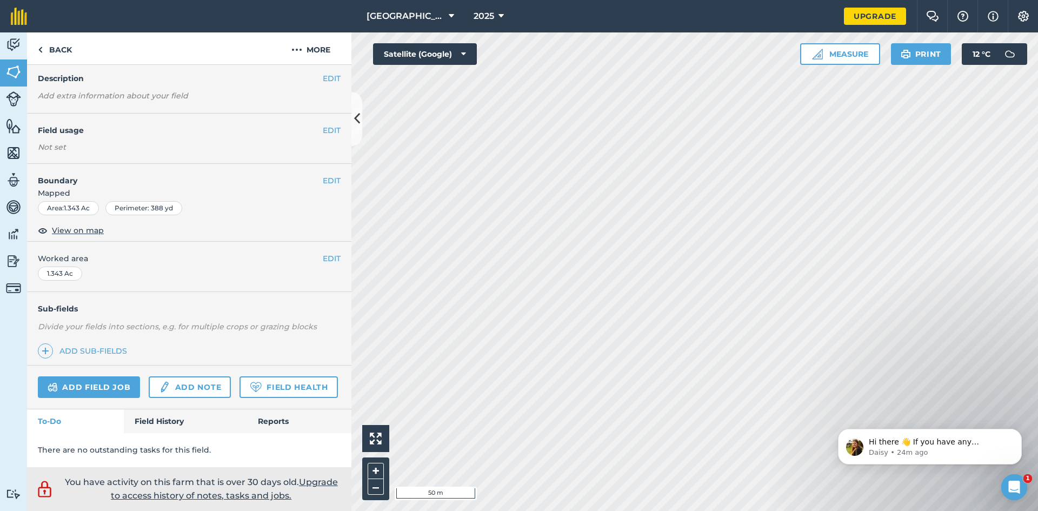
scroll to position [41, 0]
click at [19, 50] on img at bounding box center [13, 45] width 15 height 16
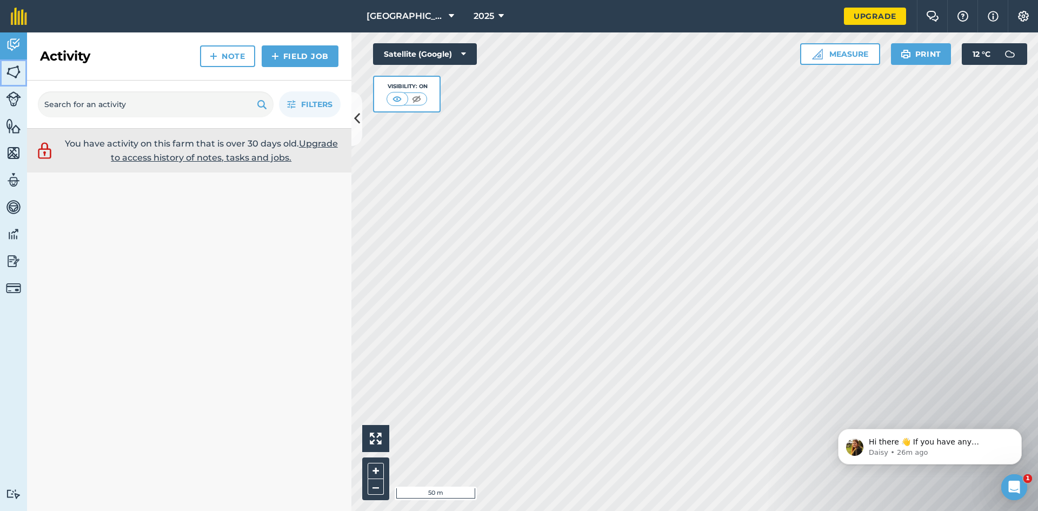
click at [15, 70] on img at bounding box center [13, 72] width 15 height 16
